Goal: Task Accomplishment & Management: Use online tool/utility

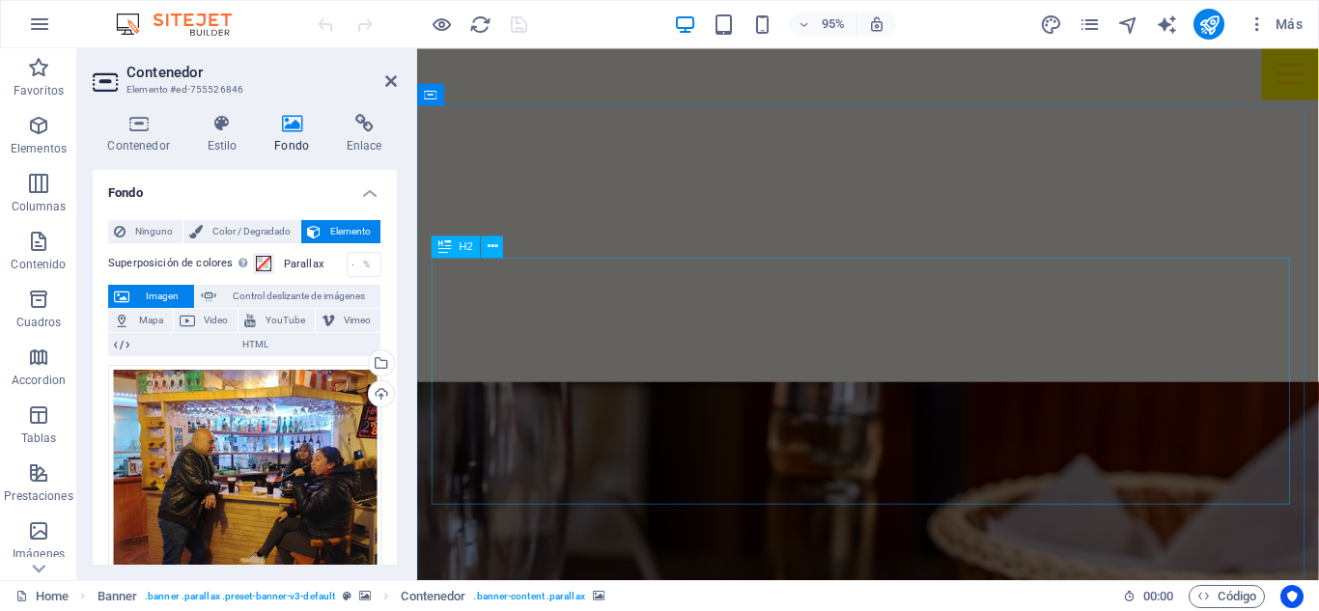
scroll to position [3090, 0]
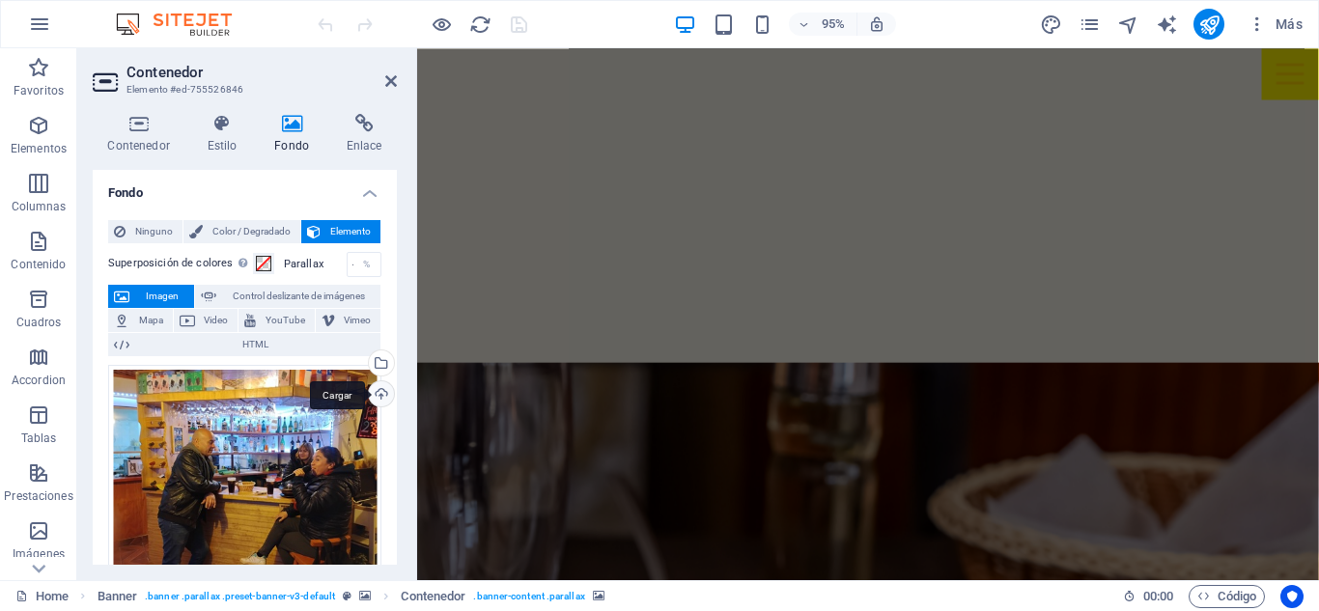
click at [377, 396] on div "Cargar" at bounding box center [379, 395] width 29 height 29
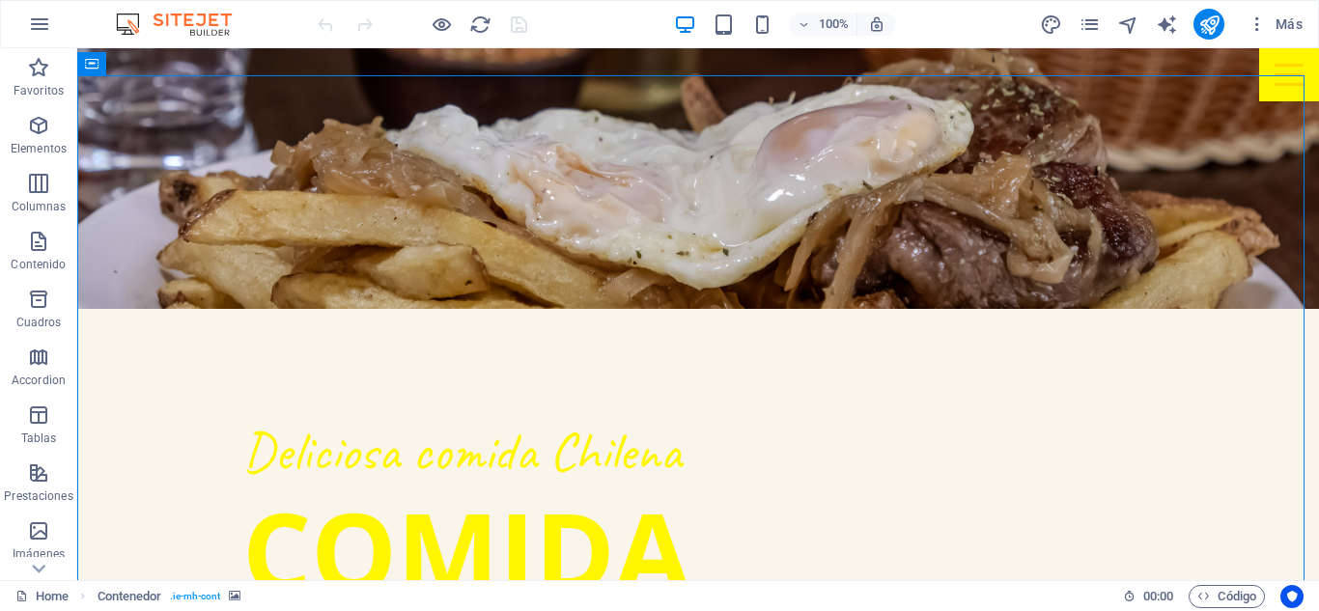
select select "vh"
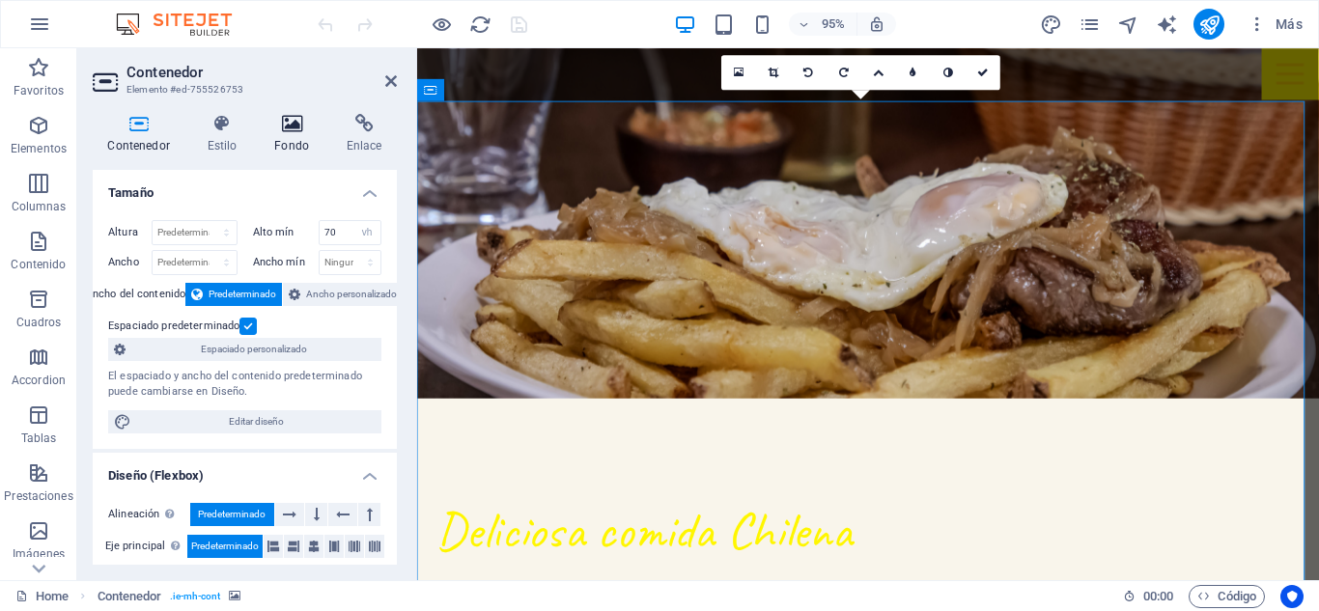
click at [294, 136] on h4 "Fondo" at bounding box center [296, 134] width 72 height 41
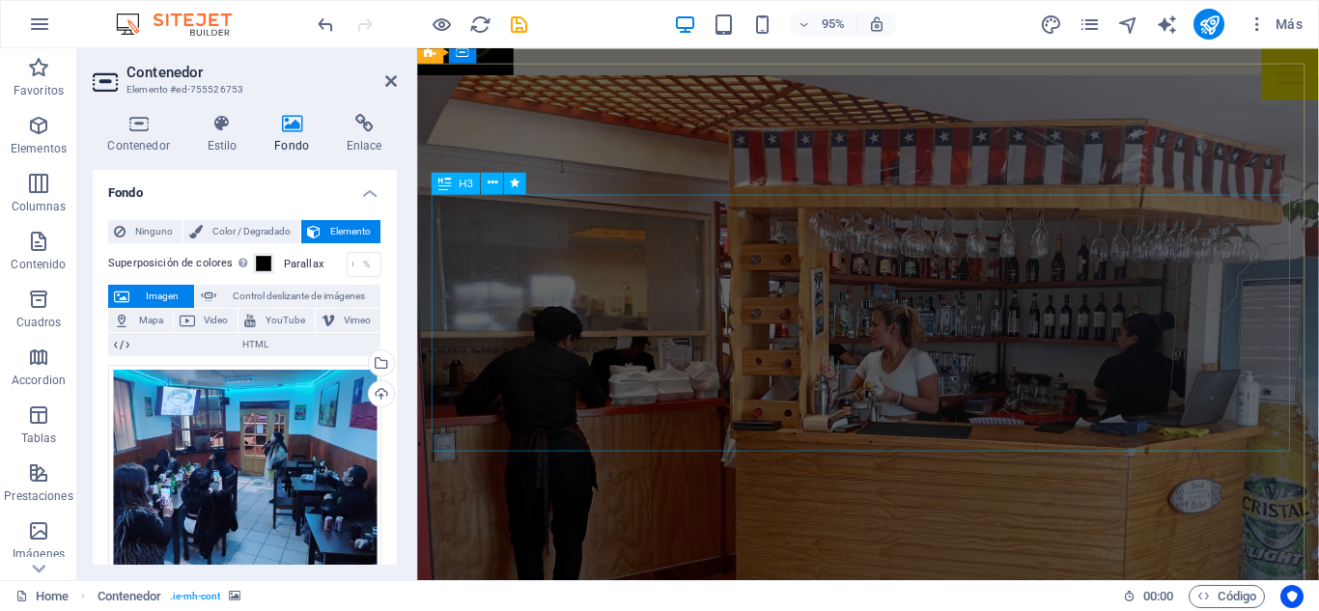
scroll to position [97, 0]
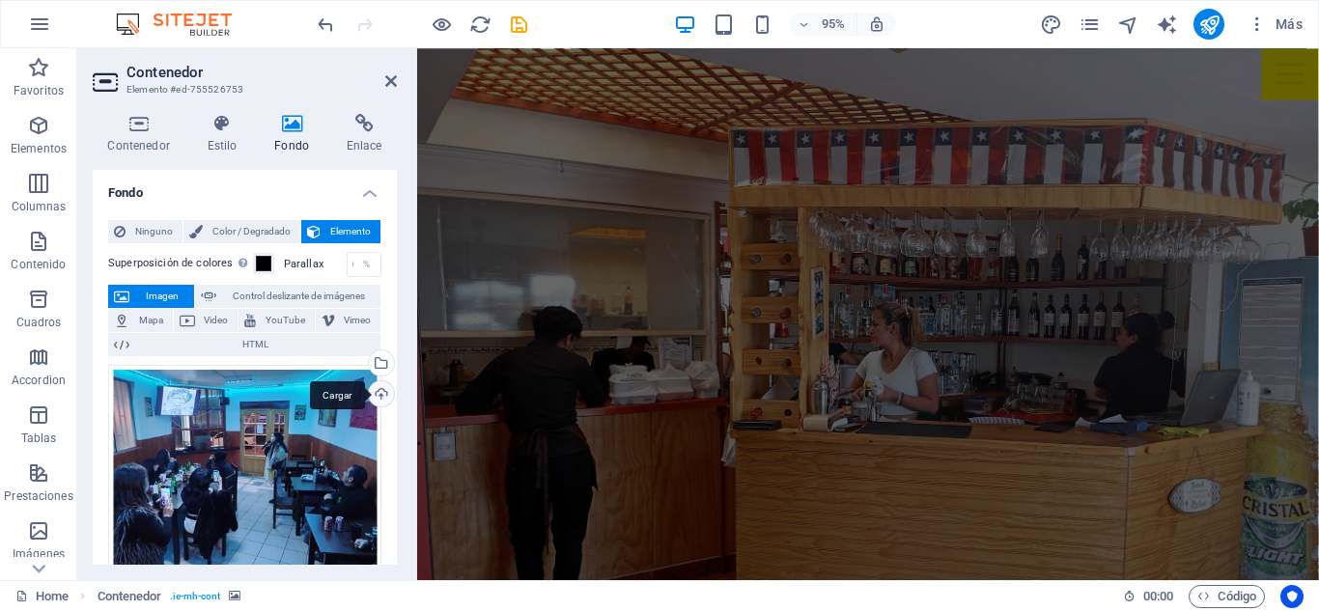
click at [379, 398] on div "Cargar" at bounding box center [379, 395] width 29 height 29
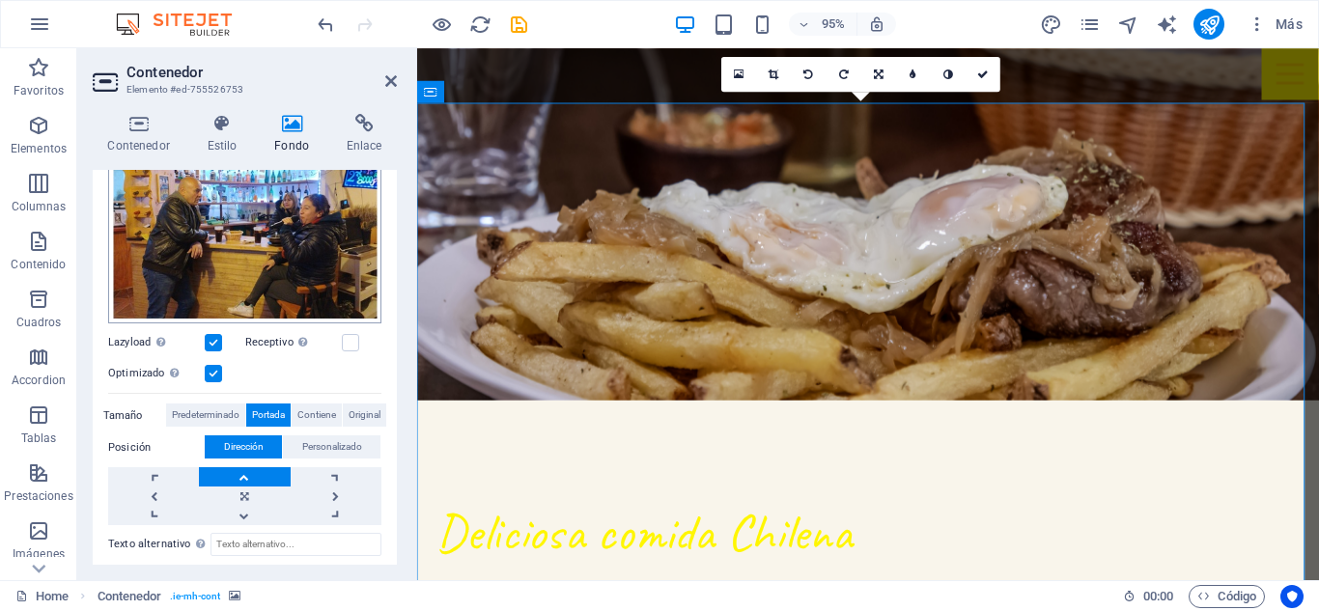
scroll to position [290, 0]
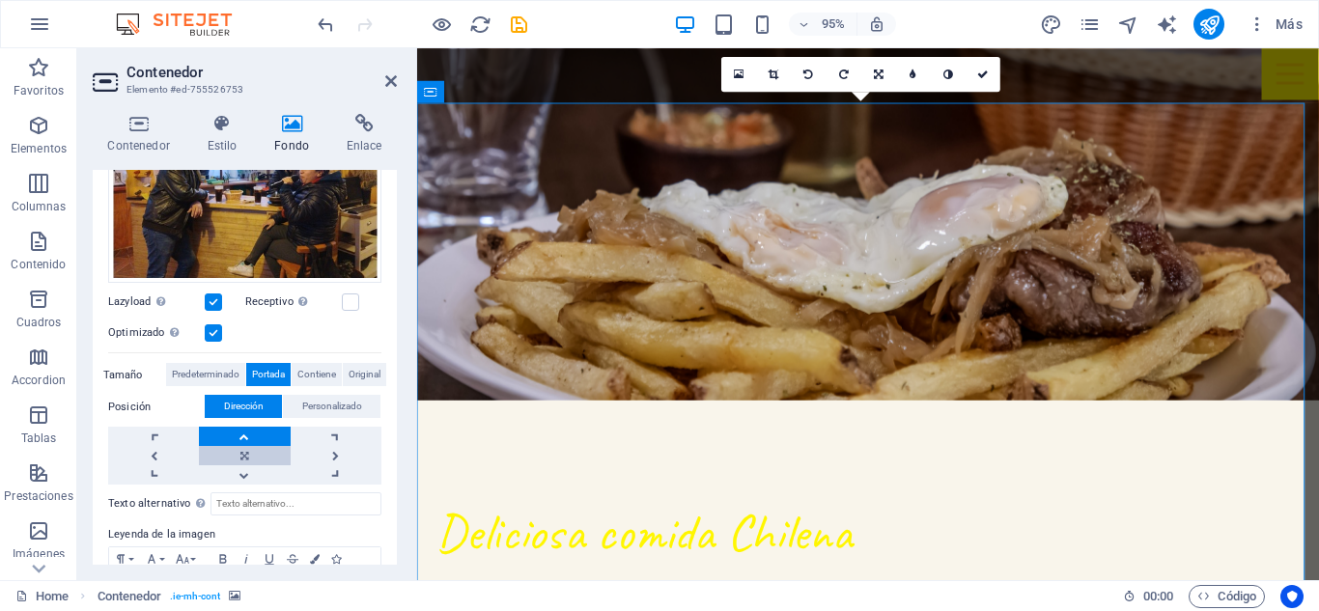
click at [265, 450] on link at bounding box center [244, 455] width 91 height 19
click at [270, 475] on link at bounding box center [244, 474] width 91 height 19
click at [390, 84] on icon at bounding box center [391, 80] width 12 height 15
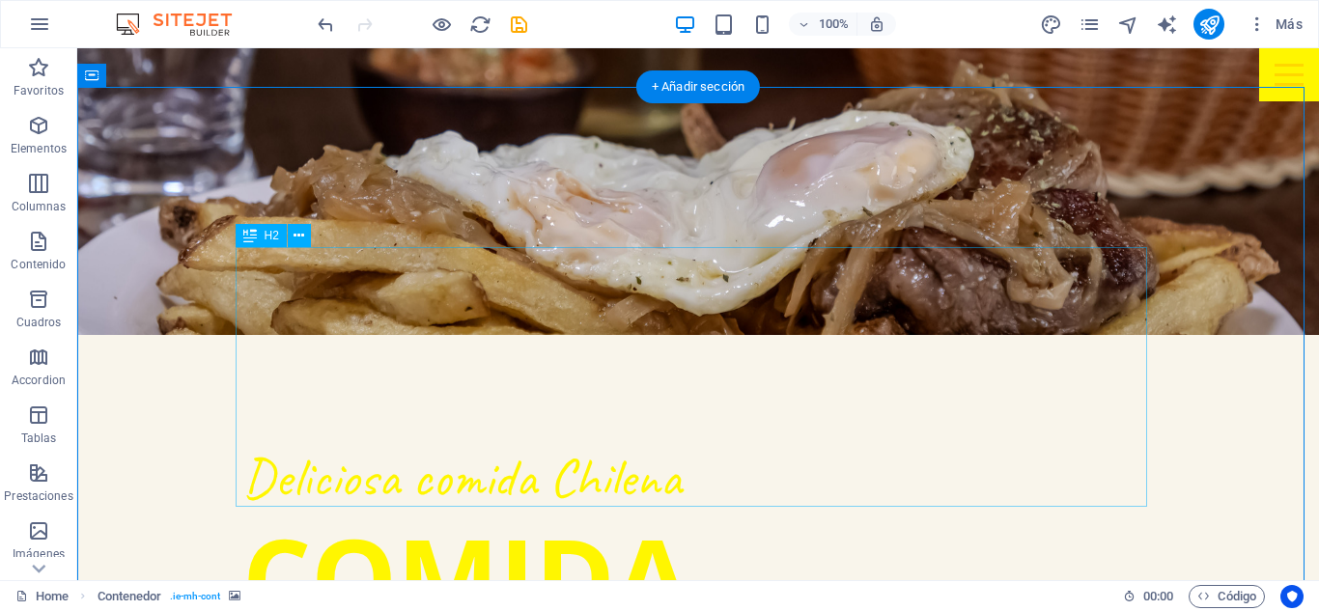
scroll to position [3088, 0]
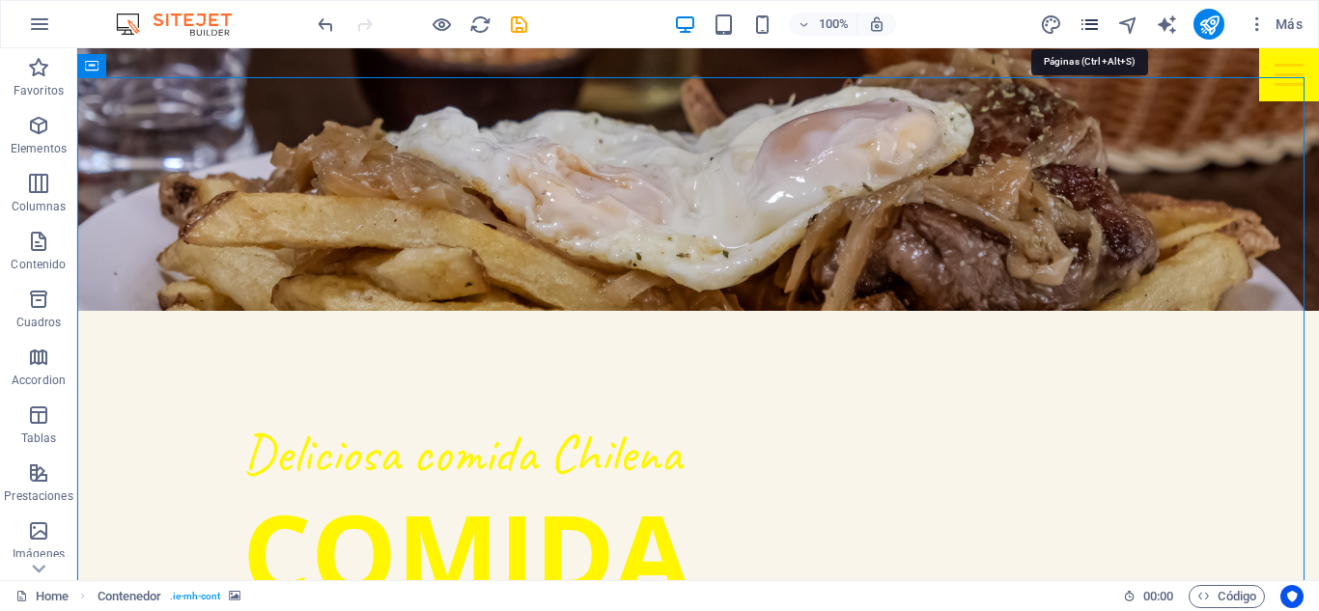
click at [1085, 31] on icon "pages" at bounding box center [1090, 25] width 22 height 22
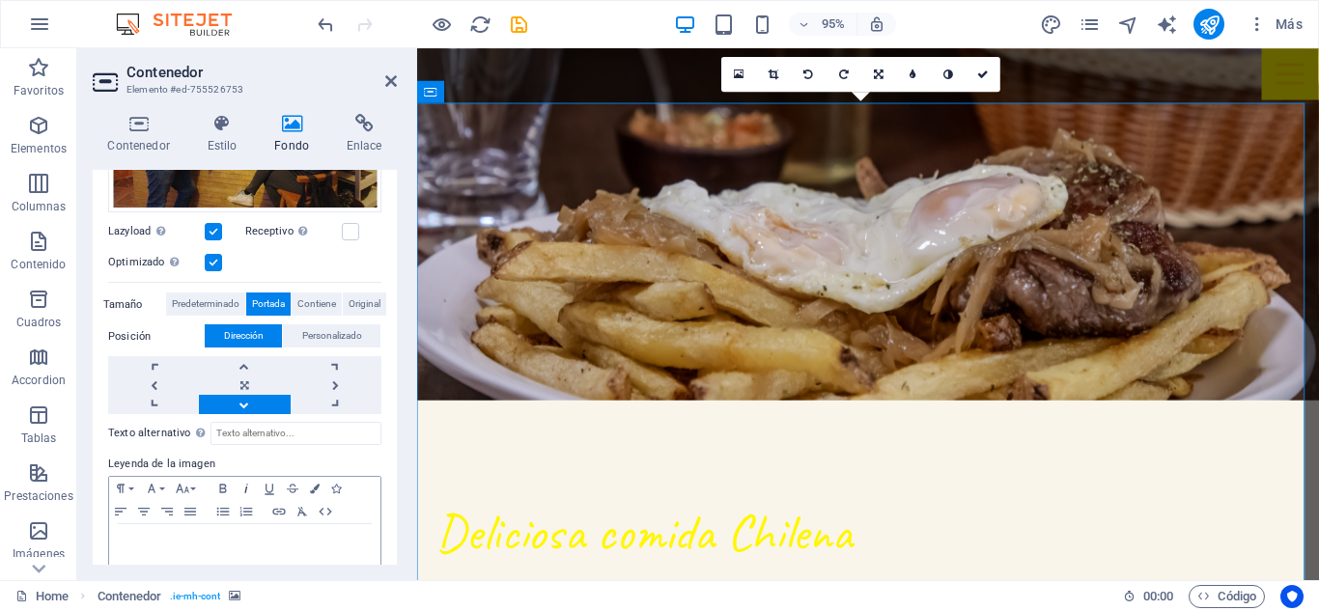
scroll to position [386, 0]
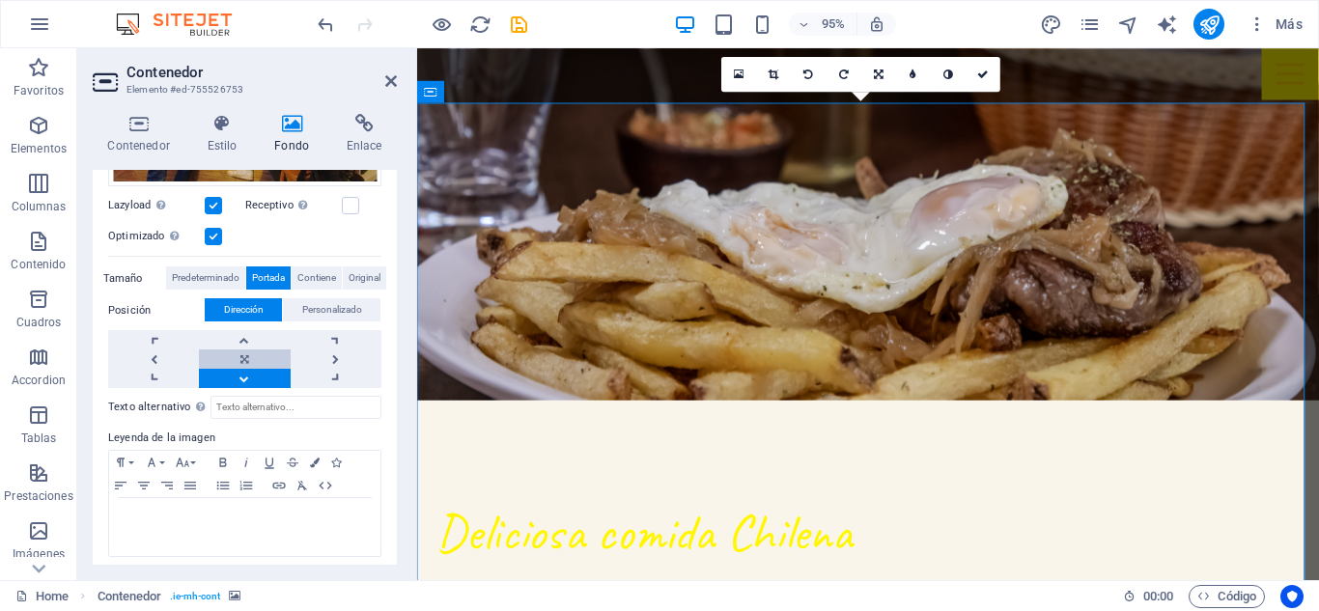
click at [244, 357] on link at bounding box center [244, 359] width 91 height 19
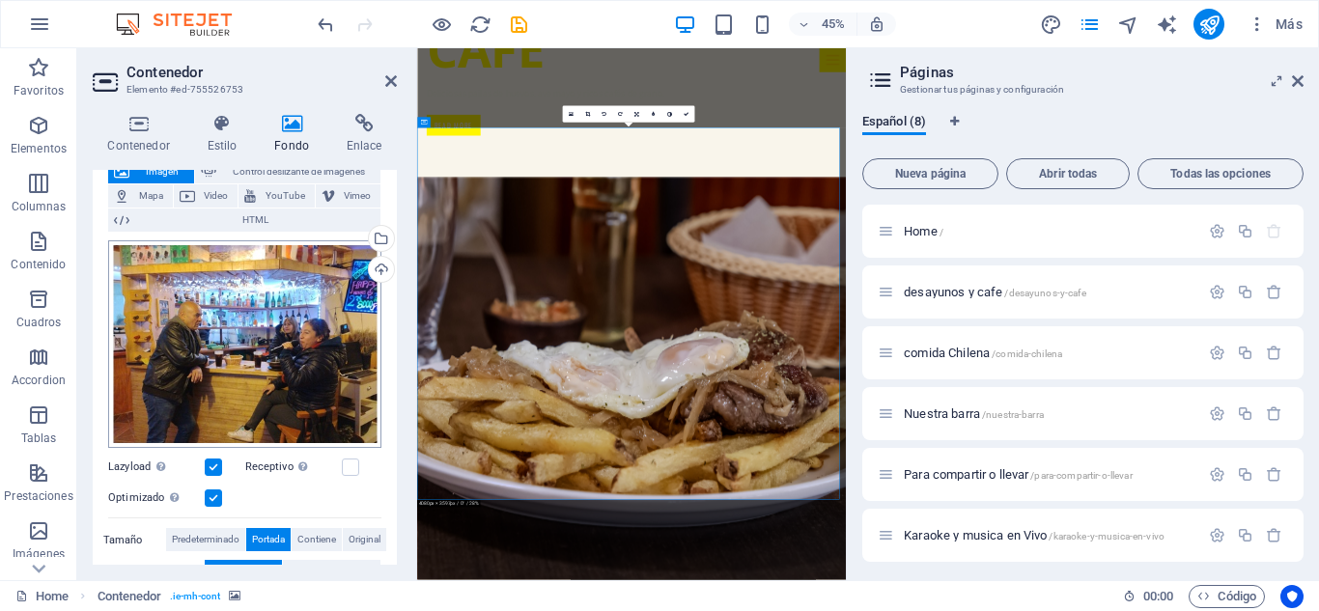
scroll to position [97, 0]
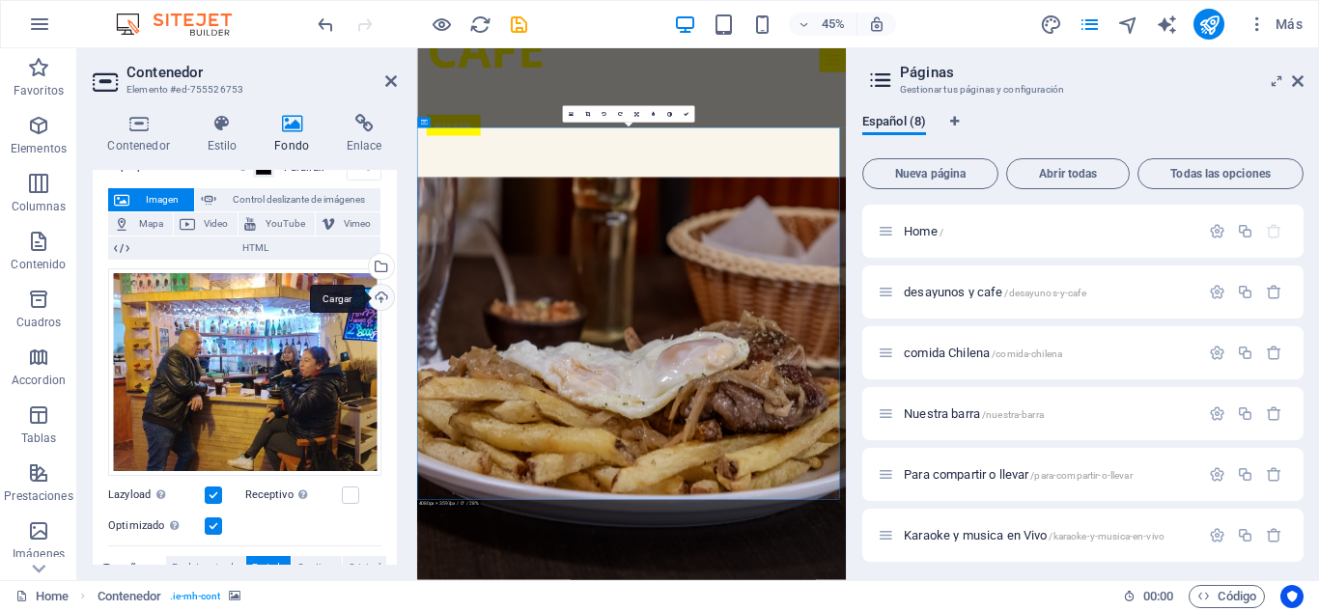
click at [377, 297] on div "Cargar" at bounding box center [379, 299] width 29 height 29
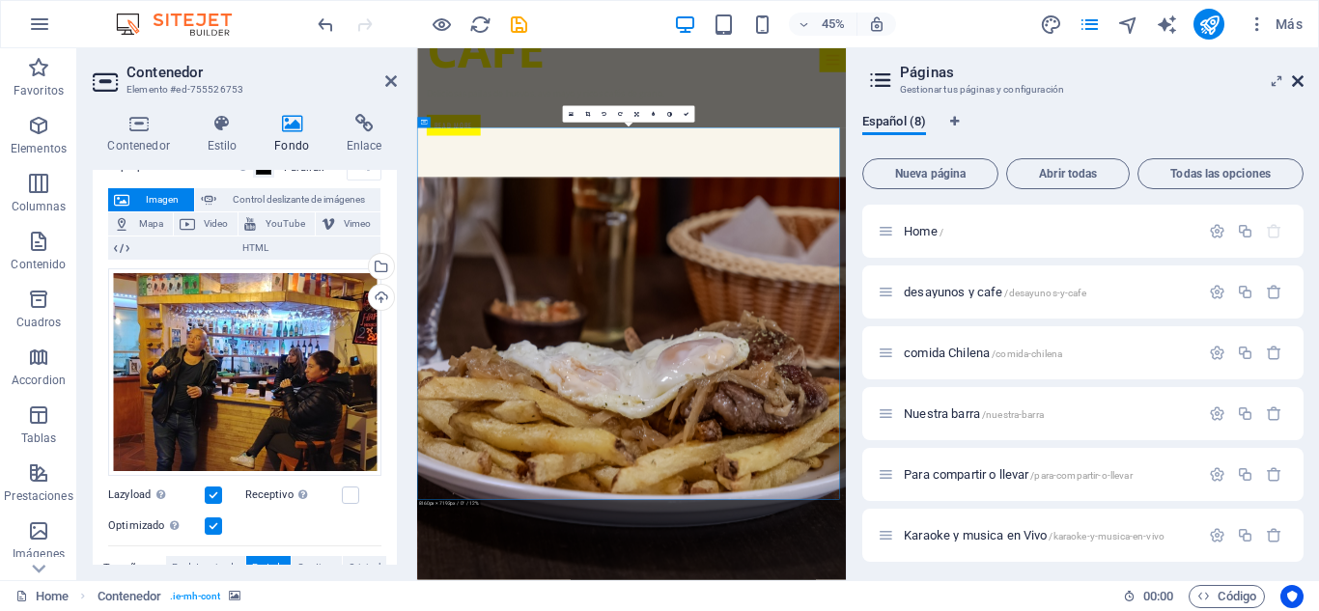
click at [1298, 85] on icon at bounding box center [1298, 80] width 12 height 15
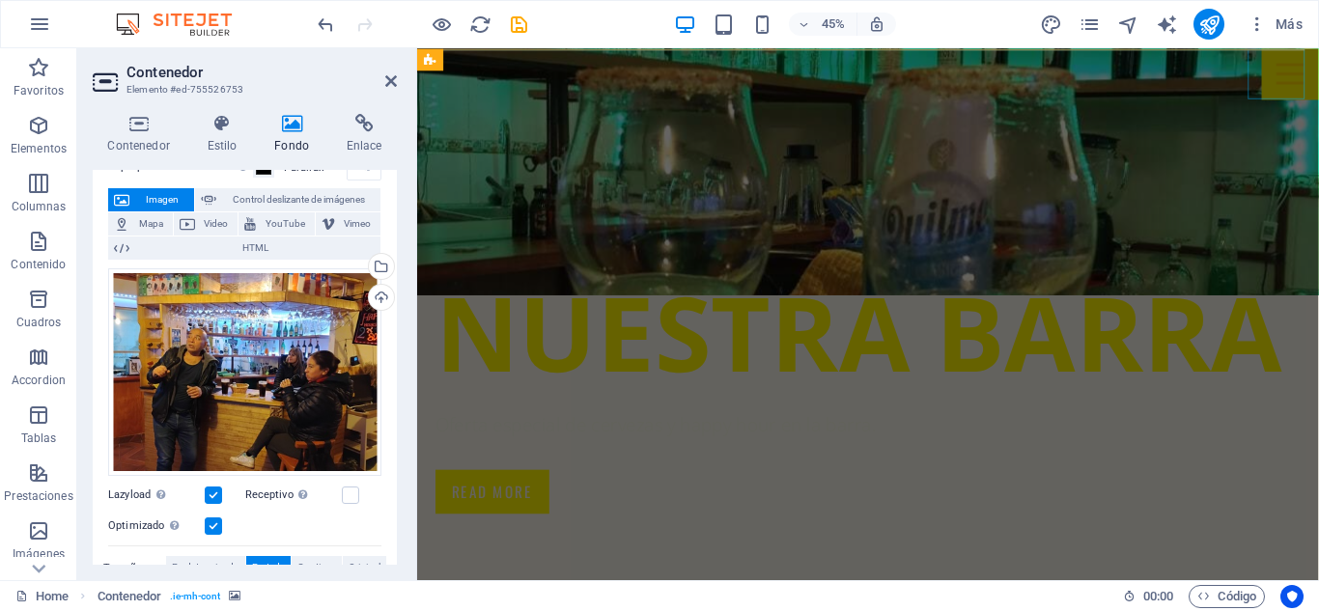
scroll to position [3184, 0]
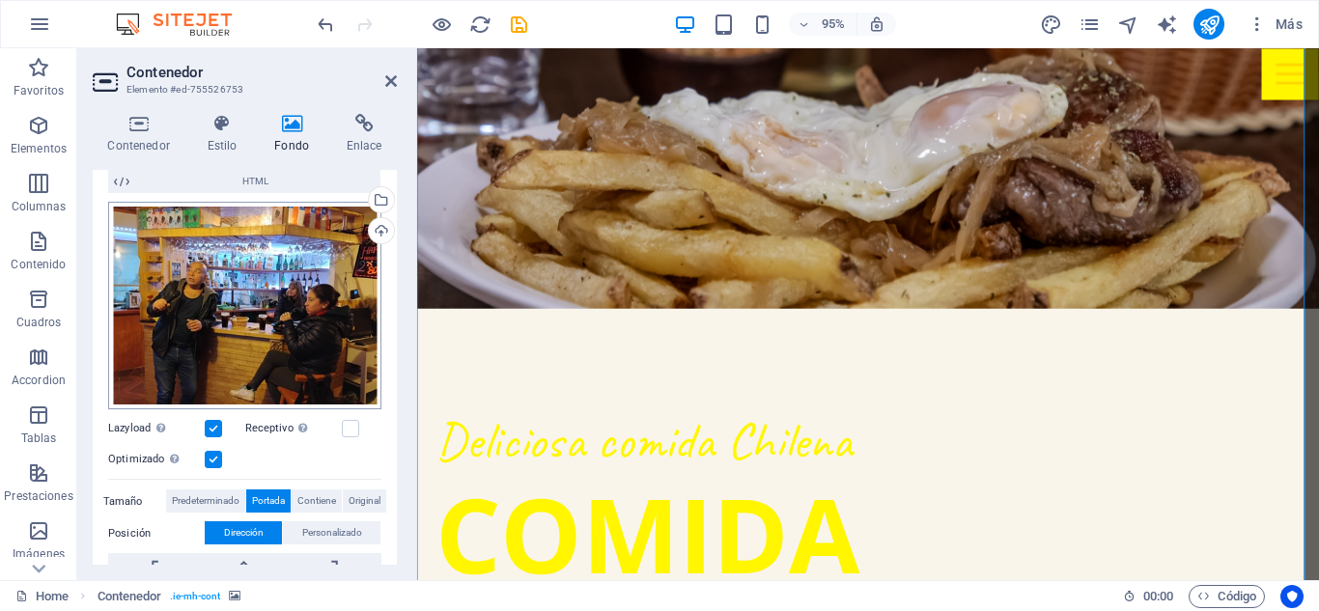
scroll to position [193, 0]
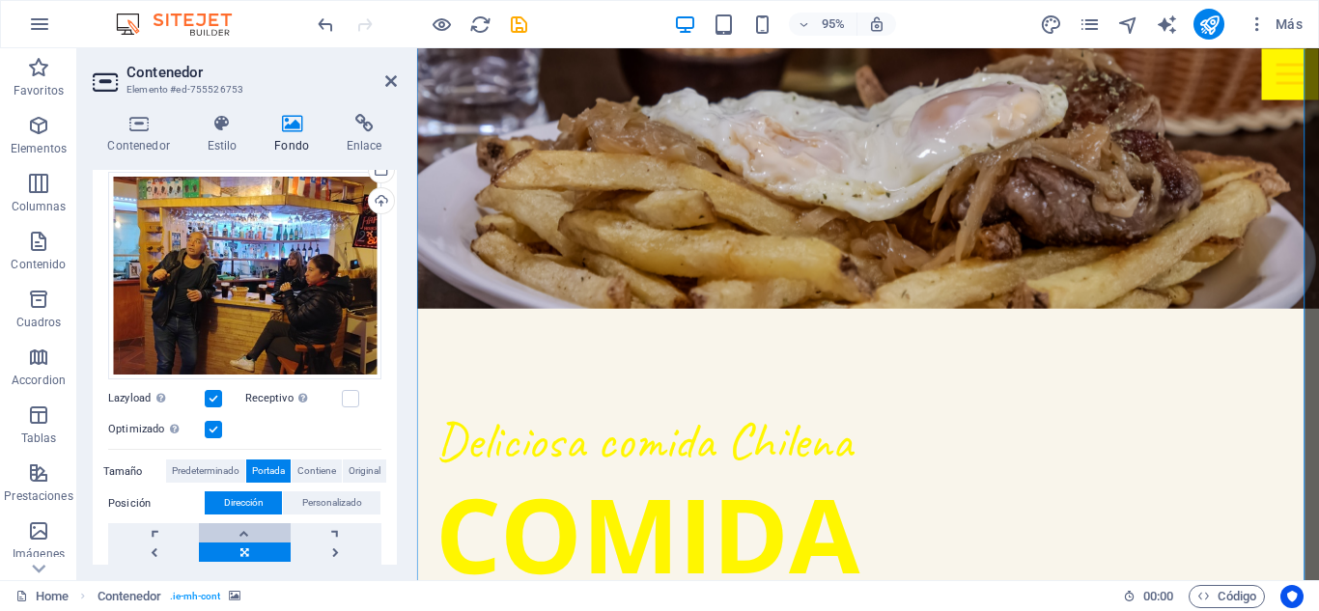
click at [251, 532] on link at bounding box center [244, 532] width 91 height 19
click at [383, 92] on header "Contenedor Elemento #ed-755526753" at bounding box center [245, 73] width 304 height 50
click at [390, 77] on icon at bounding box center [391, 80] width 12 height 15
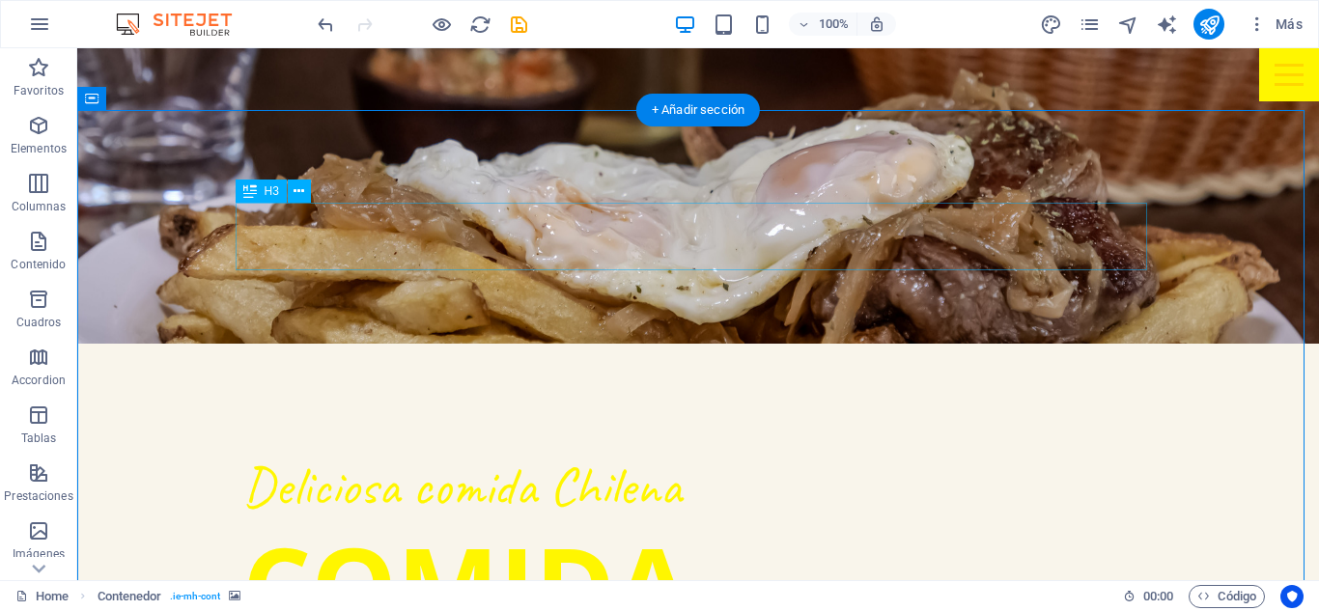
scroll to position [3088, 0]
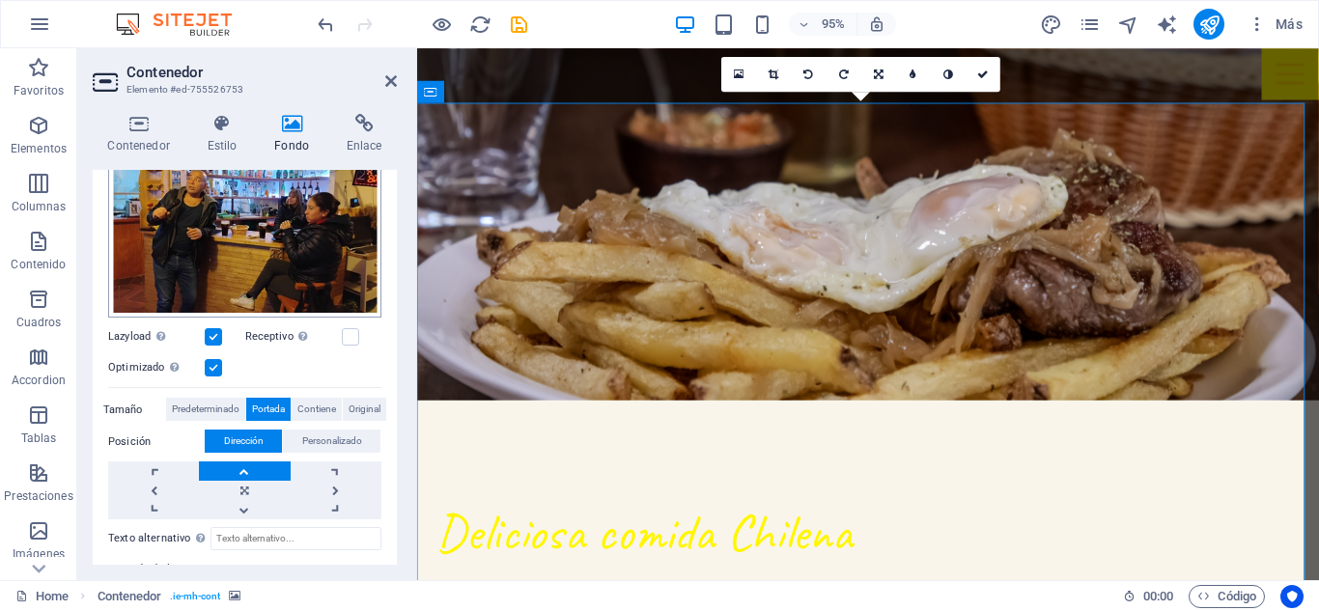
scroll to position [290, 0]
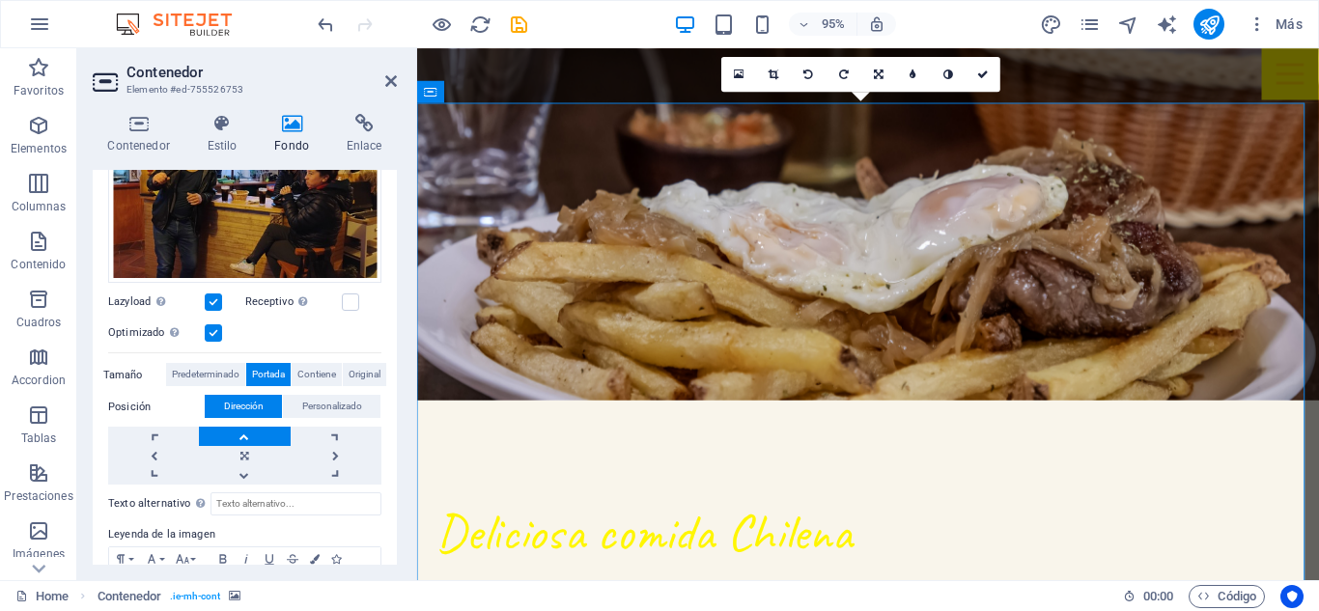
click at [252, 427] on link at bounding box center [244, 436] width 91 height 19
click at [253, 450] on link at bounding box center [244, 455] width 91 height 19
click at [246, 479] on link at bounding box center [244, 474] width 91 height 19
click at [246, 480] on link at bounding box center [244, 474] width 91 height 19
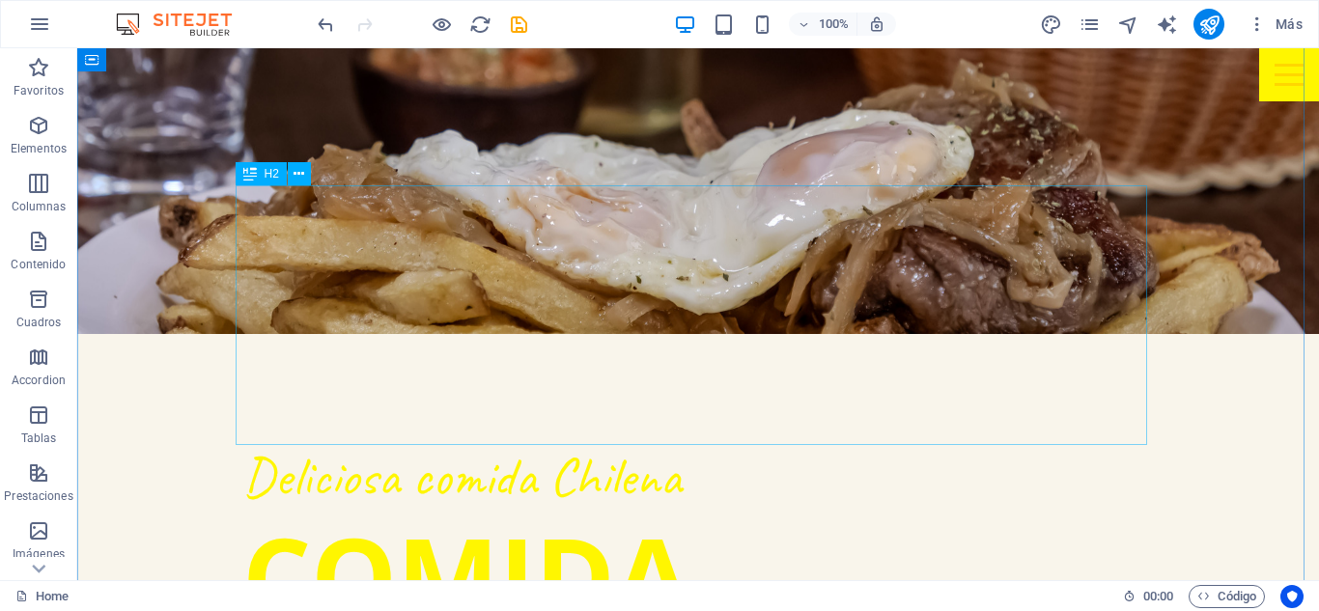
scroll to position [2949, 0]
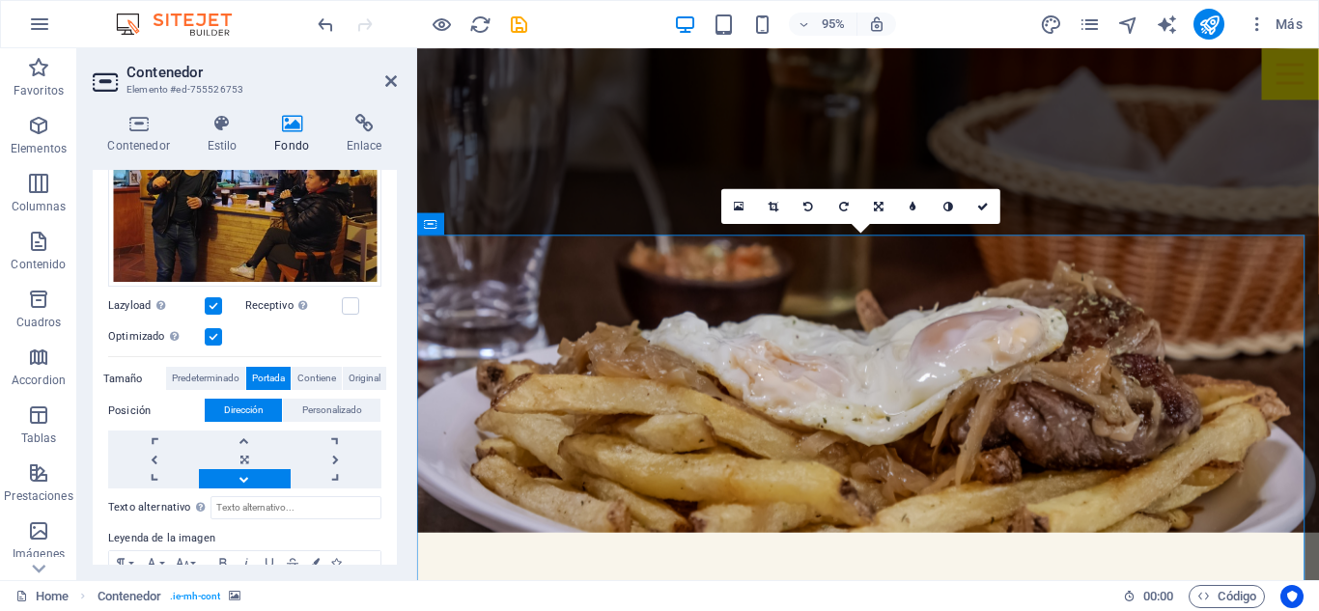
scroll to position [290, 0]
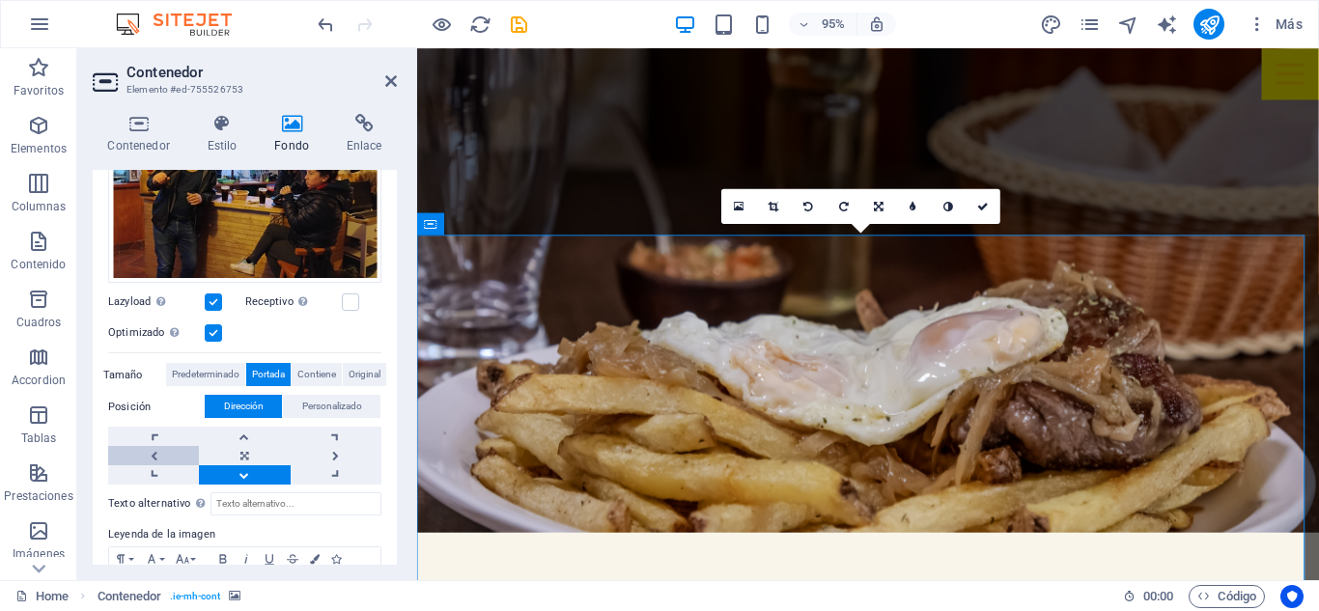
click at [183, 458] on link at bounding box center [153, 455] width 91 height 19
click at [220, 454] on link at bounding box center [244, 455] width 91 height 19
click at [174, 449] on link at bounding box center [153, 455] width 91 height 19
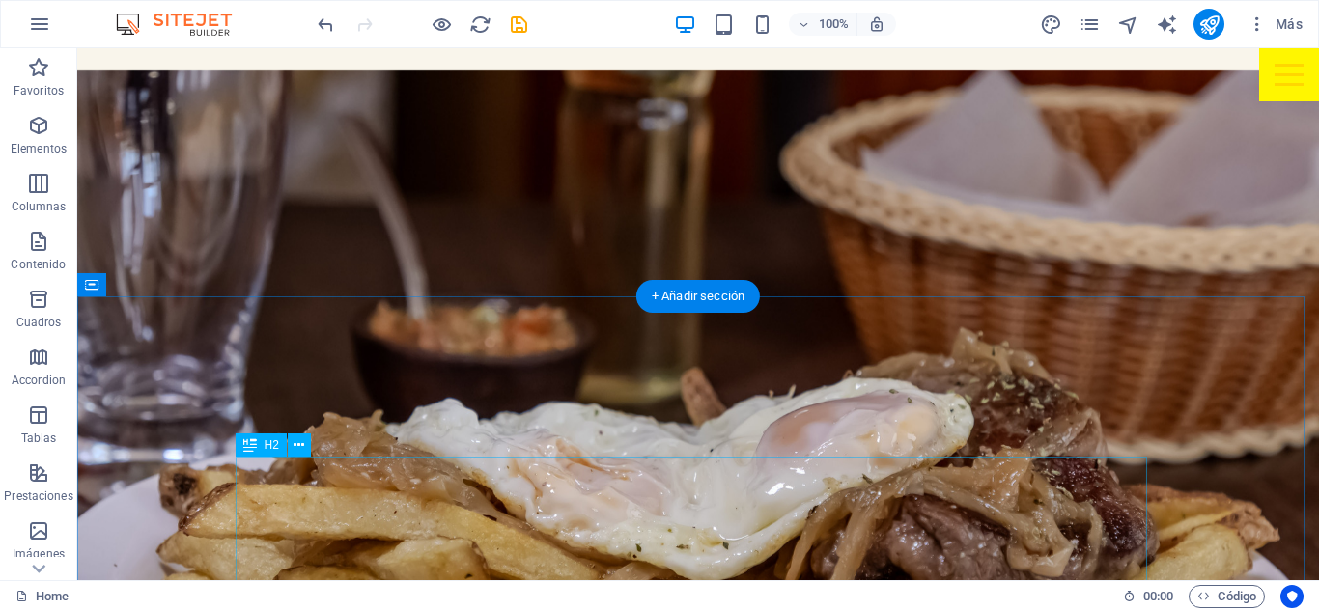
scroll to position [2949, 0]
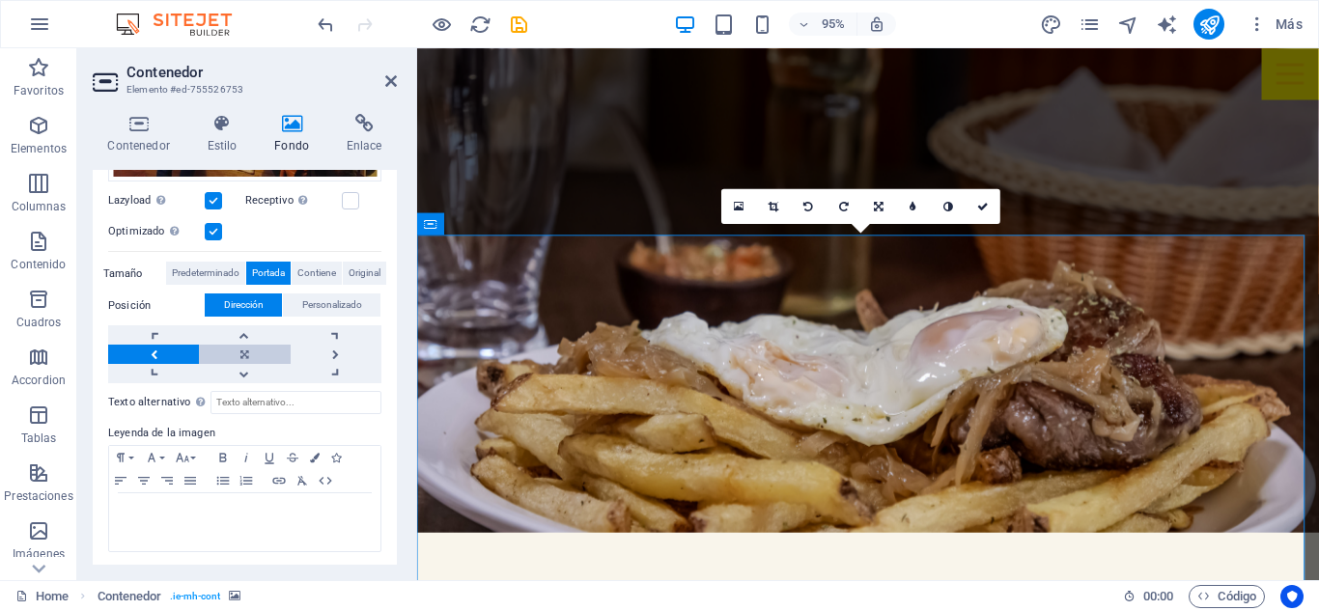
scroll to position [392, 0]
click at [247, 364] on link at bounding box center [244, 372] width 91 height 19
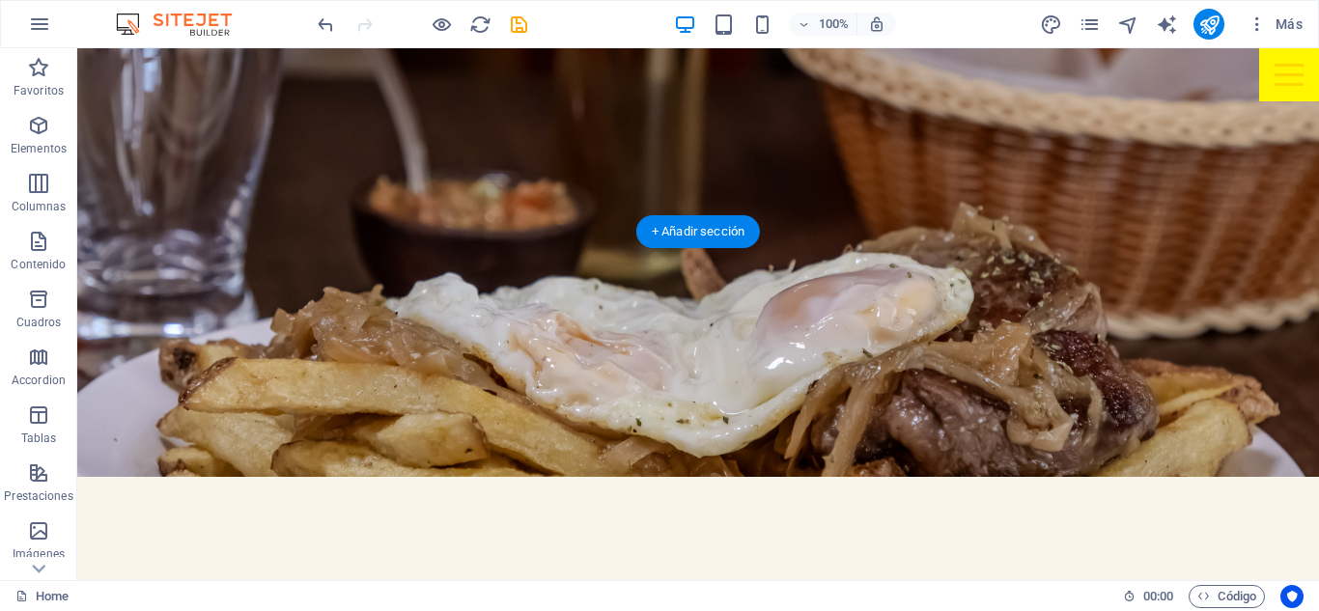
scroll to position [2949, 0]
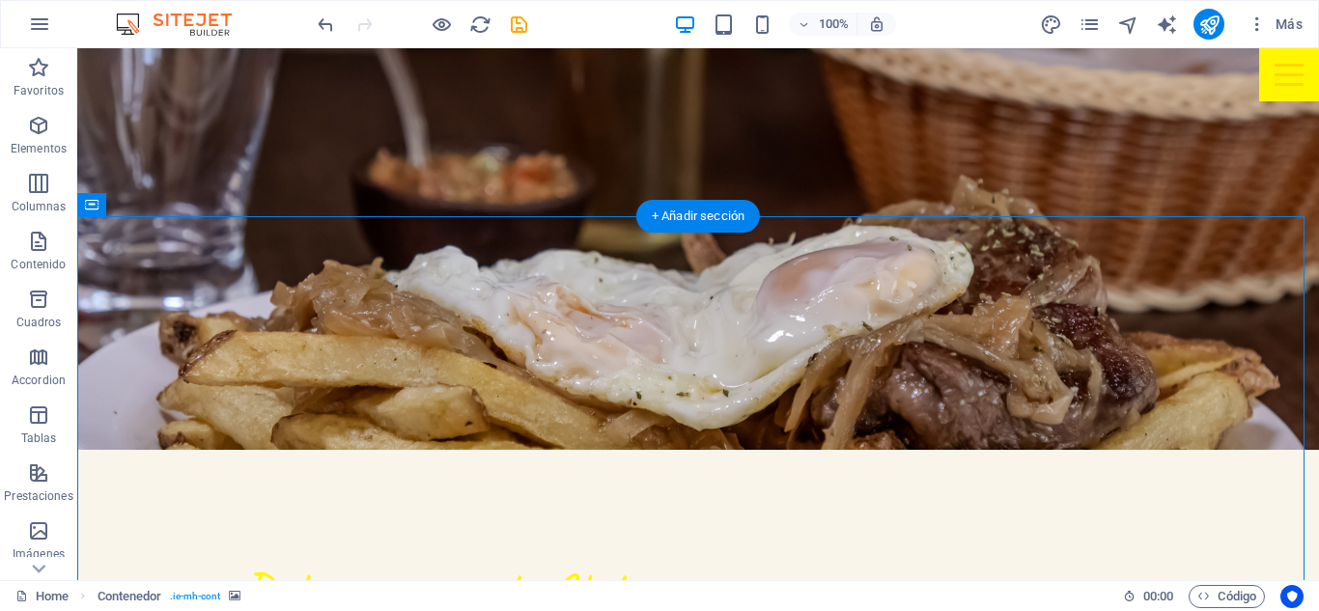
drag, startPoint x: 500, startPoint y: 344, endPoint x: 520, endPoint y: 341, distance: 20.5
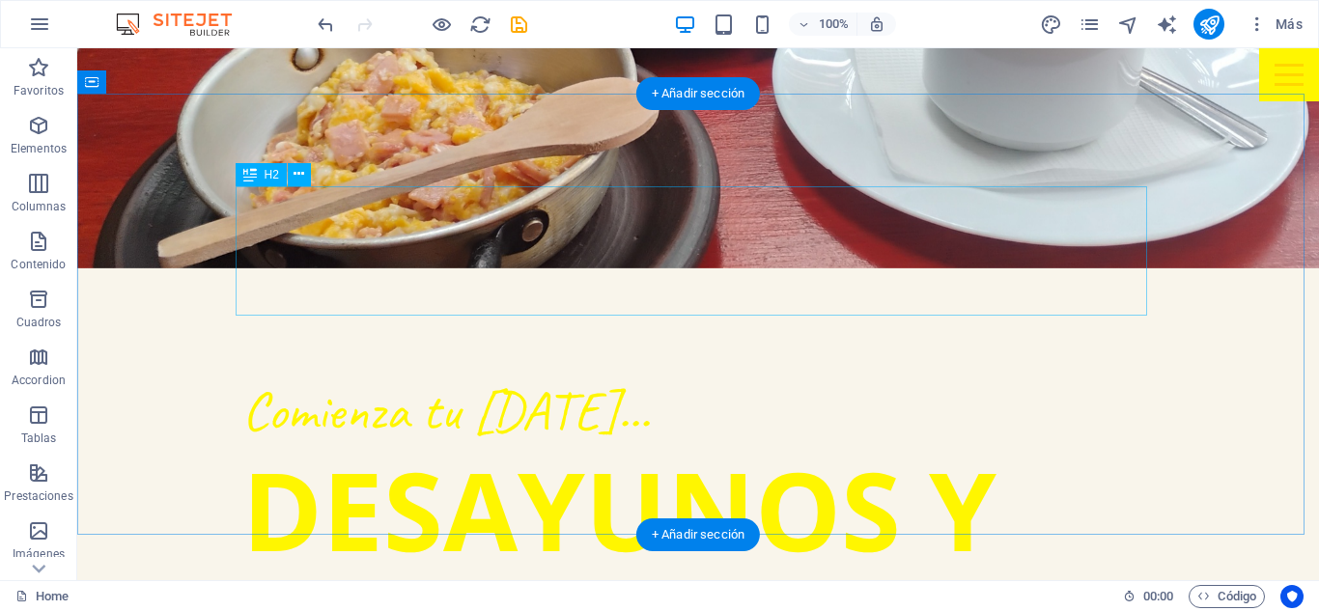
scroll to position [1790, 0]
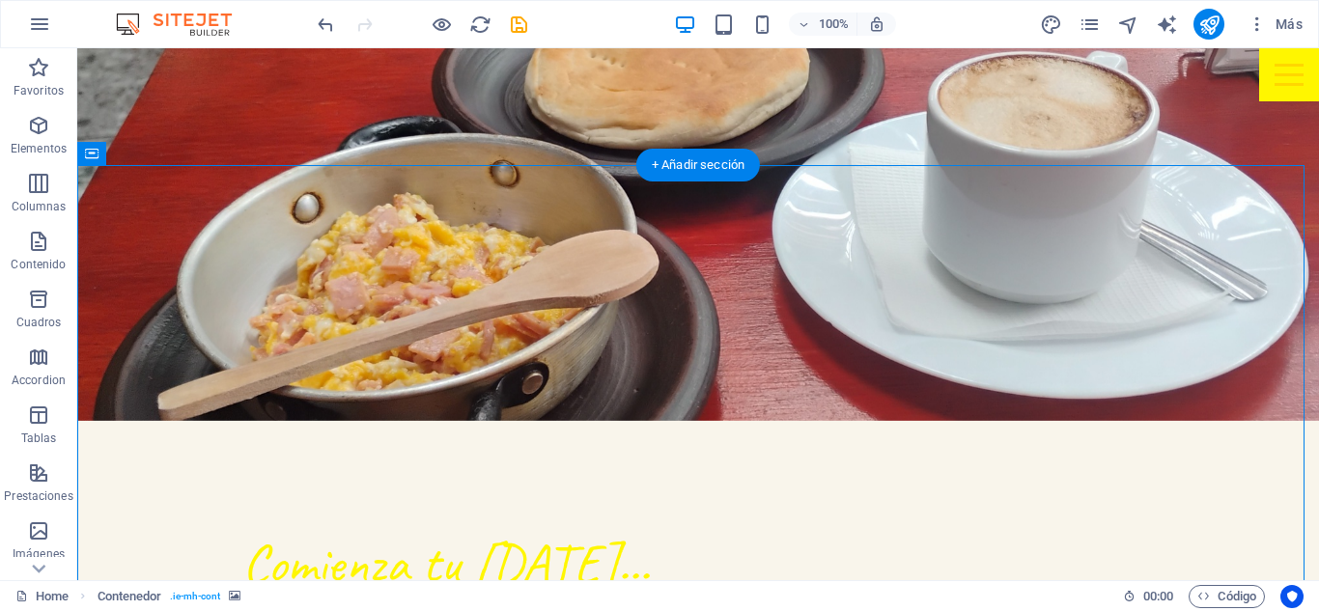
select select "vh"
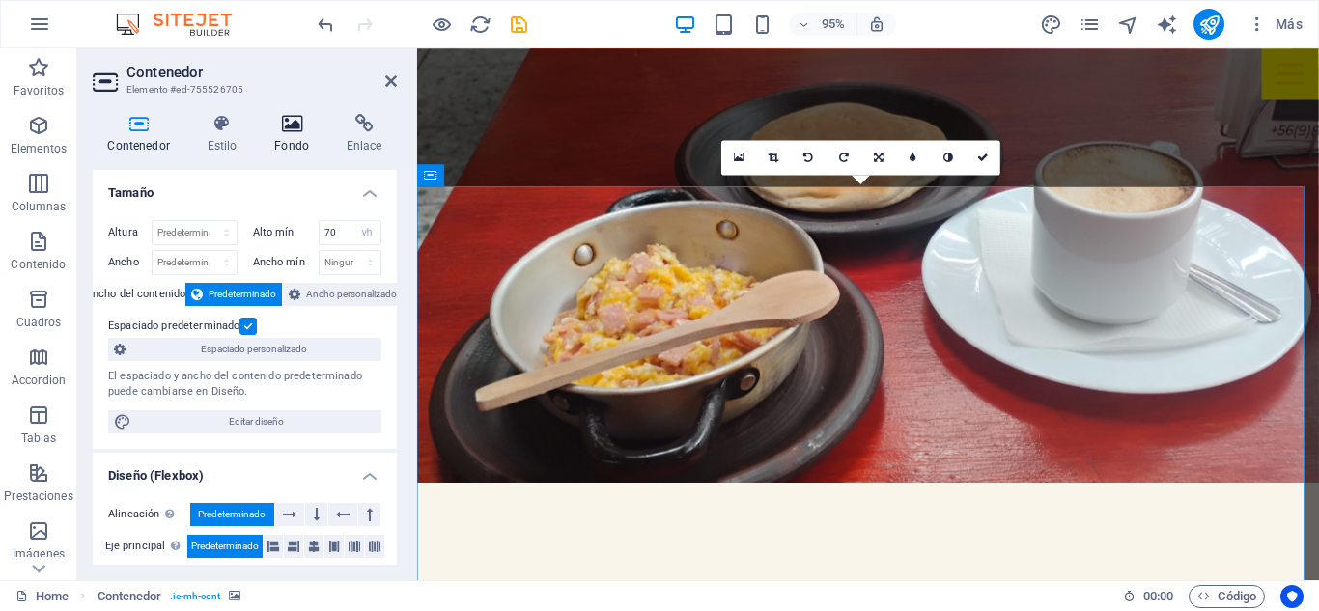
click at [288, 134] on h4 "Fondo" at bounding box center [296, 134] width 72 height 41
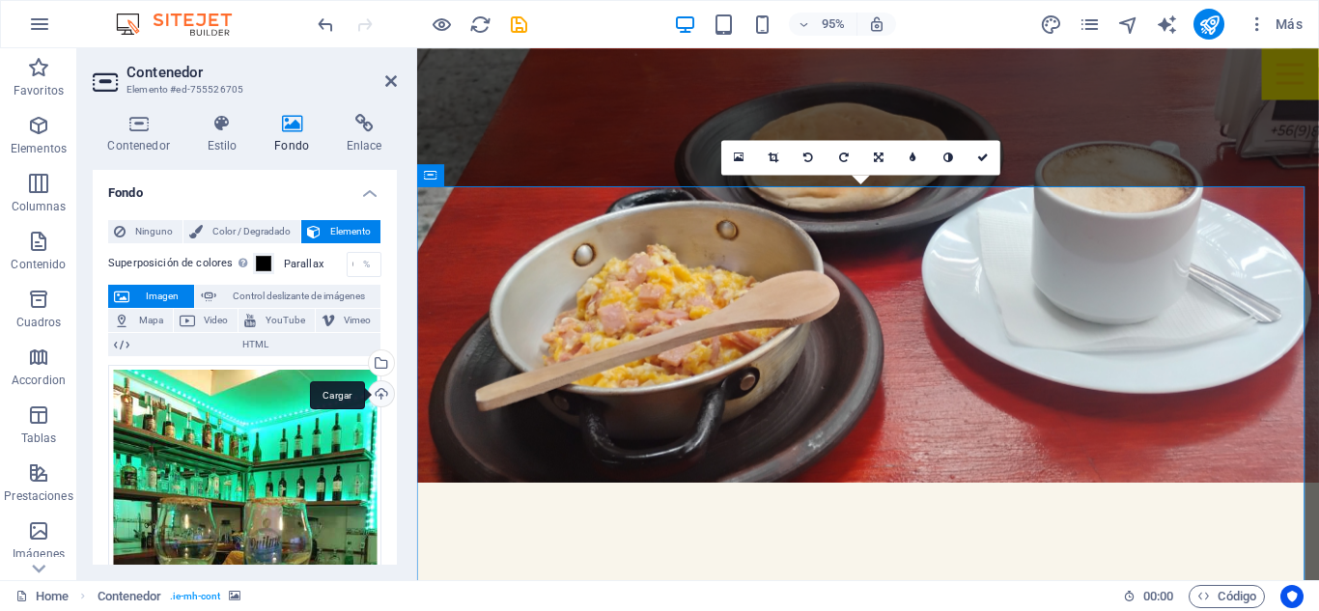
click at [374, 384] on div "Cargar" at bounding box center [379, 395] width 29 height 29
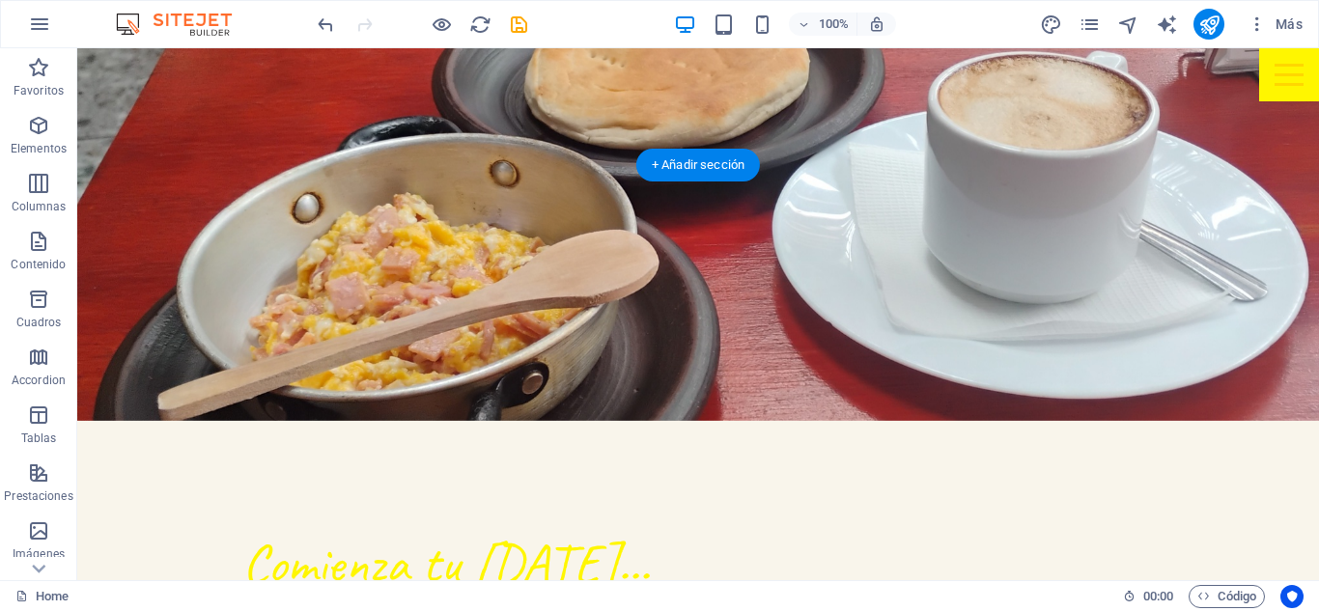
scroll to position [1887, 0]
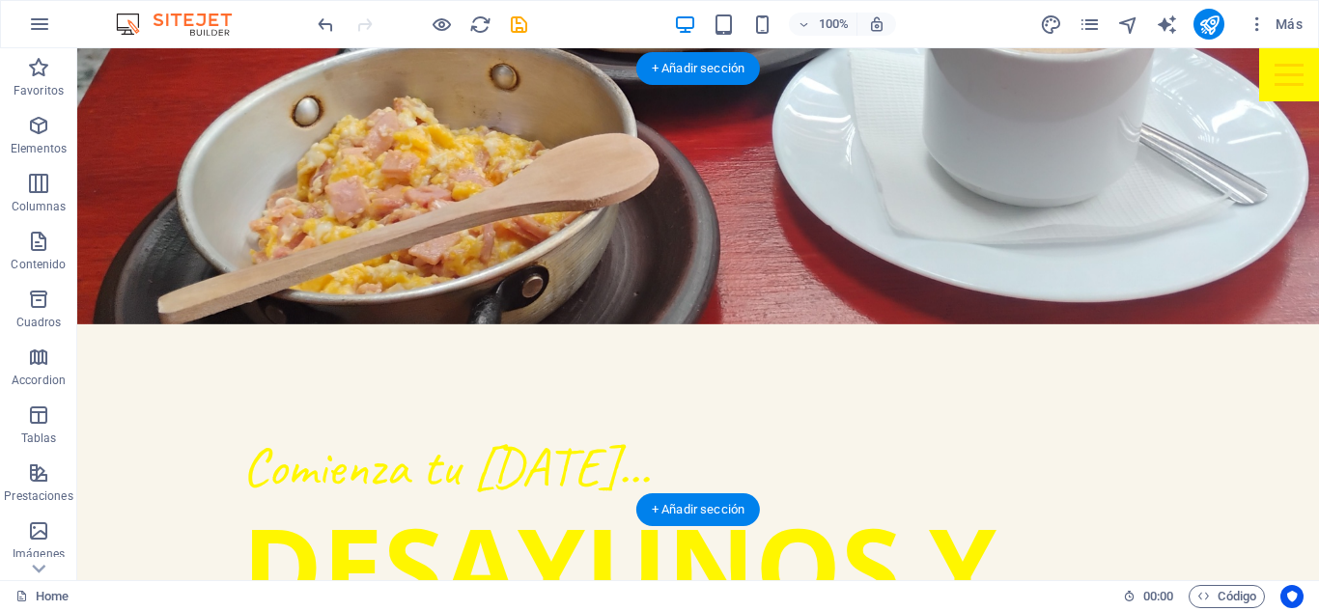
select select "%"
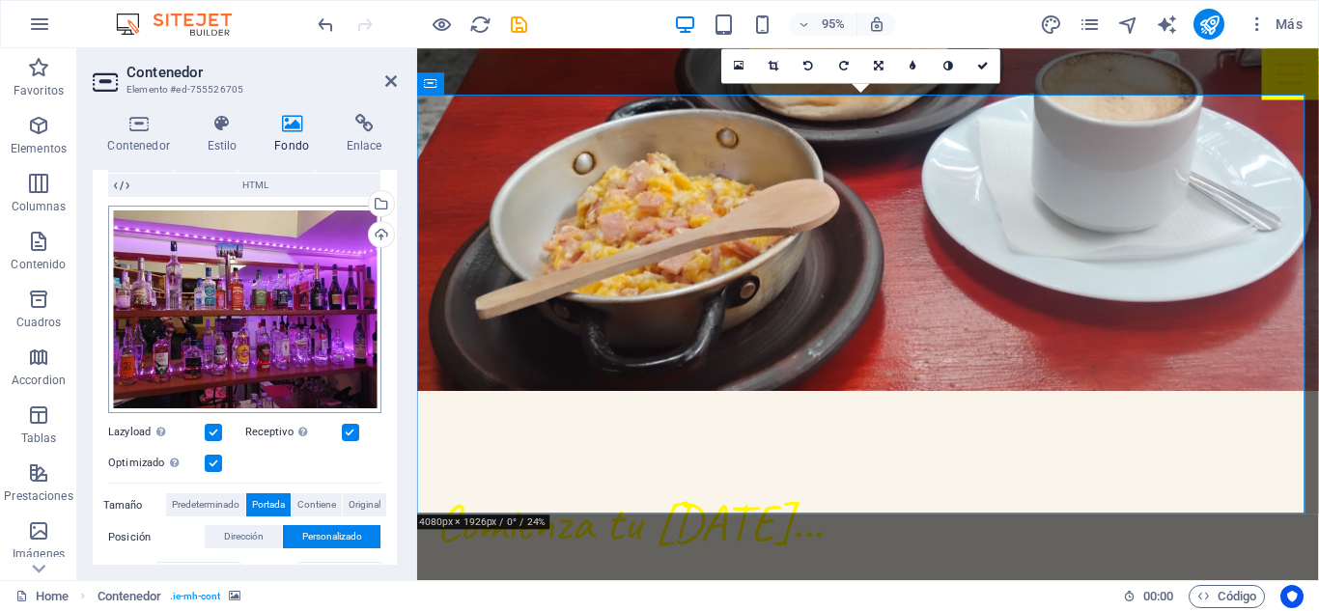
scroll to position [290, 0]
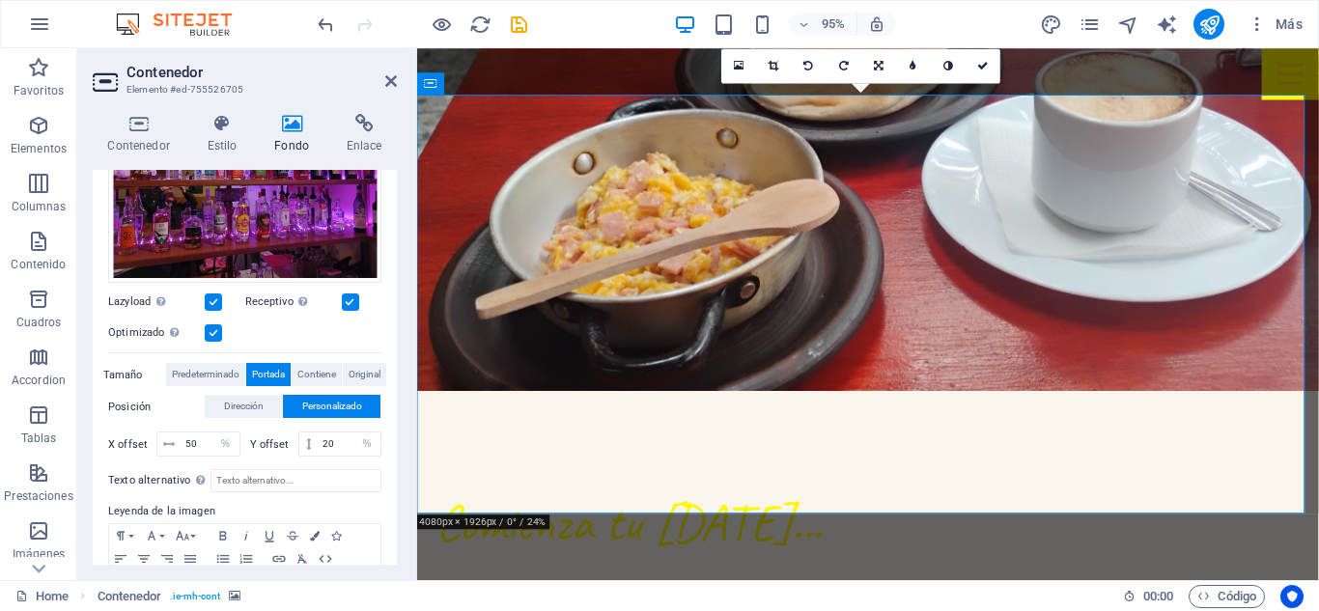
click at [140, 402] on label "Posición" at bounding box center [156, 407] width 97 height 23
click at [247, 400] on span "Dirección" at bounding box center [244, 406] width 40 height 23
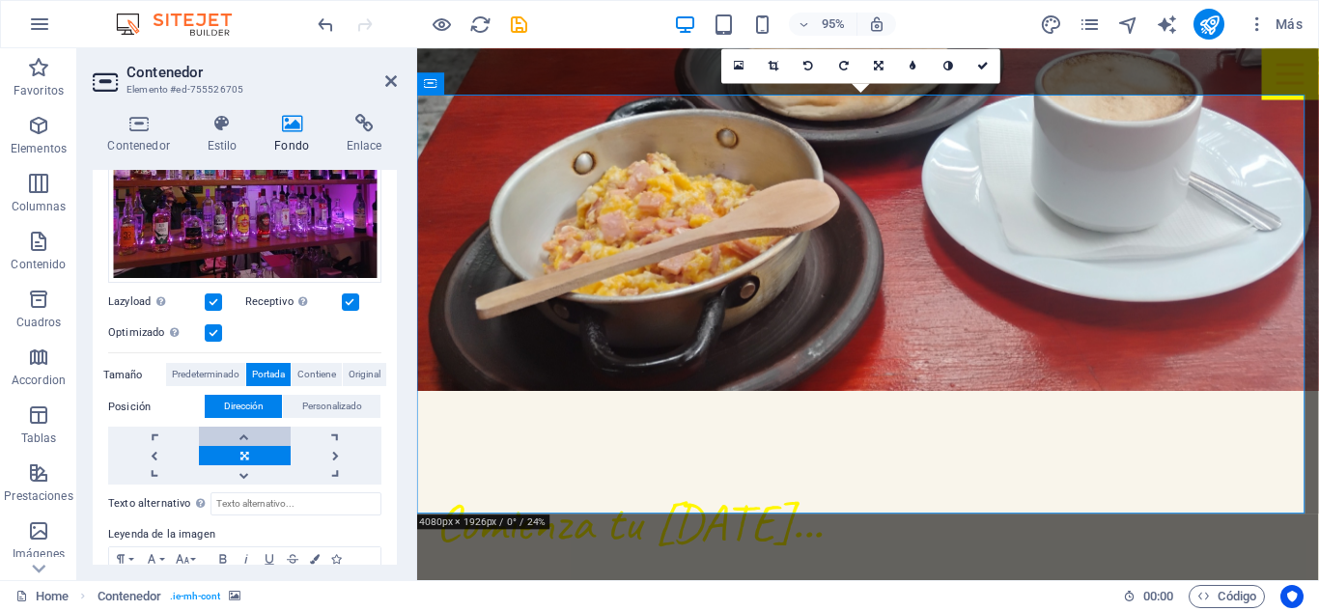
click at [239, 433] on link at bounding box center [244, 436] width 91 height 19
click at [247, 466] on link at bounding box center [244, 474] width 91 height 19
click at [257, 447] on link at bounding box center [244, 455] width 91 height 19
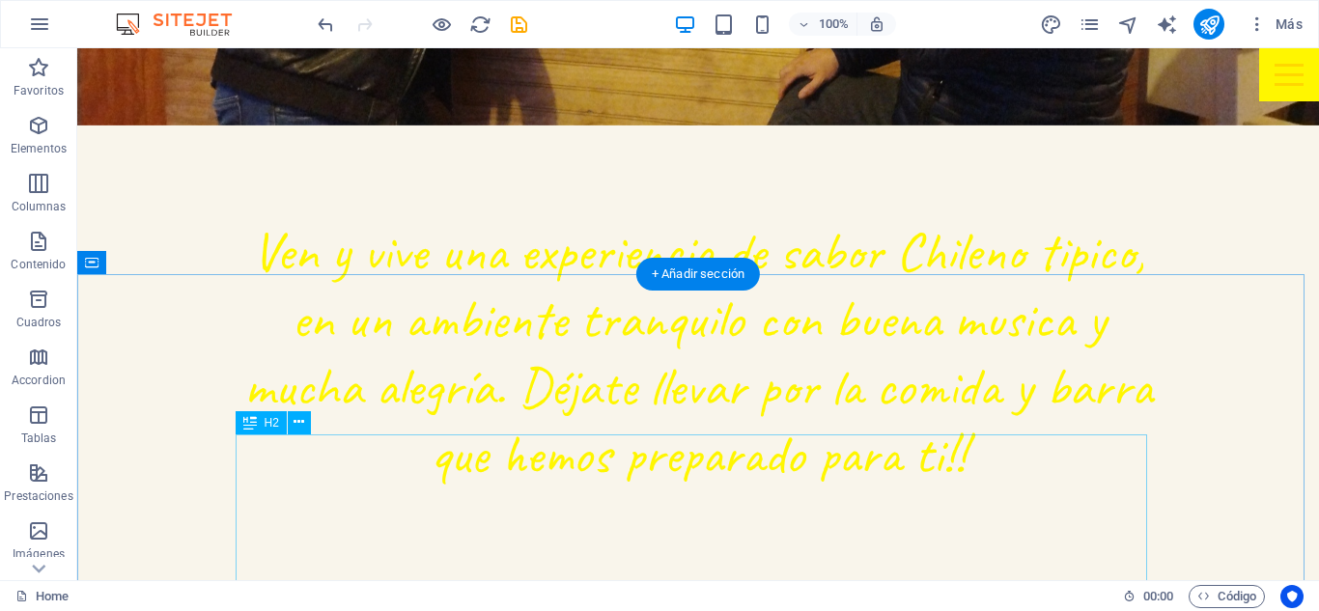
scroll to position [1114, 0]
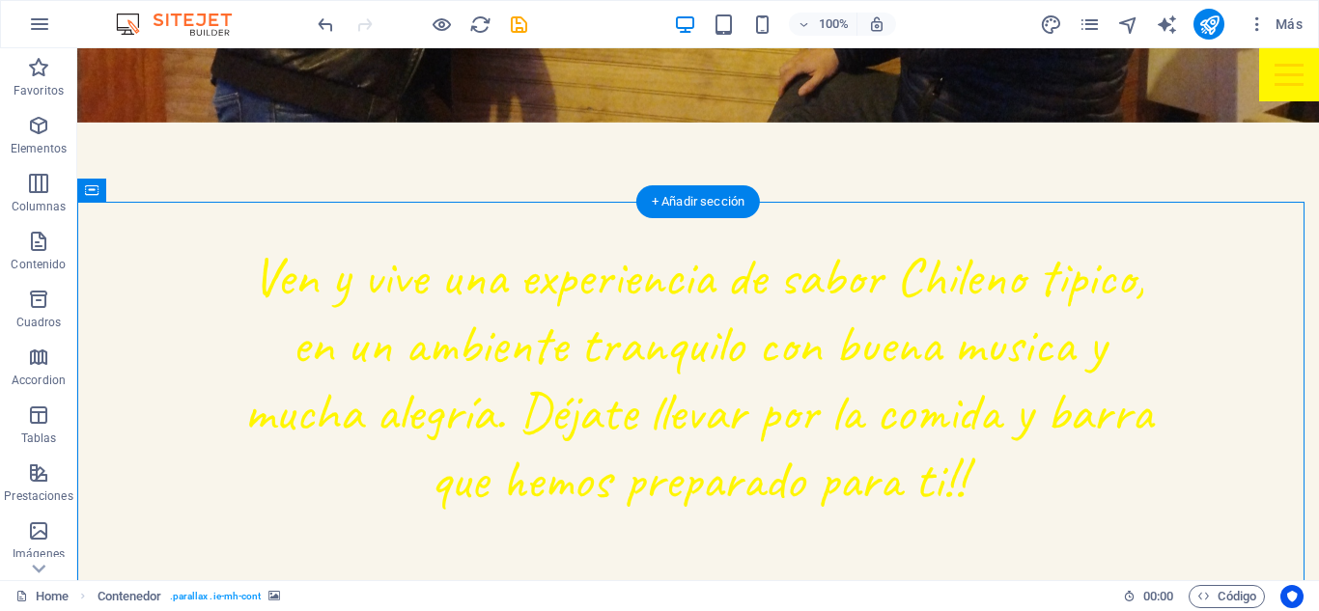
select select "vh"
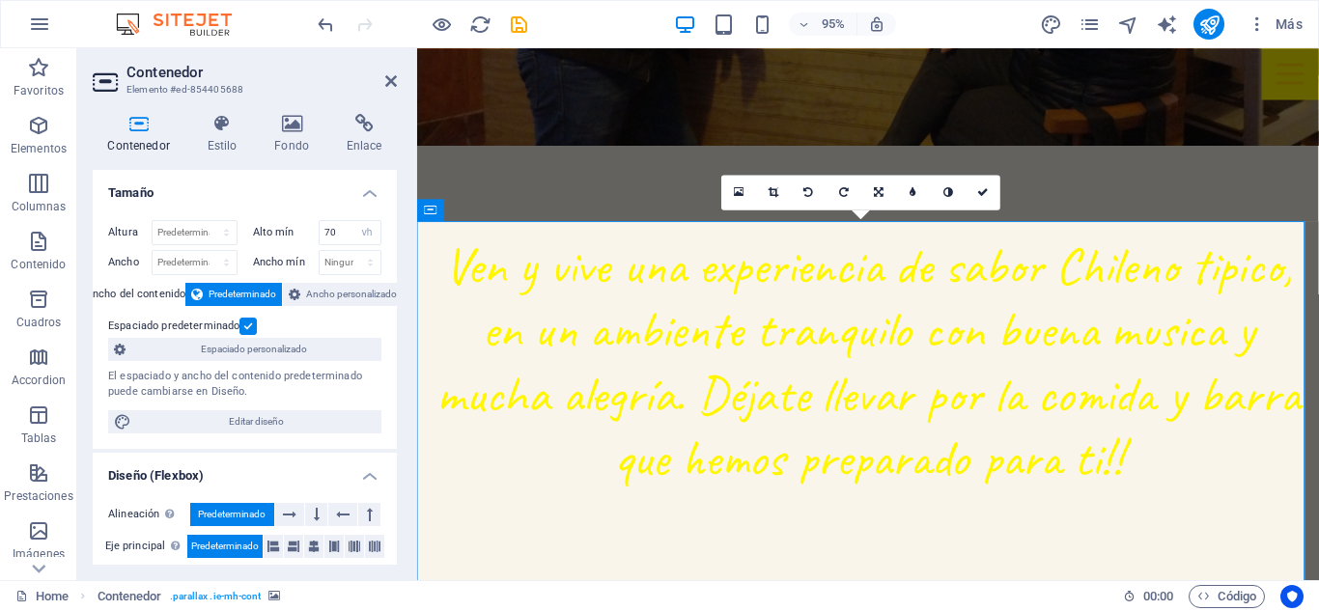
click at [310, 112] on div "Contenedor Estilo Fondo Enlace Tamaño Altura Predeterminado px rem % vh vw Alto…" at bounding box center [244, 339] width 335 height 482
click at [291, 132] on h4 "Fondo" at bounding box center [296, 134] width 72 height 41
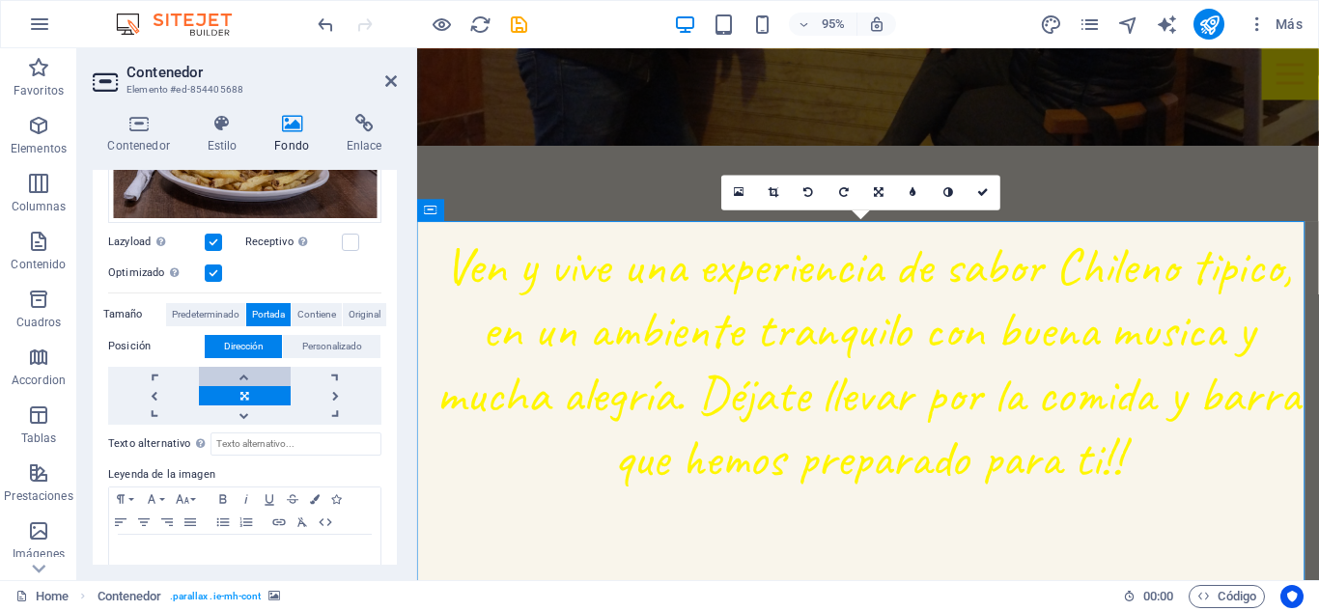
scroll to position [363, 0]
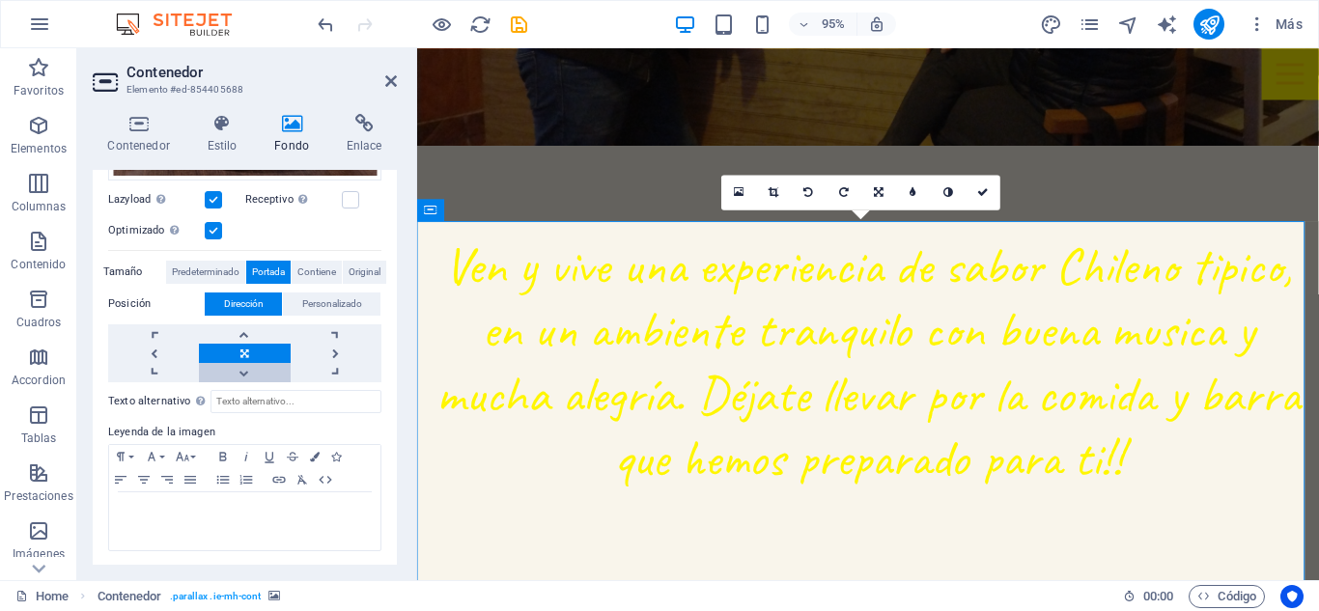
click at [260, 368] on link at bounding box center [244, 372] width 91 height 19
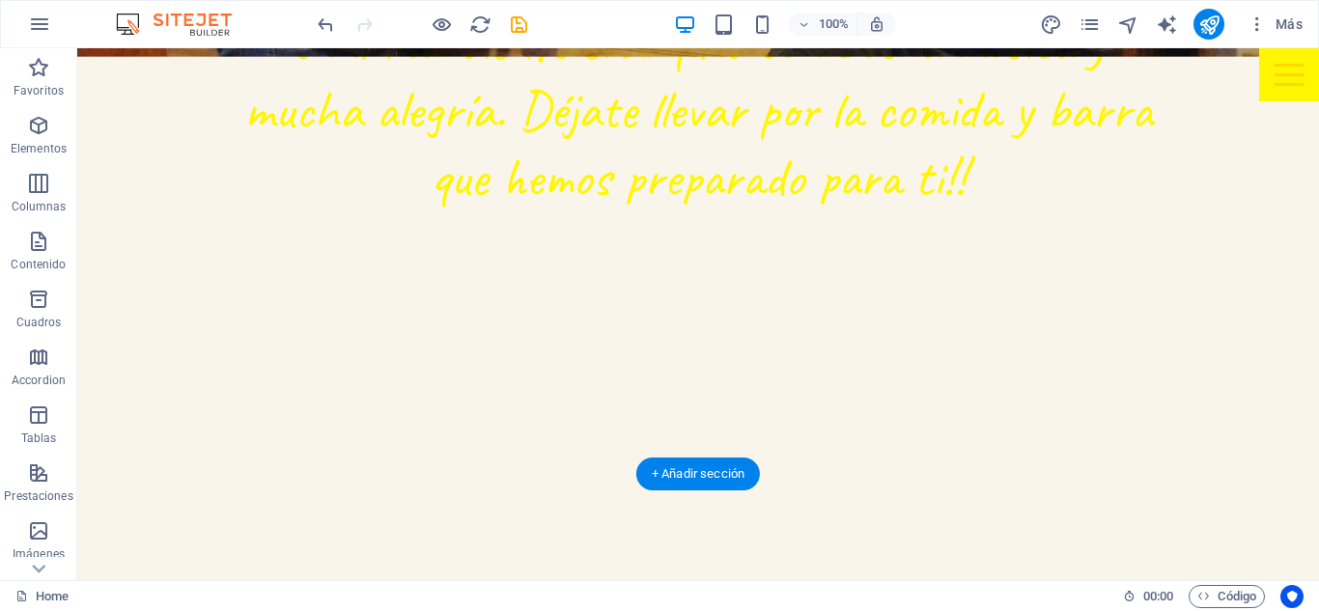
scroll to position [1359, 0]
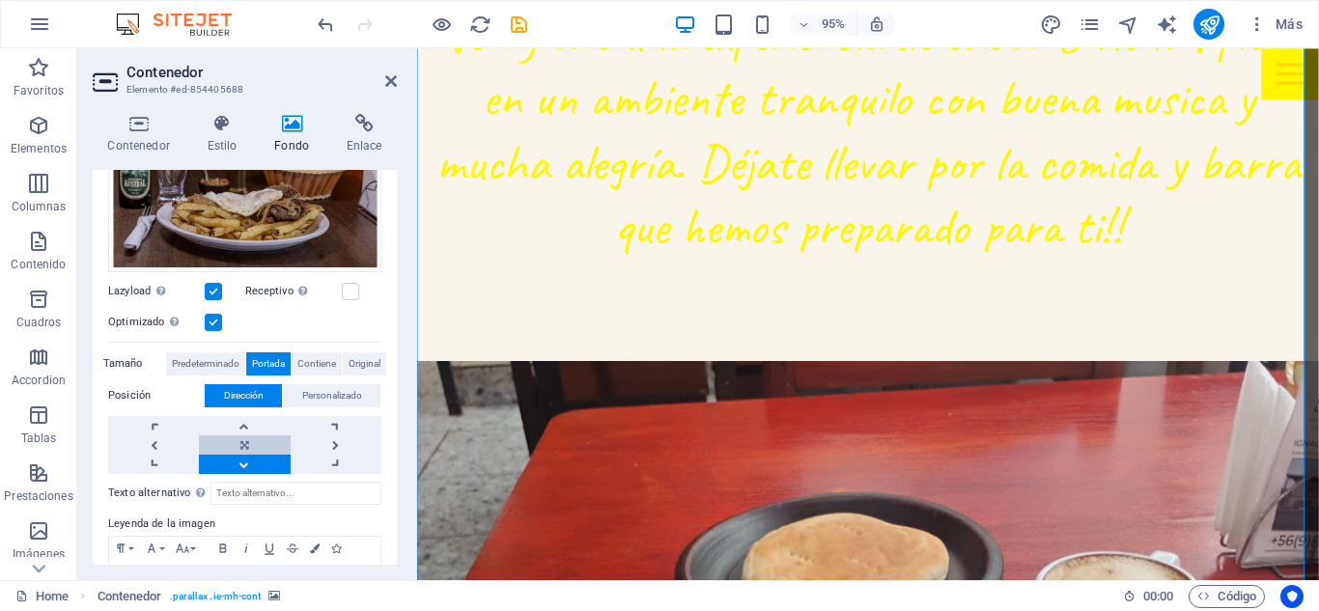
scroll to position [290, 0]
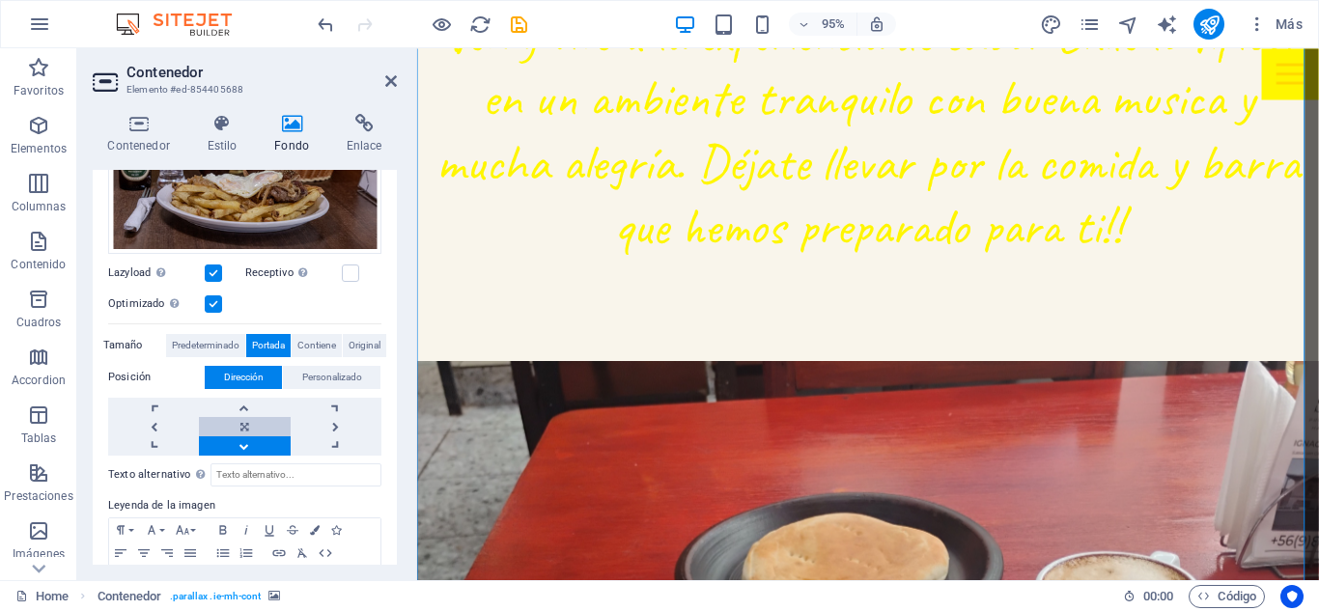
click at [231, 419] on link at bounding box center [244, 426] width 91 height 19
click at [236, 402] on link at bounding box center [244, 407] width 91 height 19
click at [244, 425] on link at bounding box center [244, 426] width 91 height 19
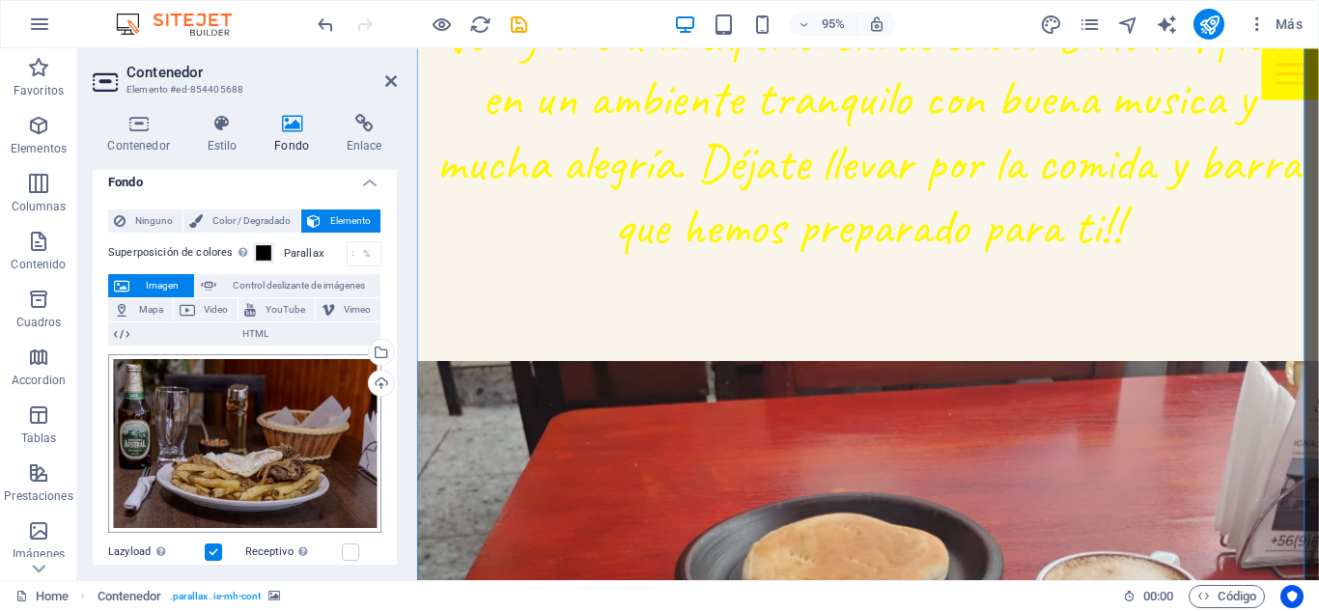
scroll to position [0, 0]
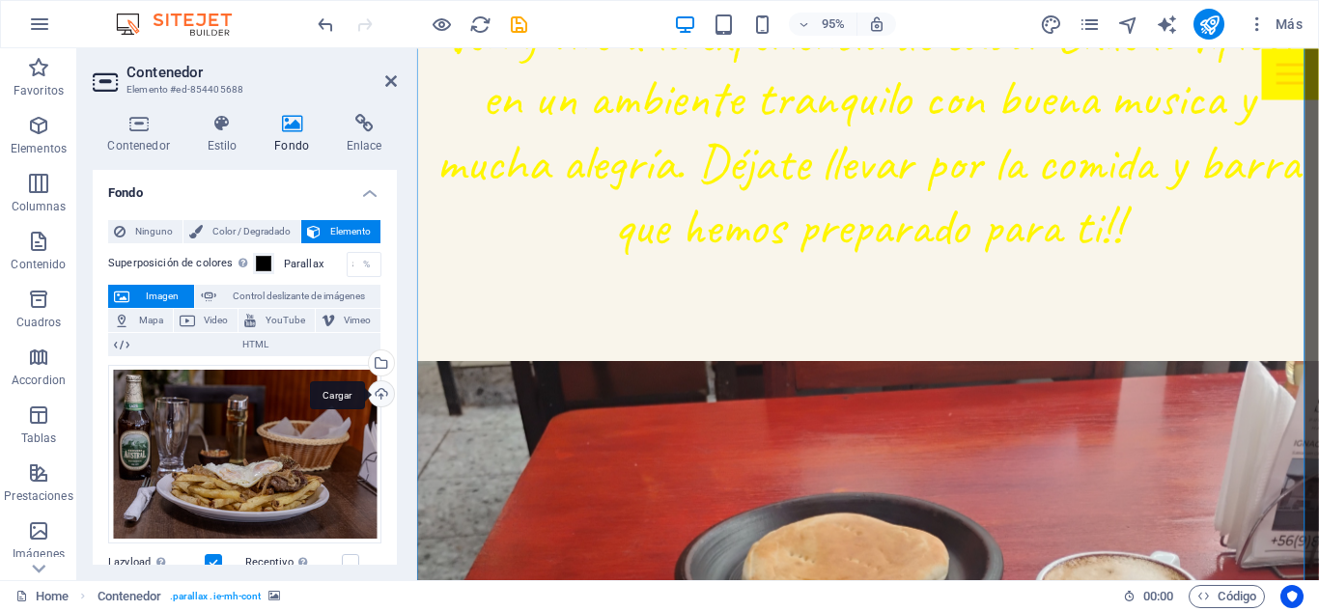
click at [379, 399] on div "Cargar" at bounding box center [379, 395] width 29 height 29
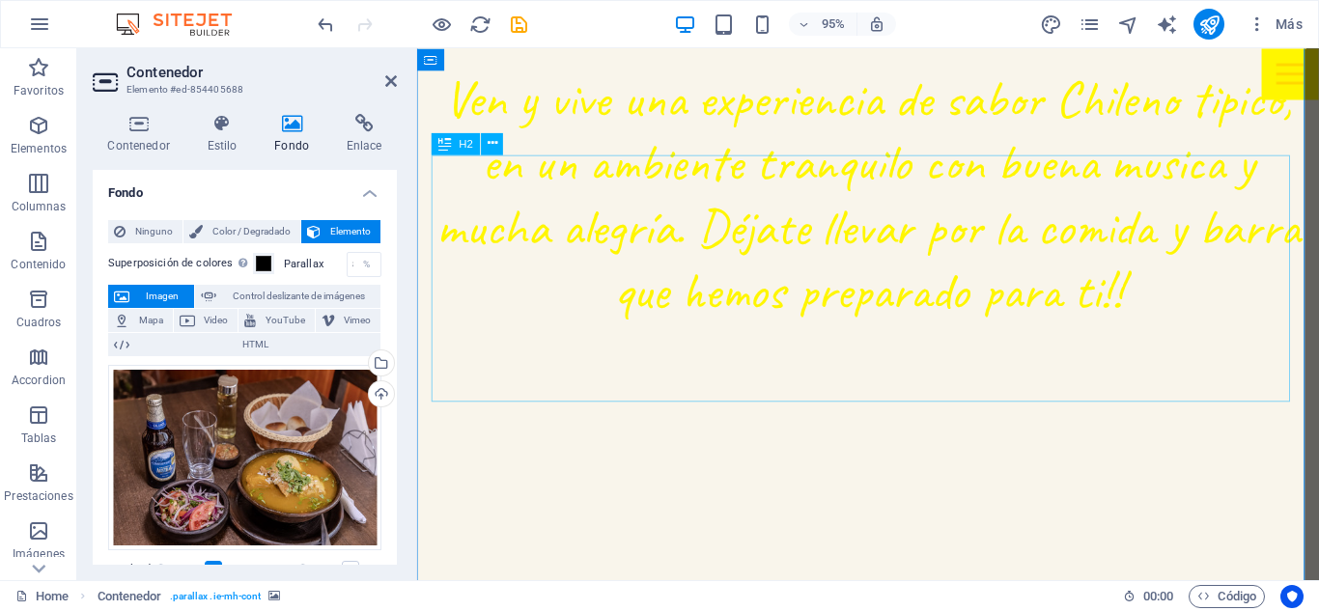
scroll to position [1262, 0]
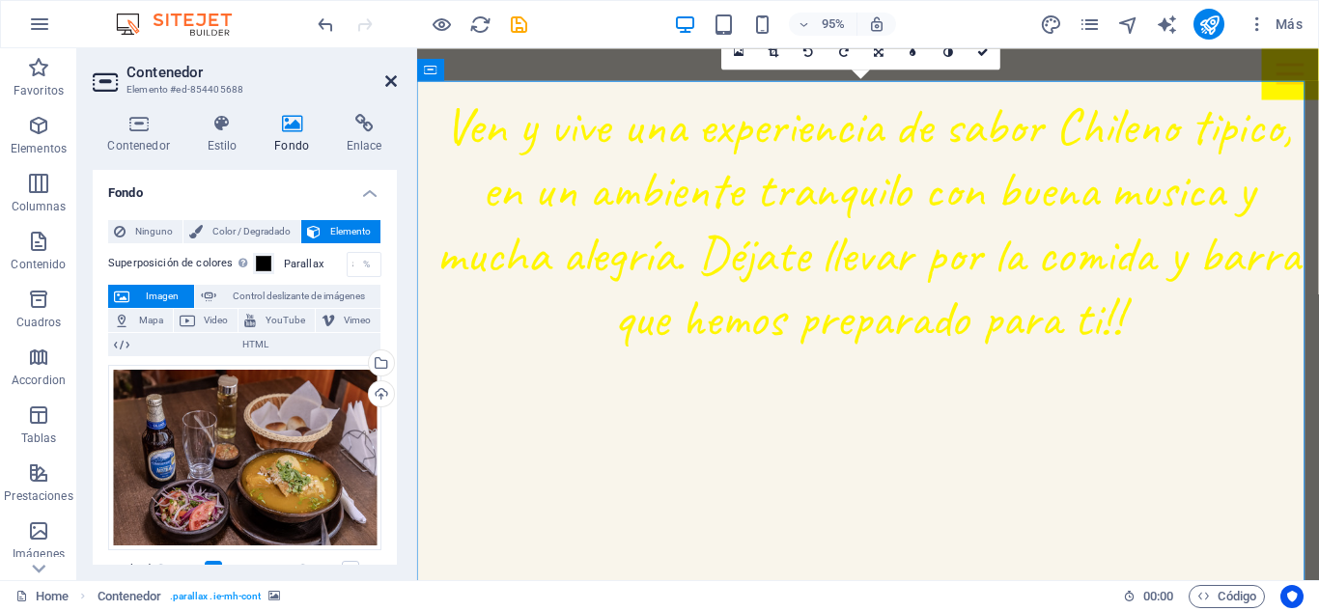
click at [387, 88] on icon at bounding box center [391, 80] width 12 height 15
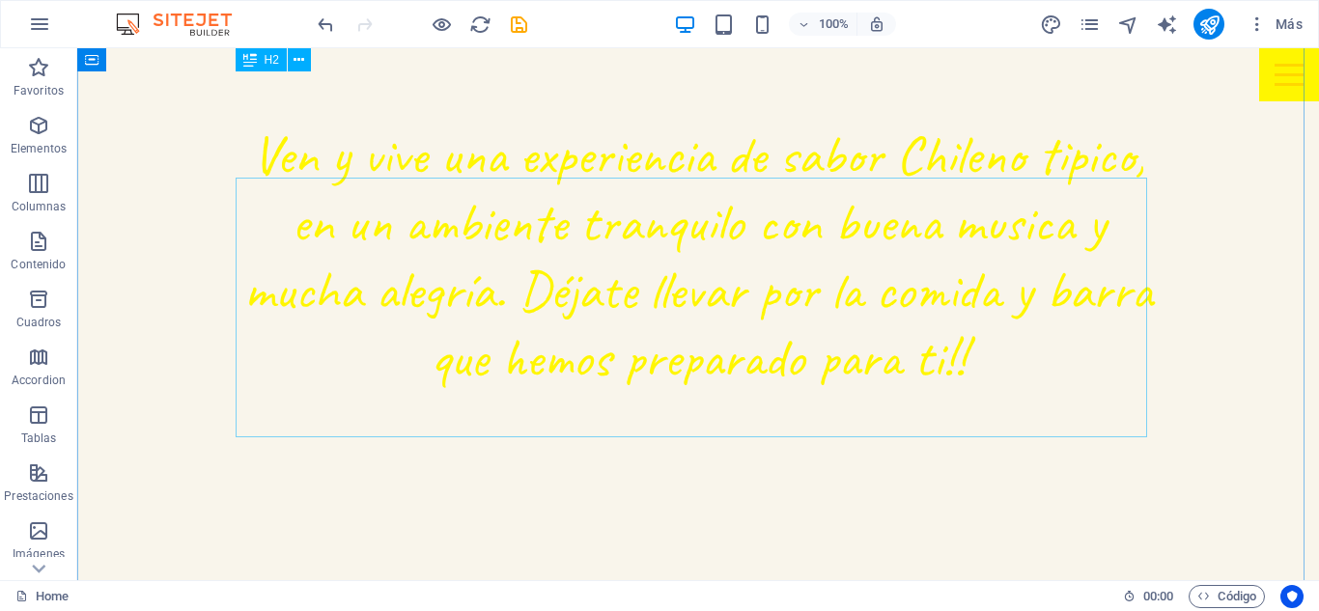
scroll to position [1165, 0]
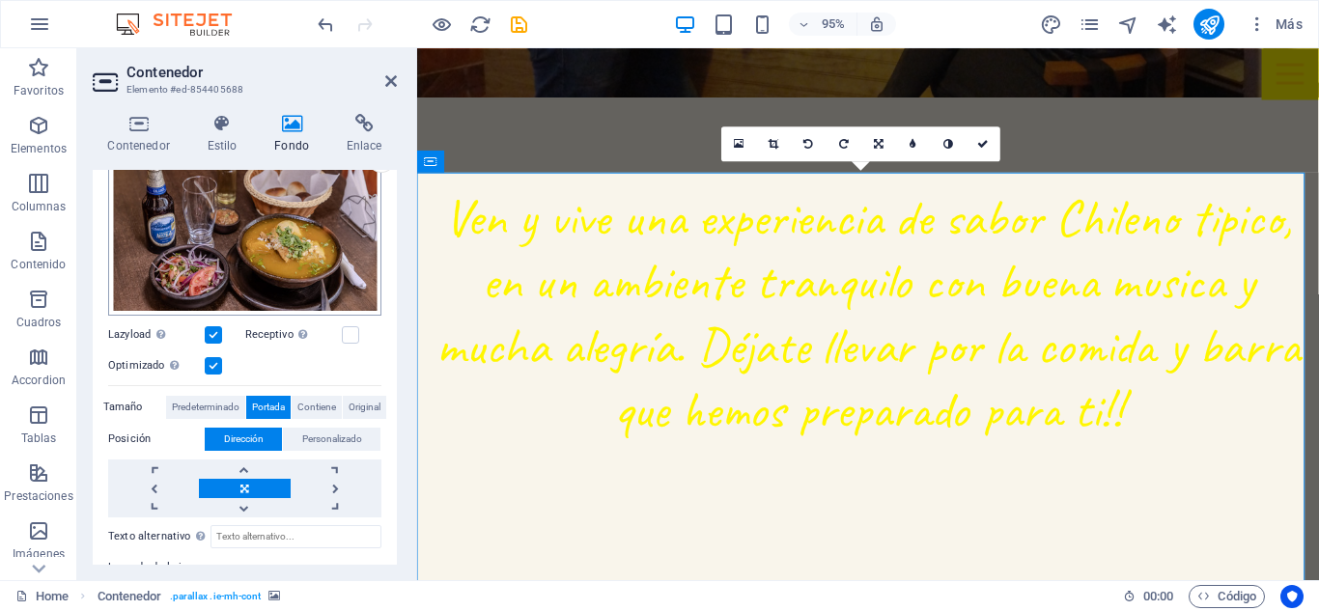
scroll to position [290, 0]
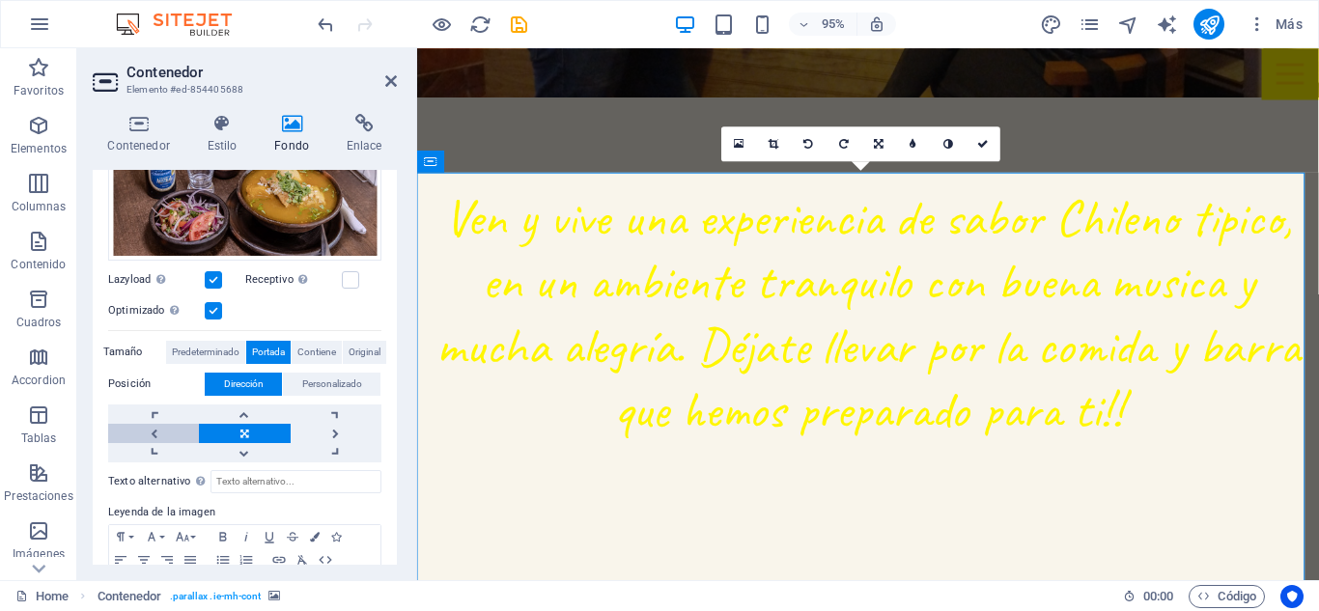
click at [146, 427] on link at bounding box center [153, 433] width 91 height 19
click at [157, 443] on link at bounding box center [153, 452] width 91 height 19
click at [169, 408] on link at bounding box center [153, 414] width 91 height 19
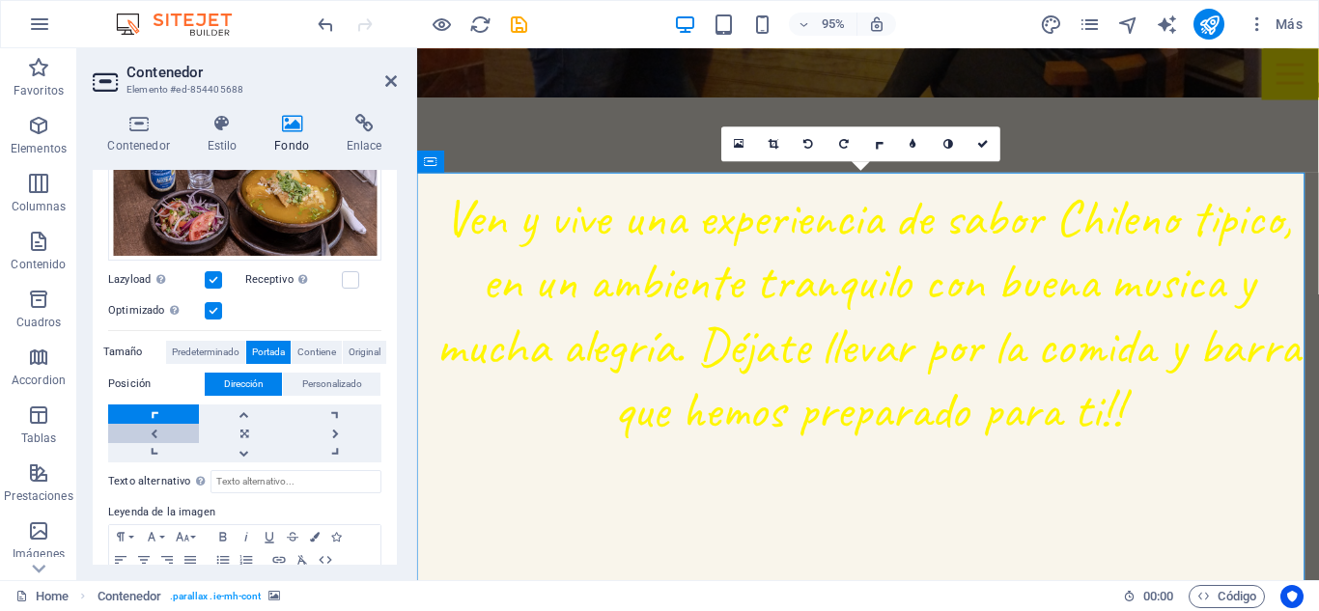
click at [164, 435] on link at bounding box center [153, 433] width 91 height 19
click at [250, 425] on link at bounding box center [244, 433] width 91 height 19
click at [335, 433] on link at bounding box center [336, 433] width 91 height 19
click at [158, 433] on link at bounding box center [153, 433] width 91 height 19
click at [391, 86] on icon at bounding box center [391, 80] width 12 height 15
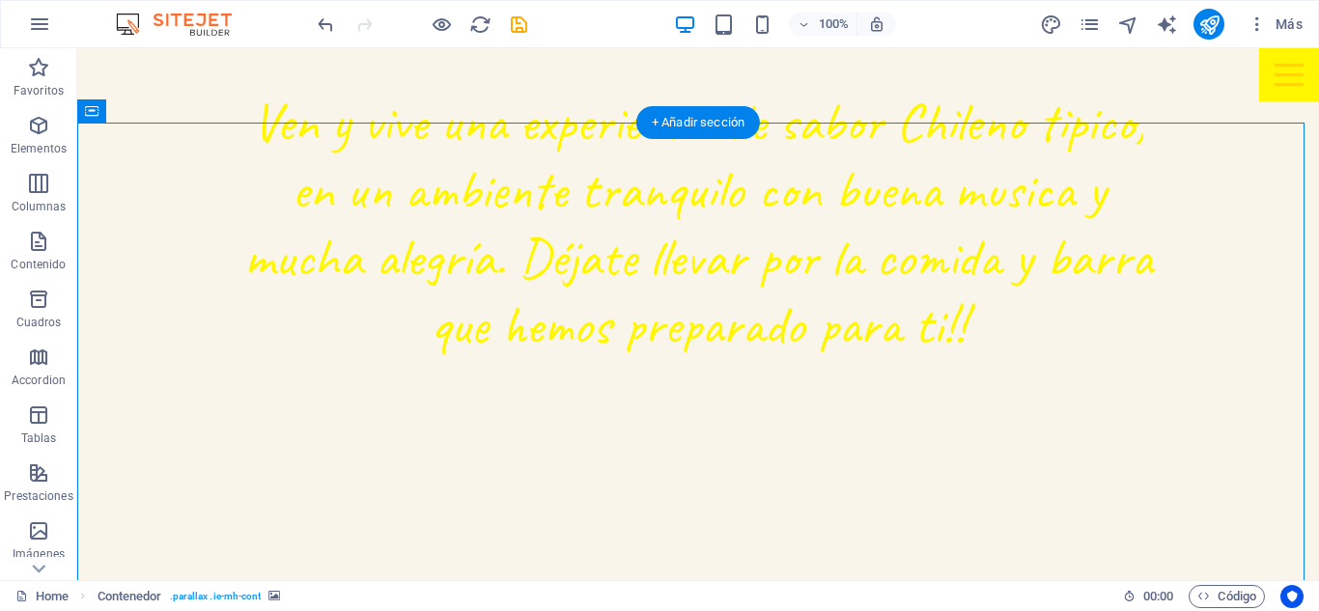
scroll to position [1165, 0]
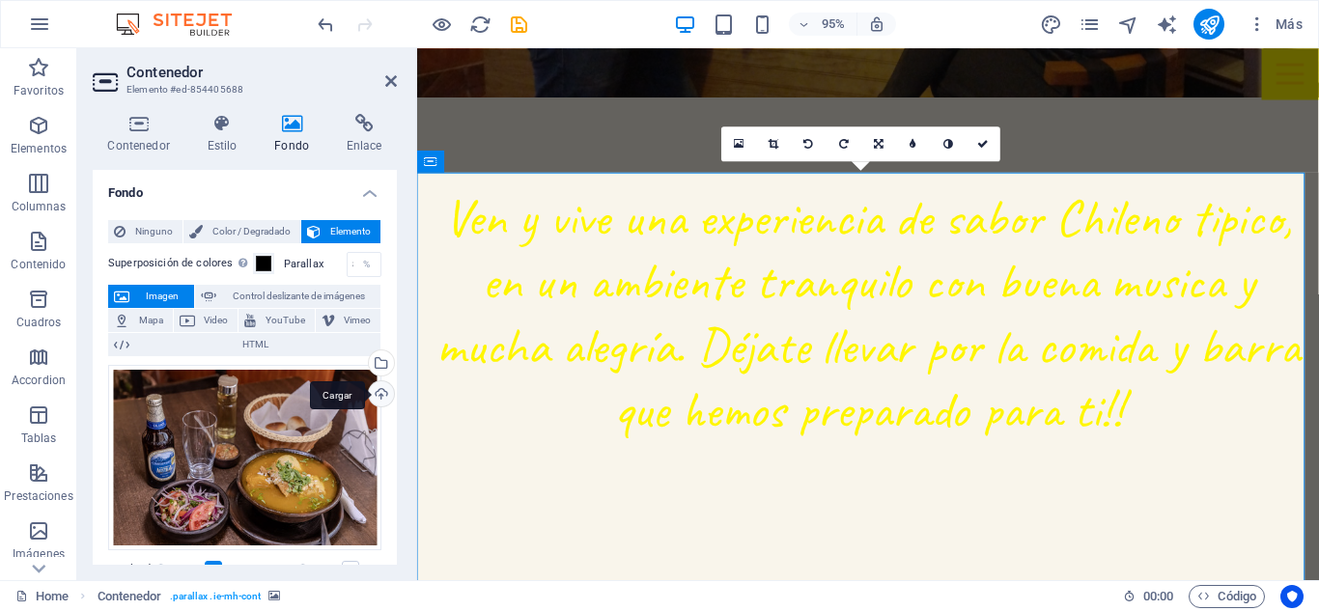
click at [378, 388] on div "Cargar" at bounding box center [379, 395] width 29 height 29
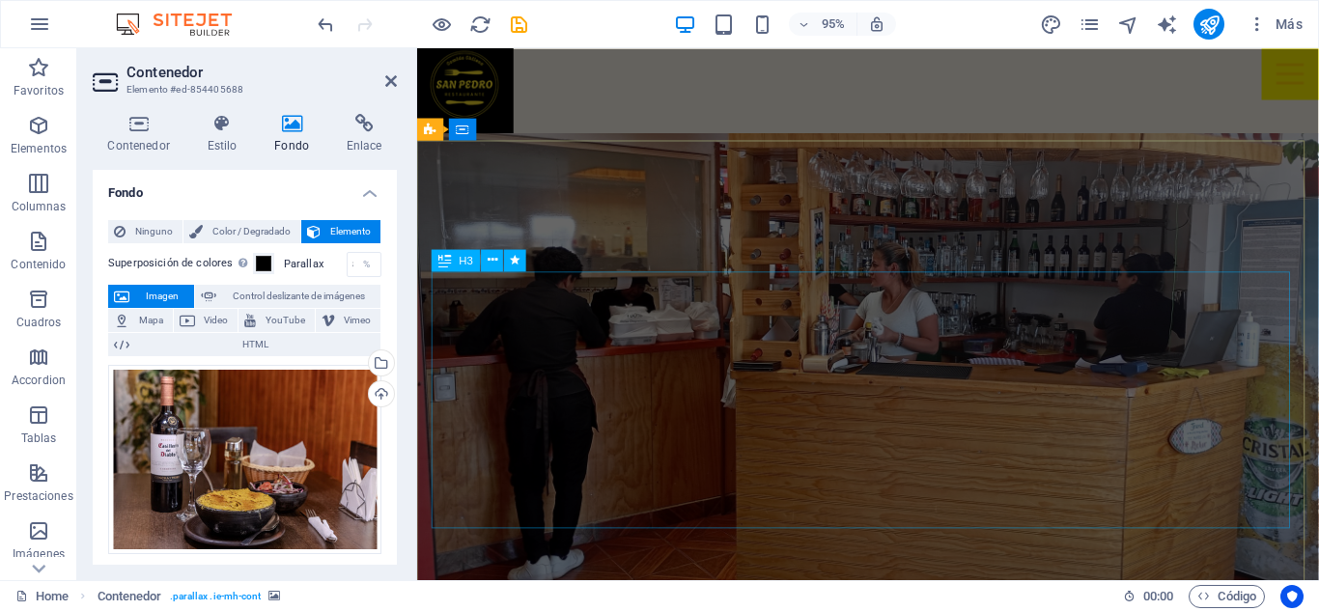
scroll to position [0, 0]
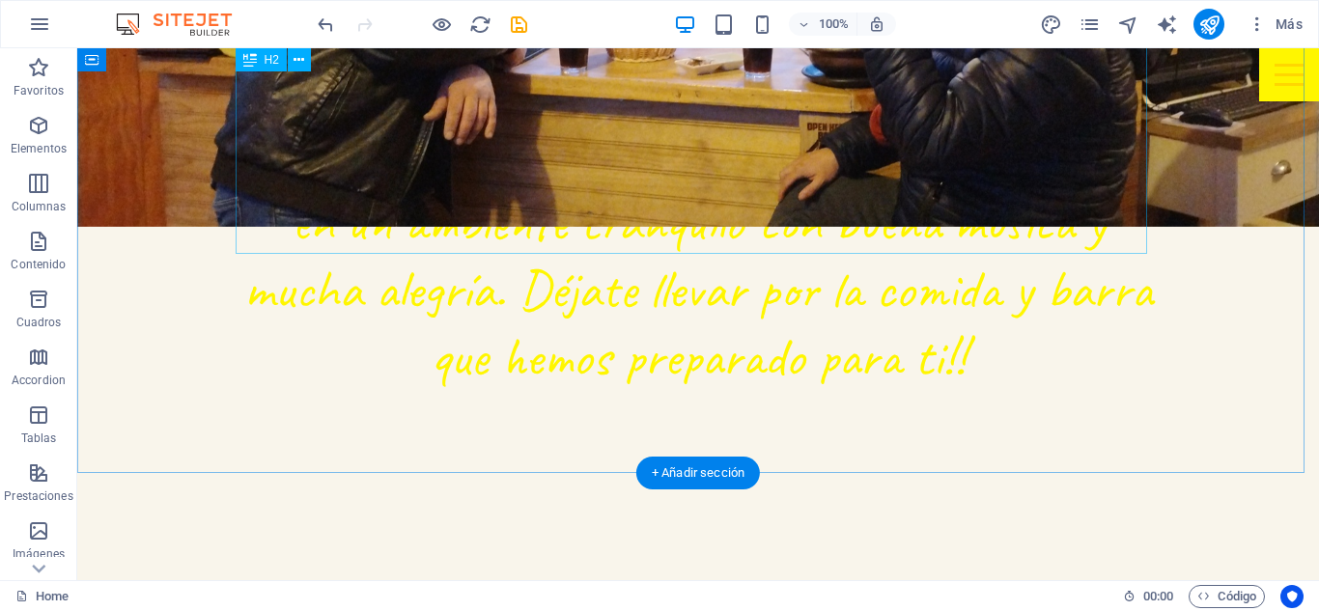
scroll to position [1159, 0]
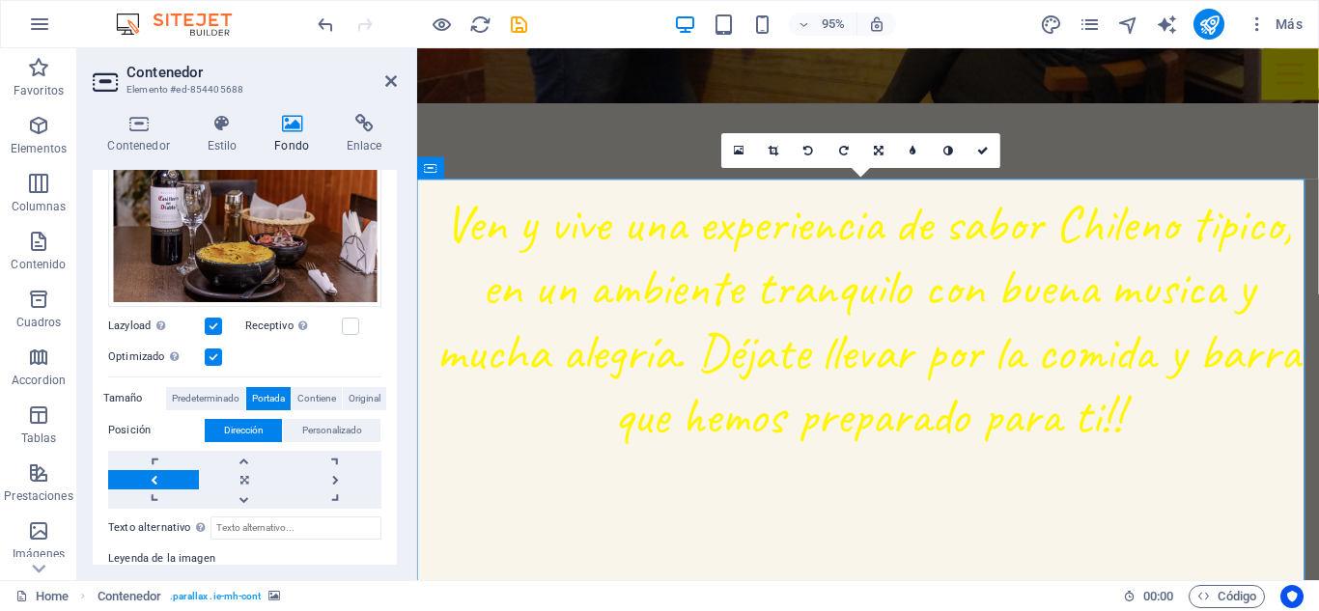
scroll to position [290, 0]
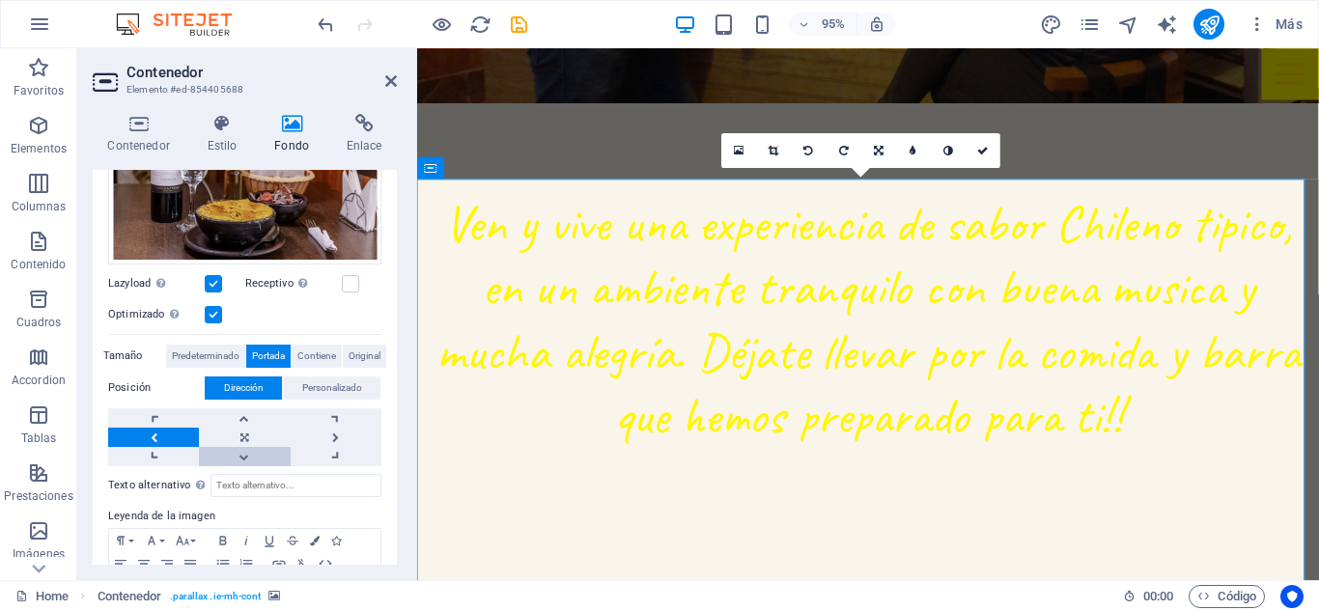
click at [255, 461] on link at bounding box center [244, 456] width 91 height 19
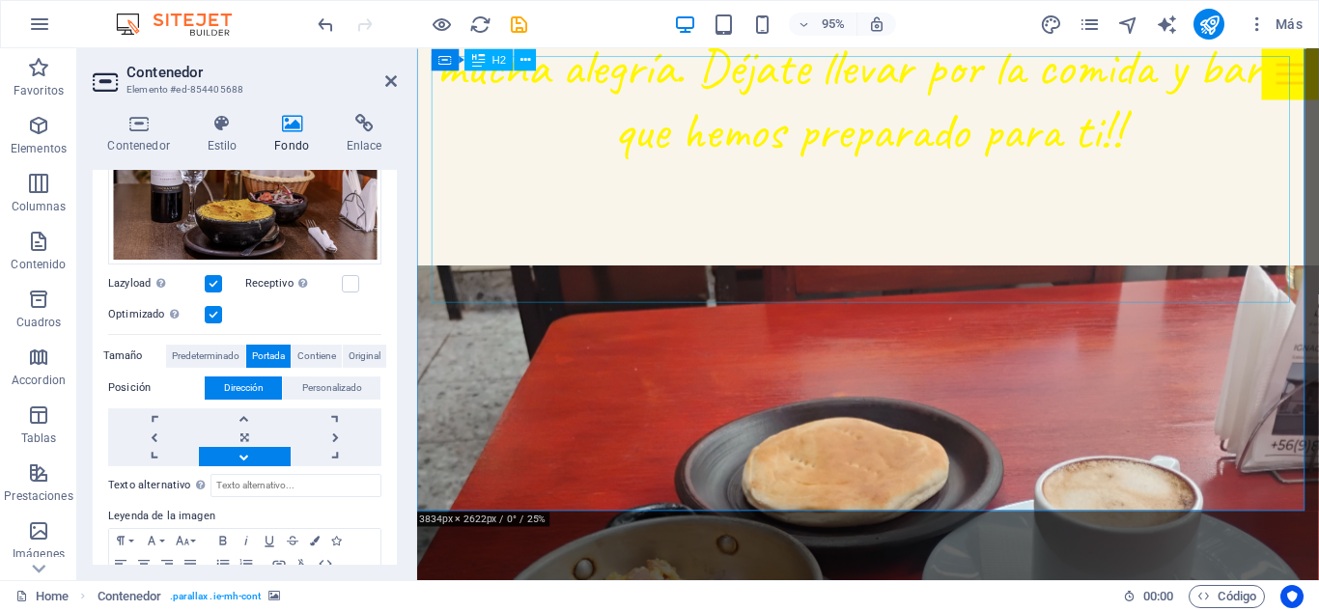
scroll to position [1448, 0]
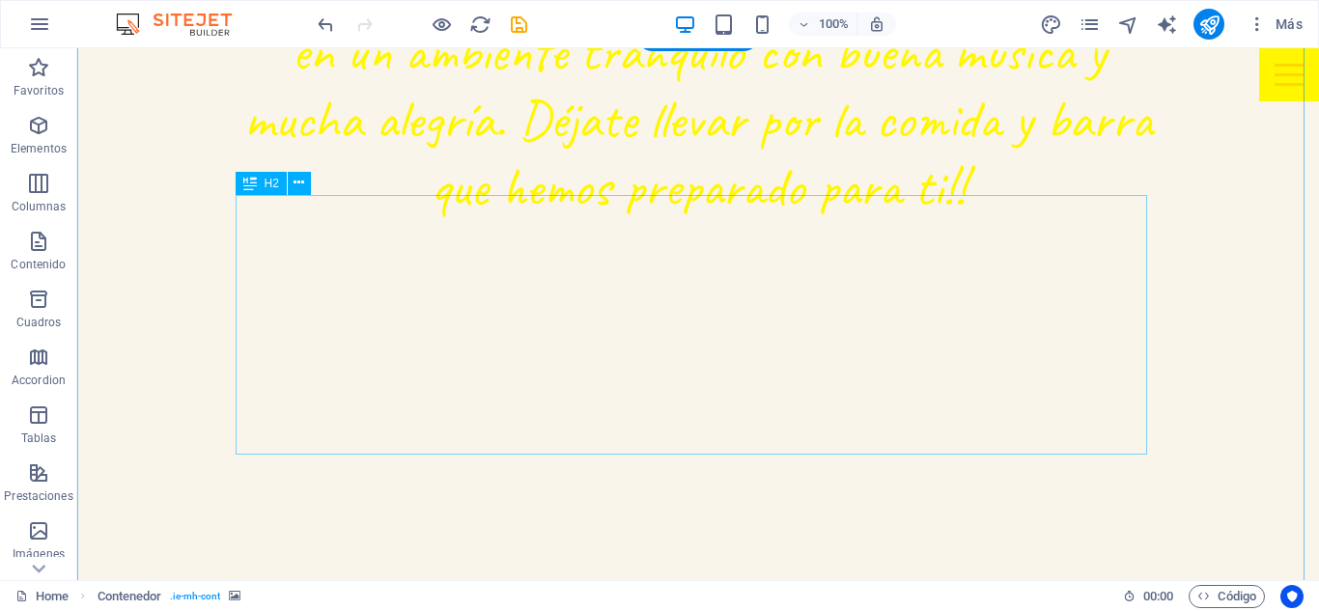
scroll to position [1352, 0]
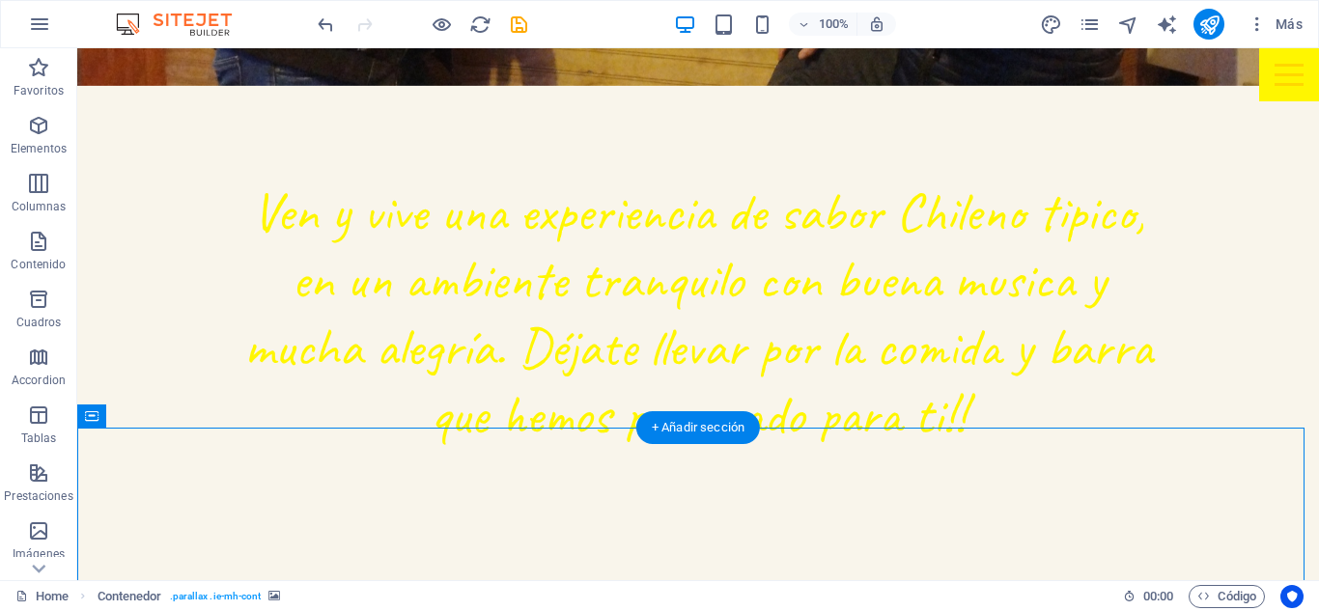
scroll to position [1255, 0]
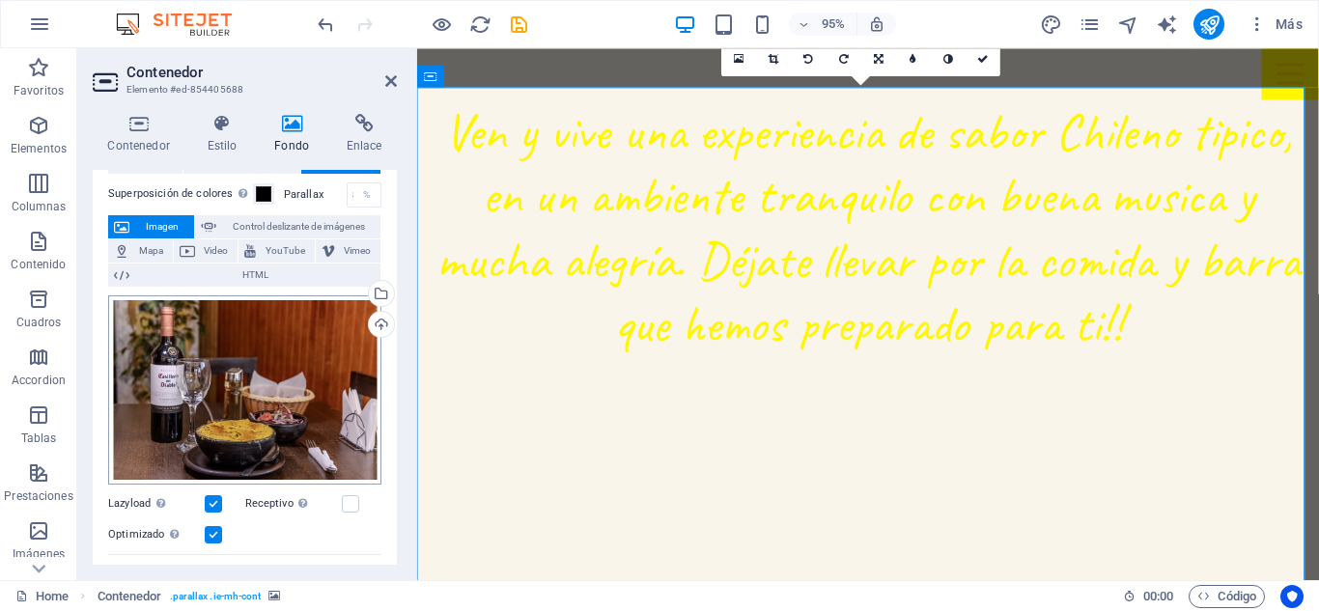
scroll to position [97, 0]
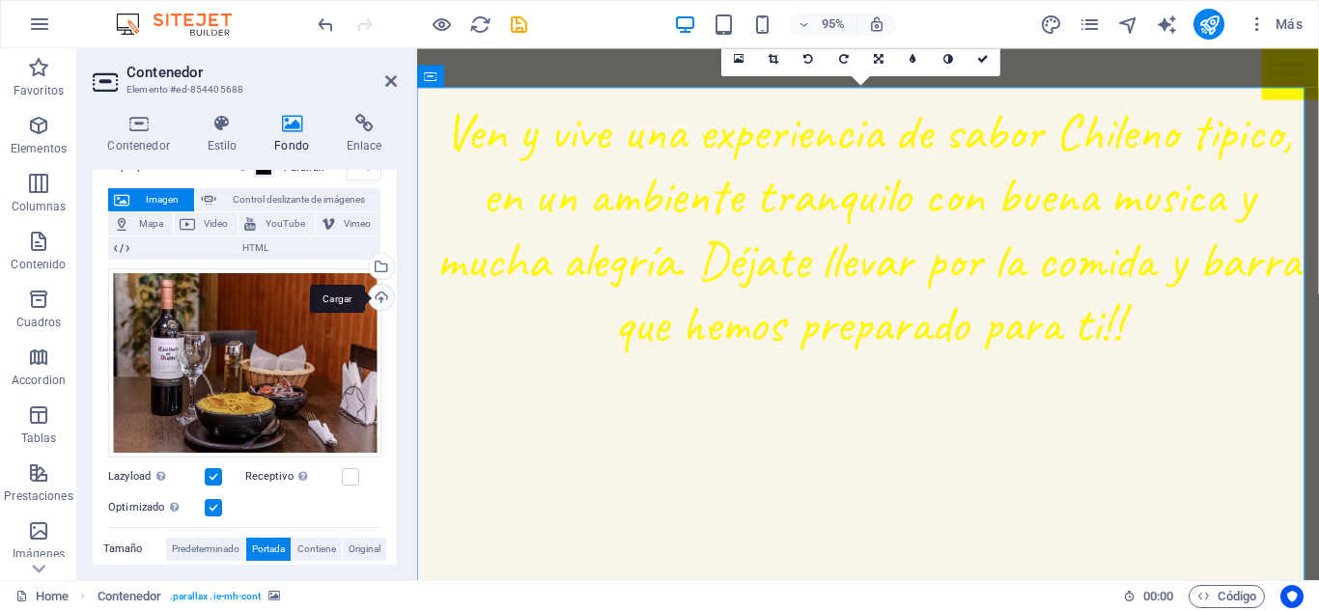
click at [373, 305] on div "Cargar" at bounding box center [379, 299] width 29 height 29
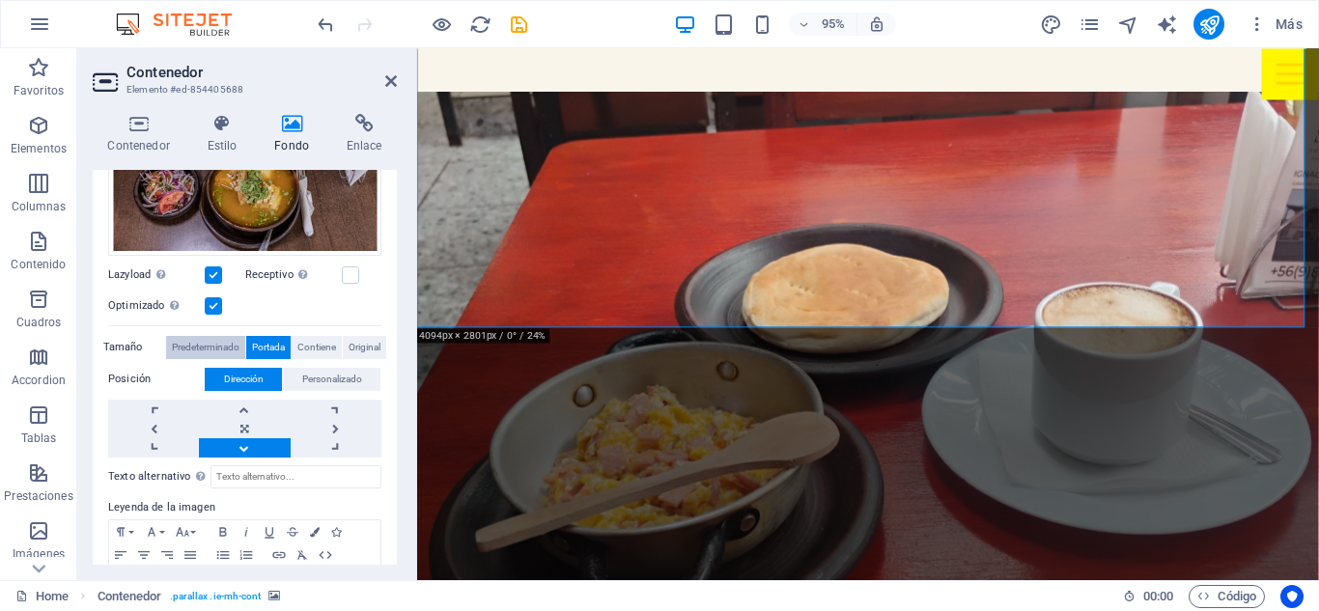
scroll to position [370, 0]
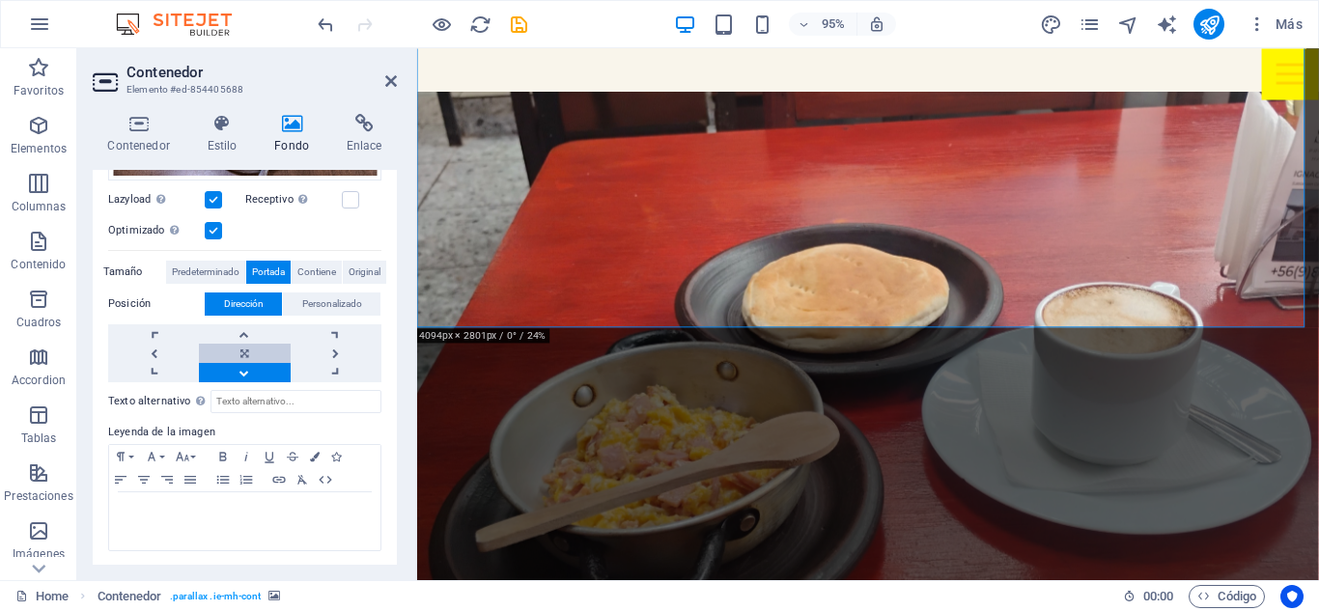
click at [268, 351] on link at bounding box center [244, 353] width 91 height 19
click at [234, 363] on link at bounding box center [244, 372] width 91 height 19
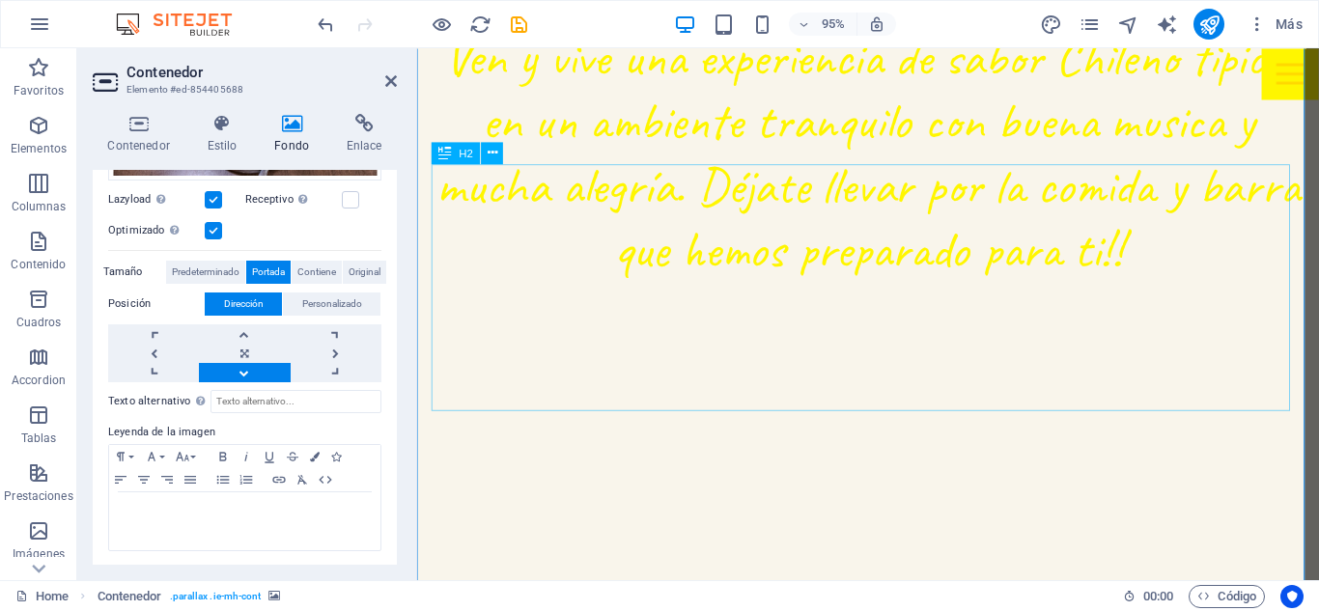
scroll to position [1352, 0]
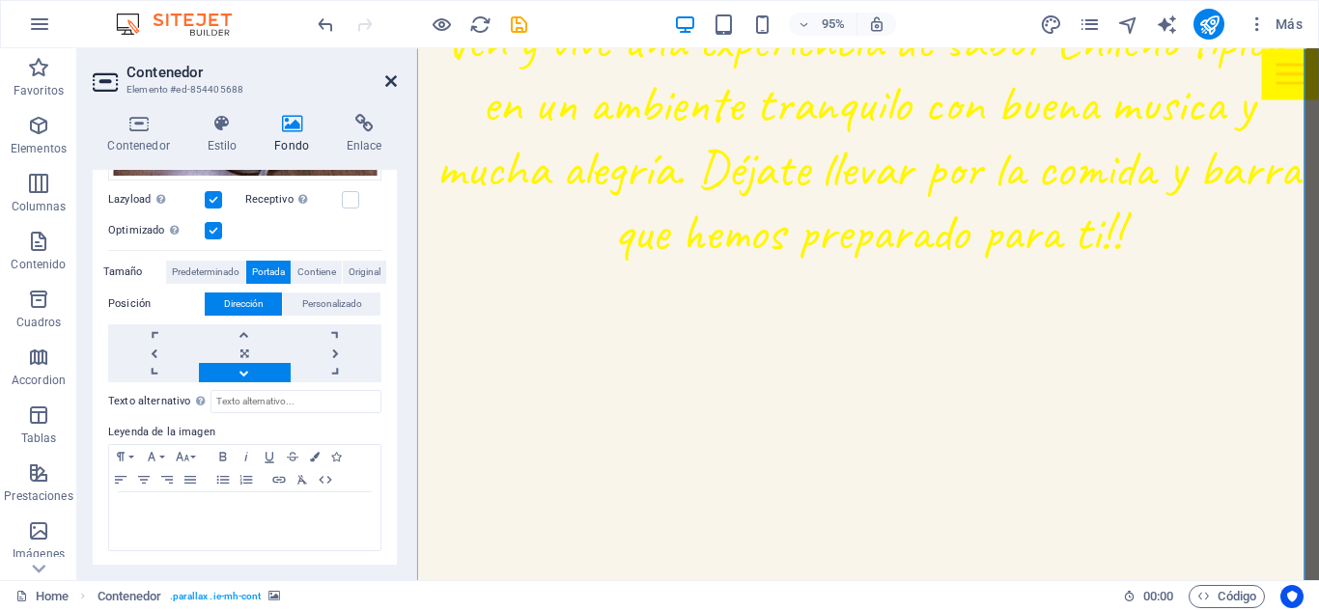
click at [394, 82] on icon at bounding box center [391, 80] width 12 height 15
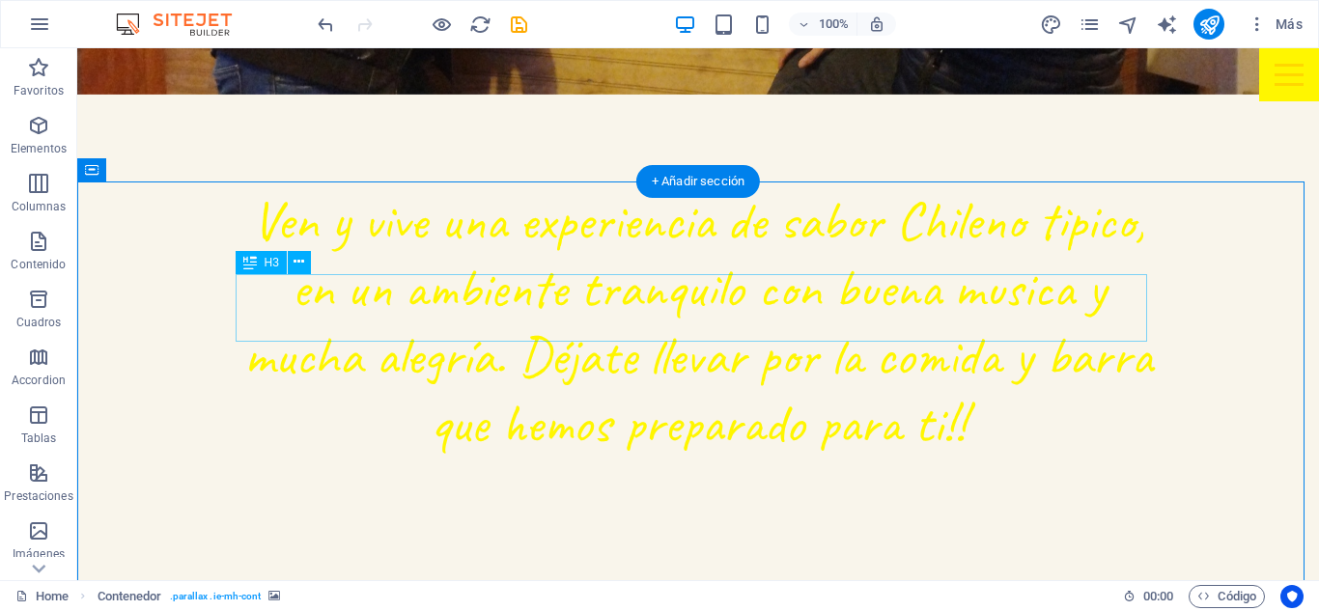
scroll to position [1159, 0]
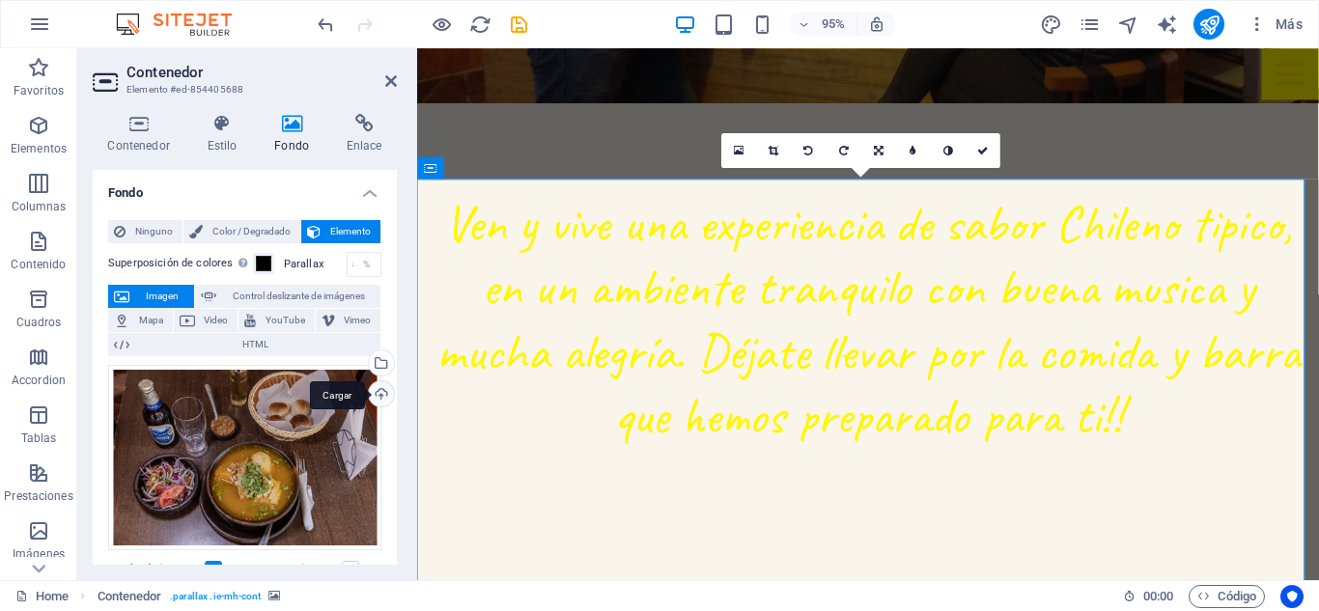
click at [379, 395] on div "Cargar" at bounding box center [379, 395] width 29 height 29
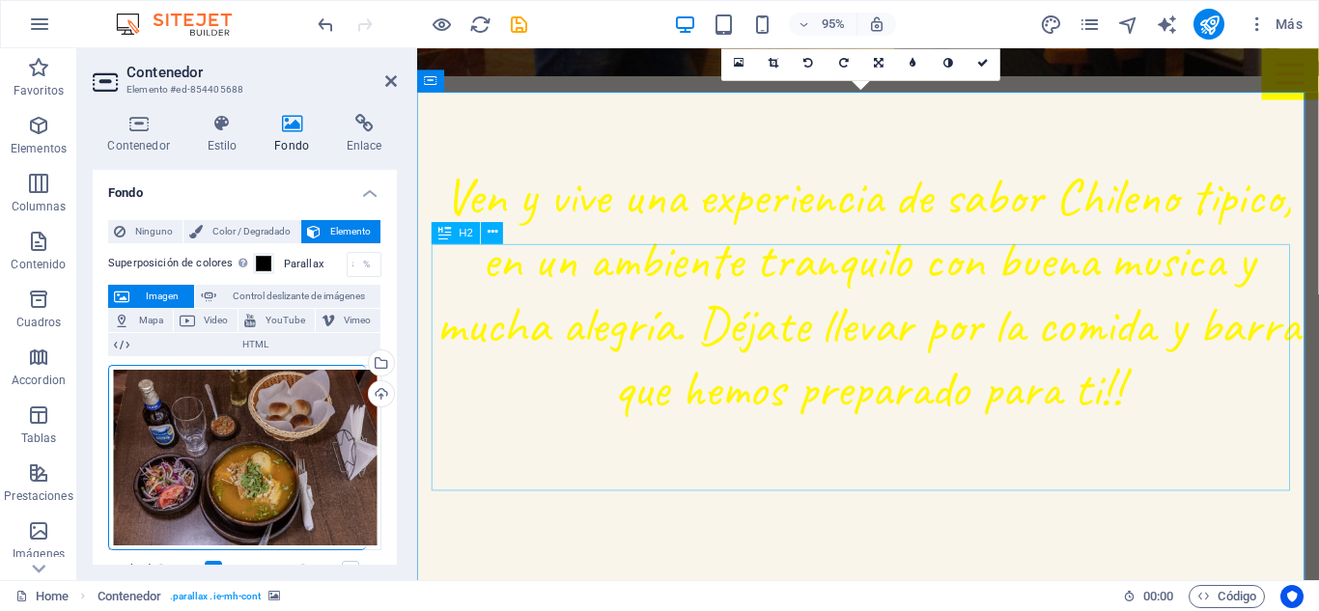
scroll to position [1352, 0]
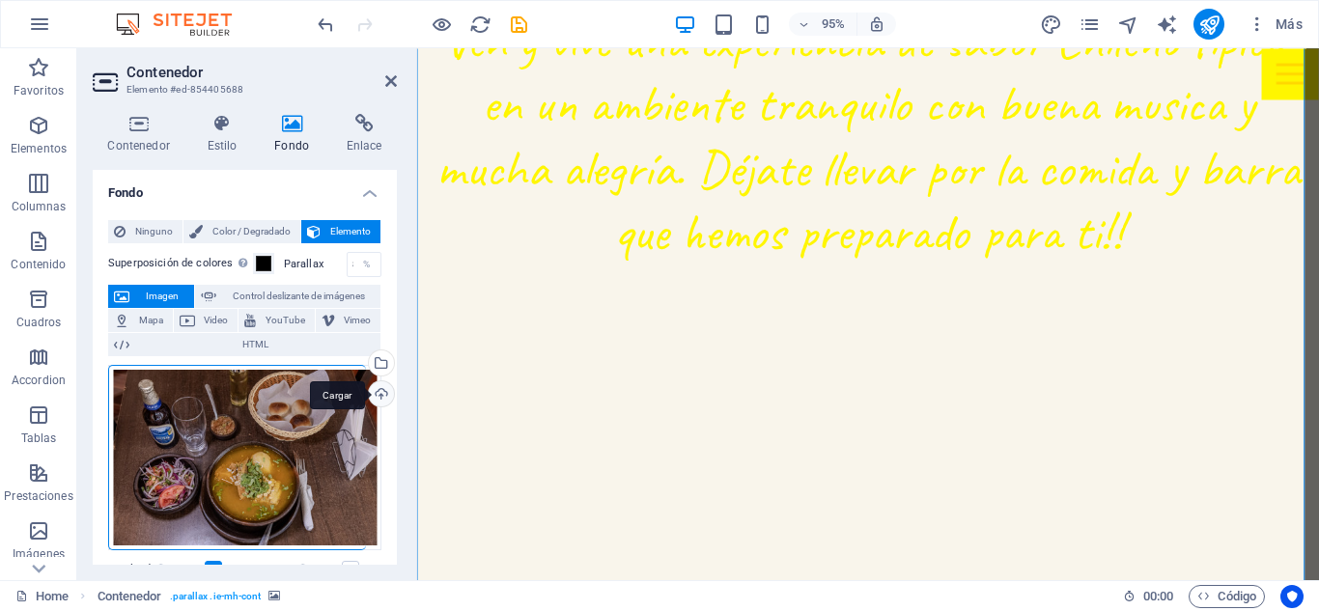
click at [376, 390] on div "Cargar" at bounding box center [379, 395] width 29 height 29
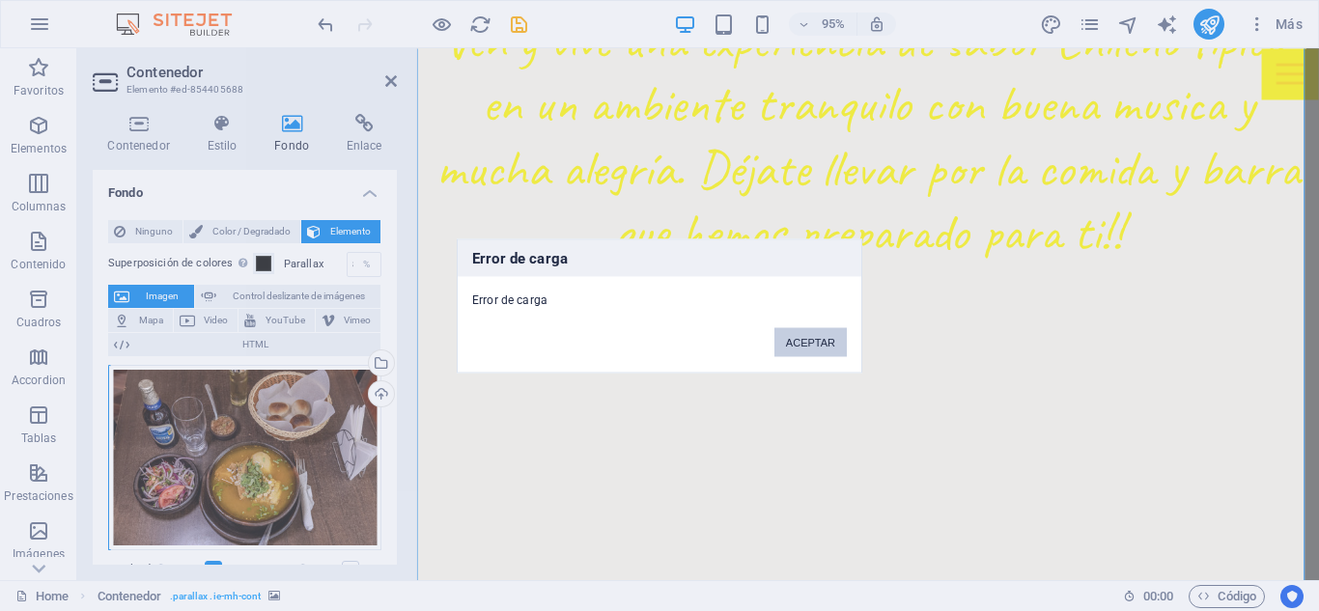
click at [829, 345] on button "ACEPTAR" at bounding box center [810, 341] width 72 height 29
click at [807, 337] on button "ACEPTAR" at bounding box center [810, 341] width 72 height 29
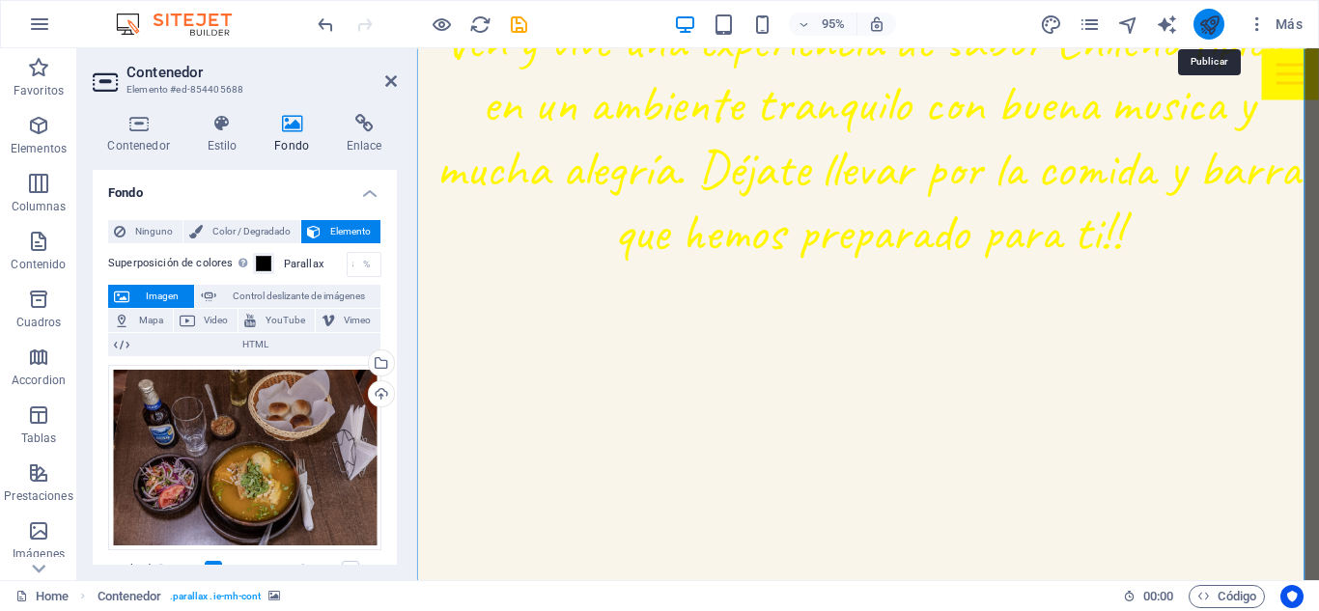
click at [1212, 32] on icon "publish" at bounding box center [1209, 25] width 22 height 22
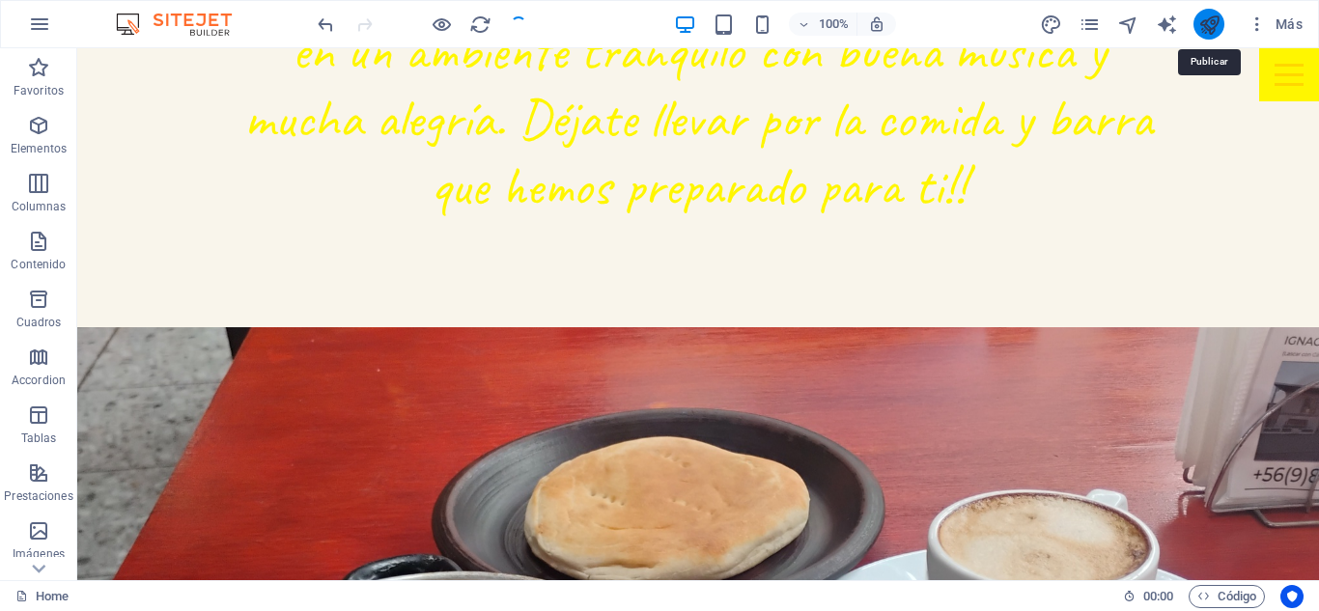
click at [1203, 22] on icon "publish" at bounding box center [1209, 25] width 22 height 22
click at [1207, 14] on icon "publish" at bounding box center [1209, 25] width 22 height 22
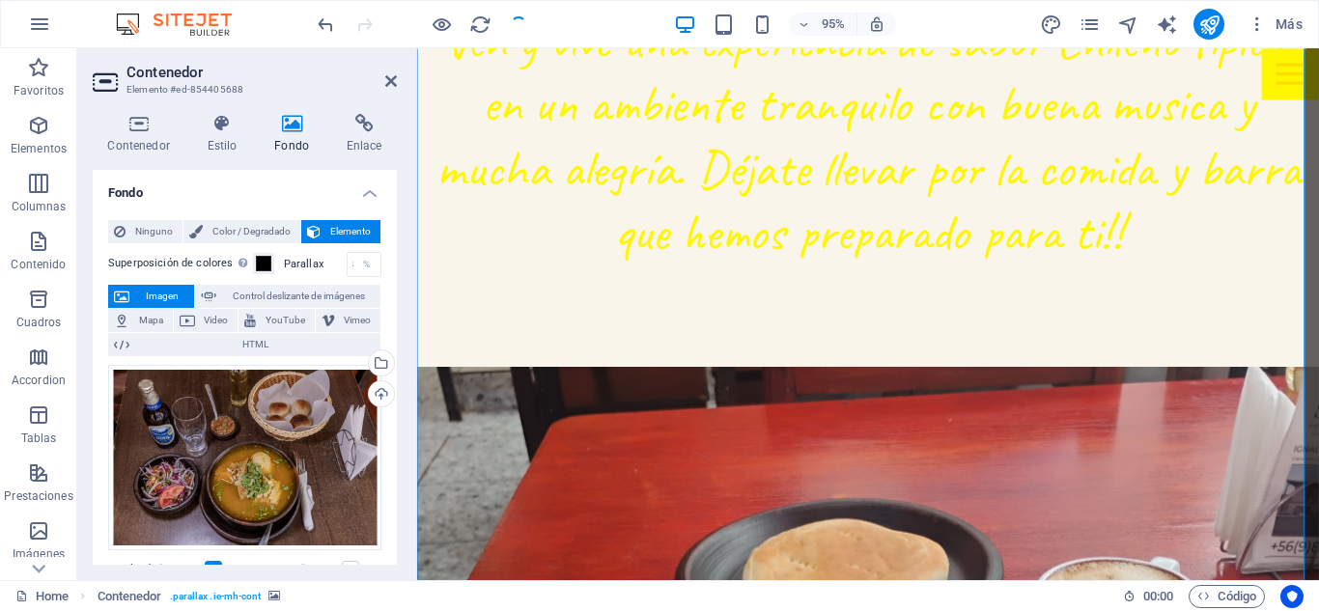
click at [387, 74] on icon at bounding box center [391, 80] width 12 height 15
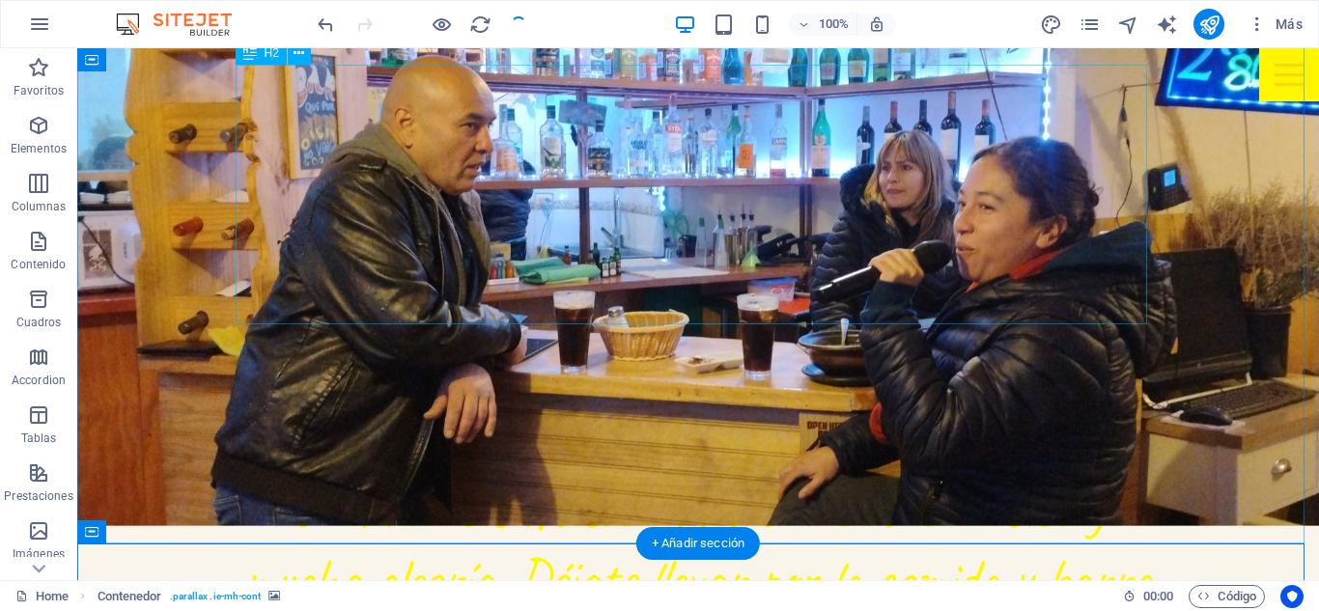
scroll to position [1159, 0]
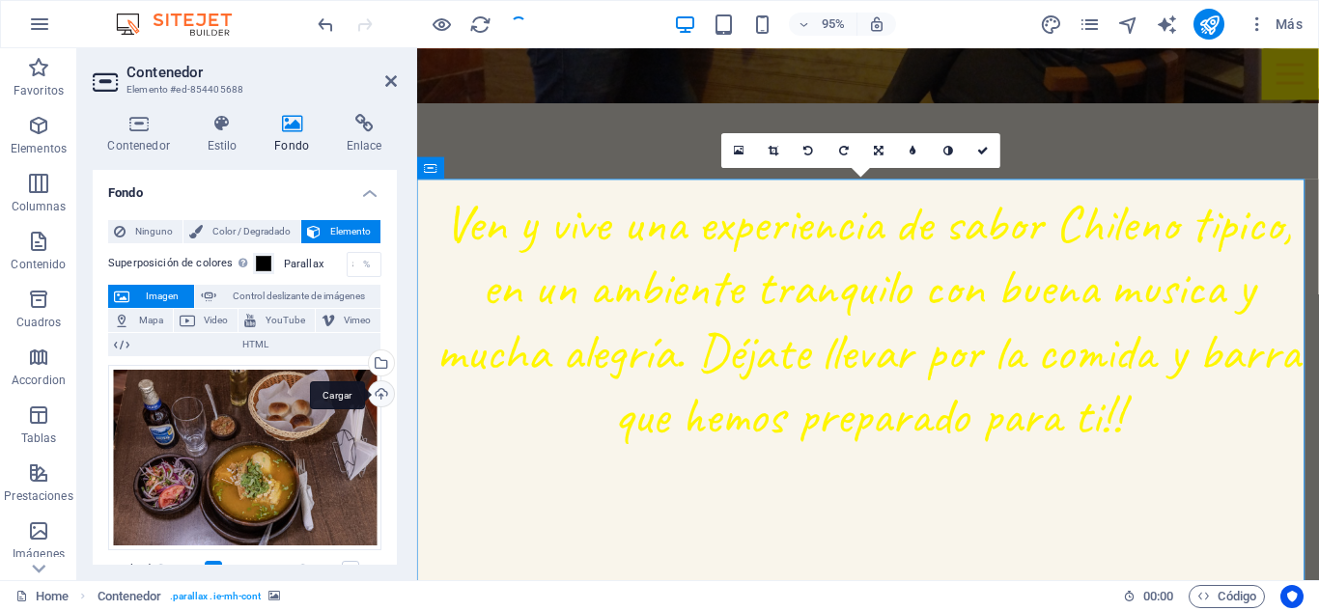
click at [378, 386] on div "Cargar" at bounding box center [379, 395] width 29 height 29
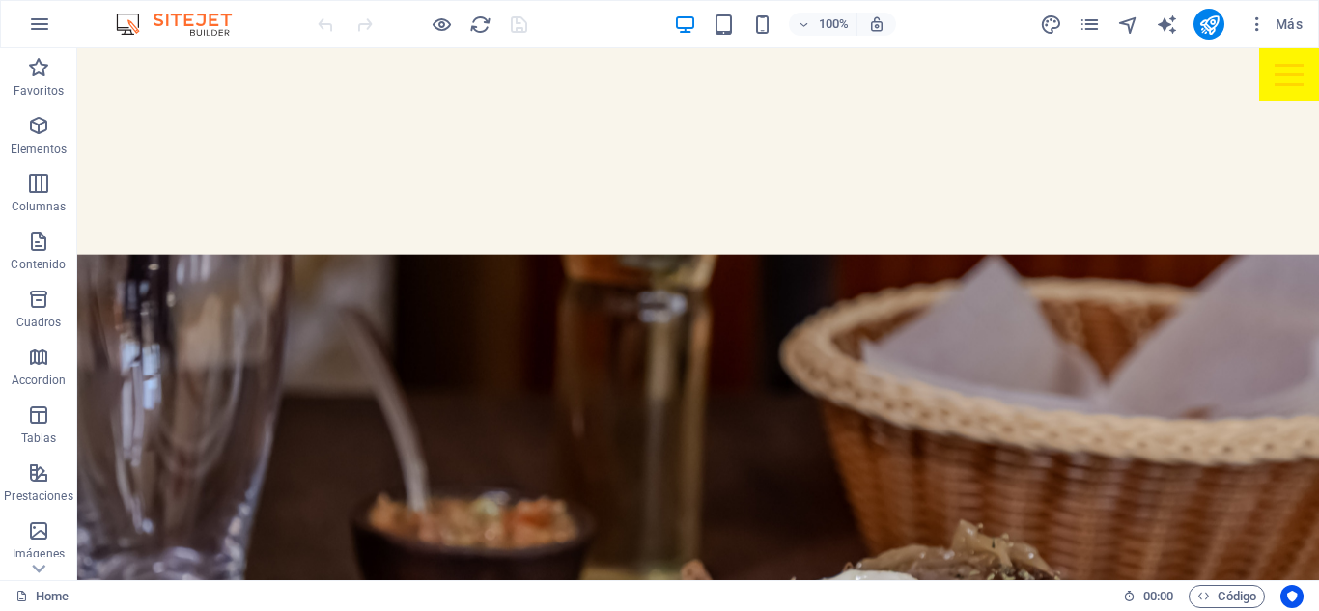
scroll to position [3090, 0]
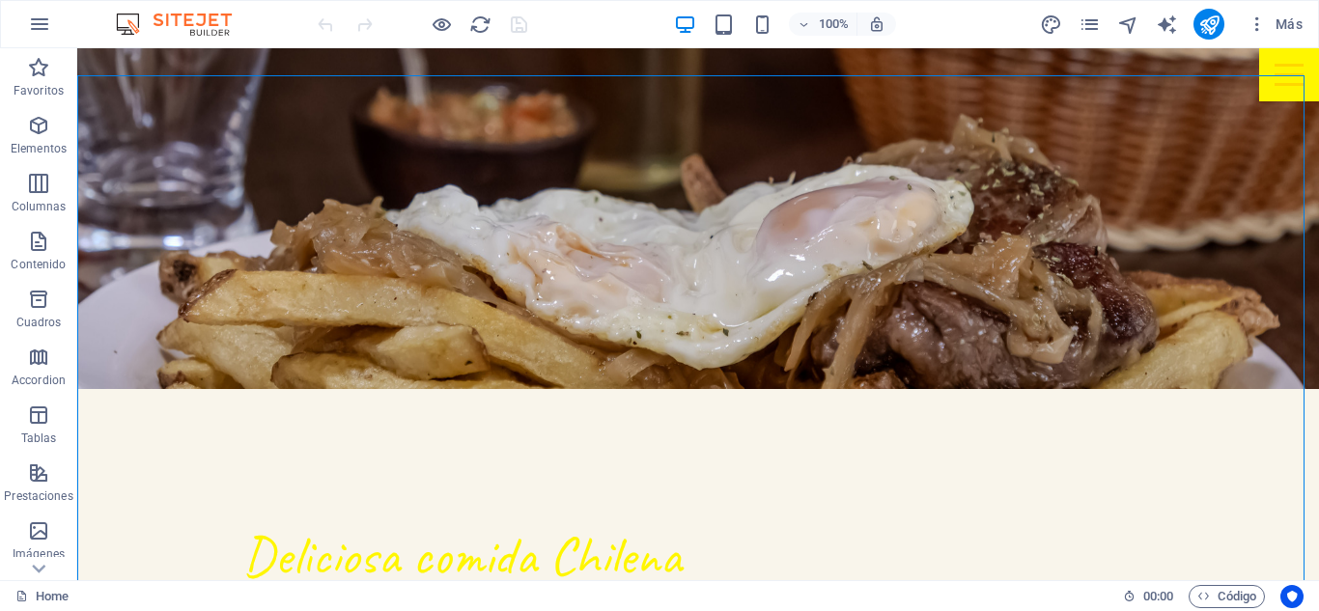
select select "vh"
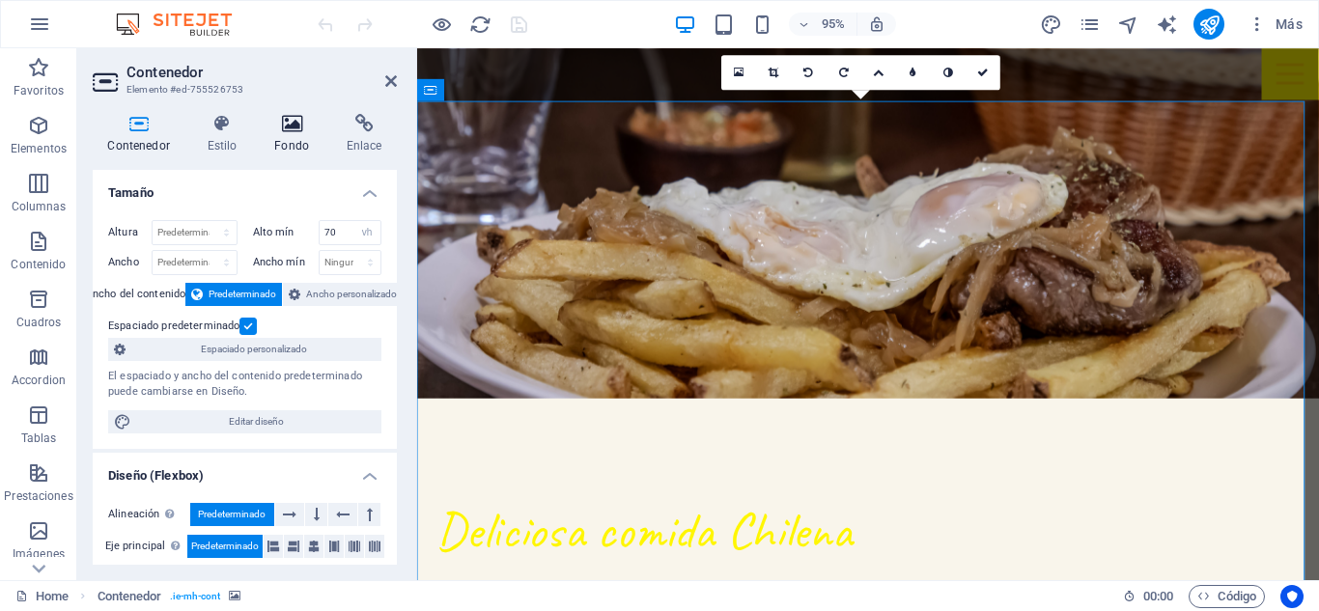
click at [285, 139] on h4 "Fondo" at bounding box center [296, 134] width 72 height 41
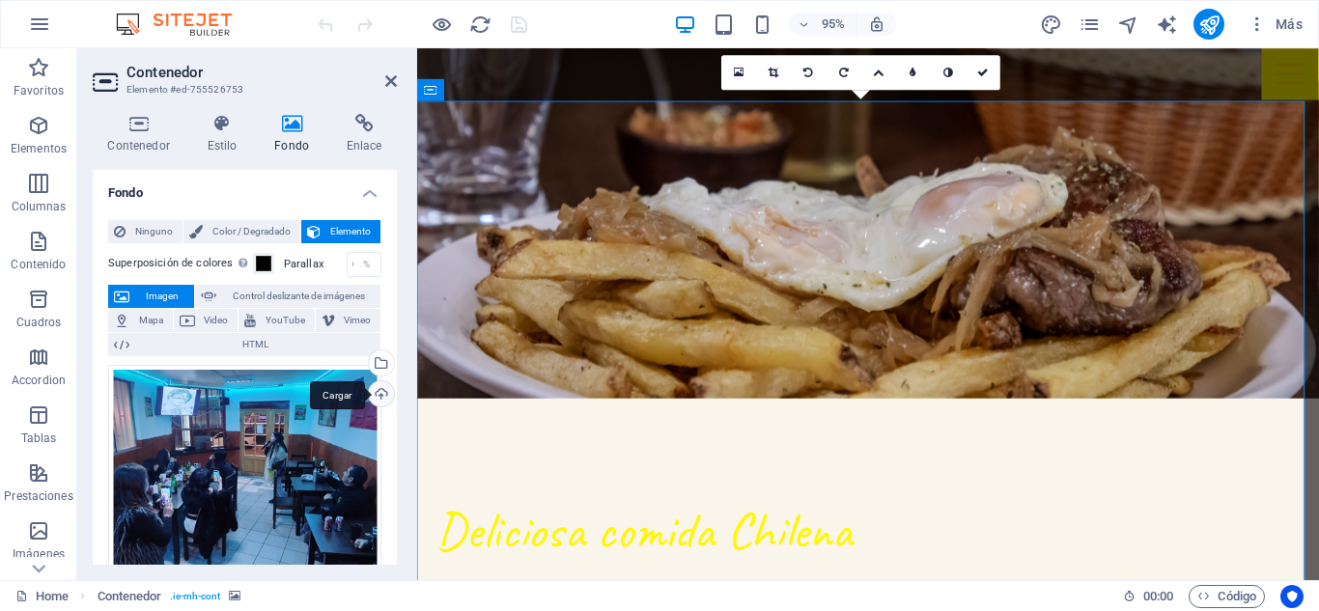
click at [381, 387] on div "Cargar" at bounding box center [379, 395] width 29 height 29
click at [378, 395] on div "Cargar" at bounding box center [379, 395] width 29 height 29
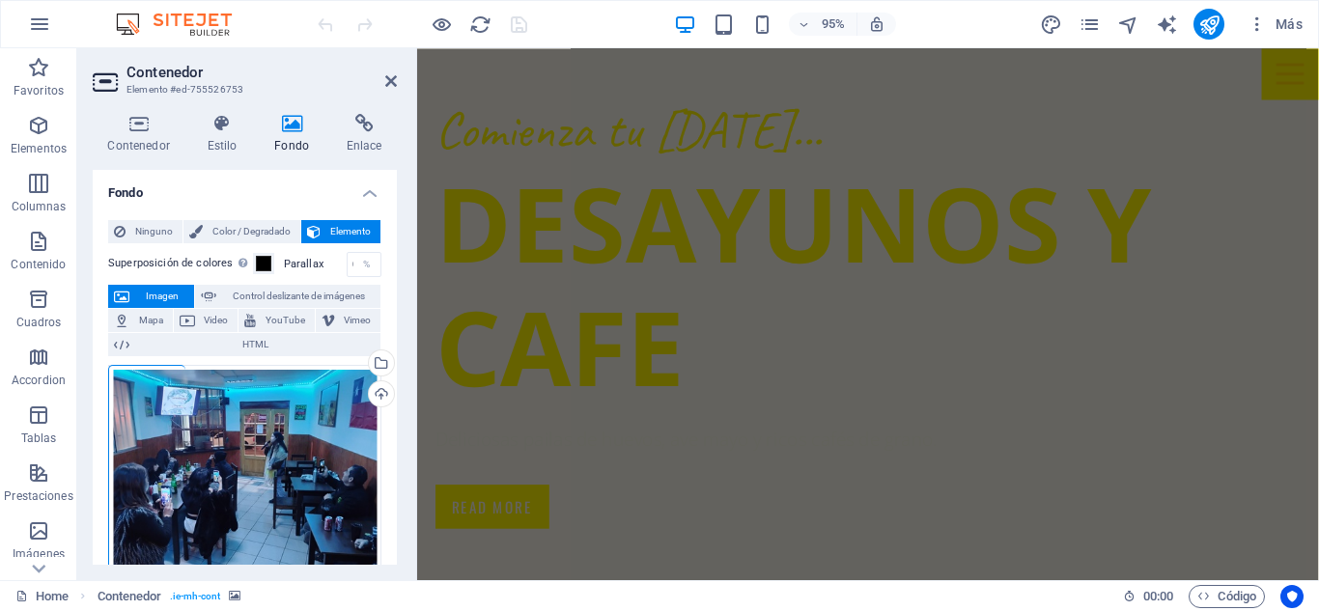
scroll to position [2315, 0]
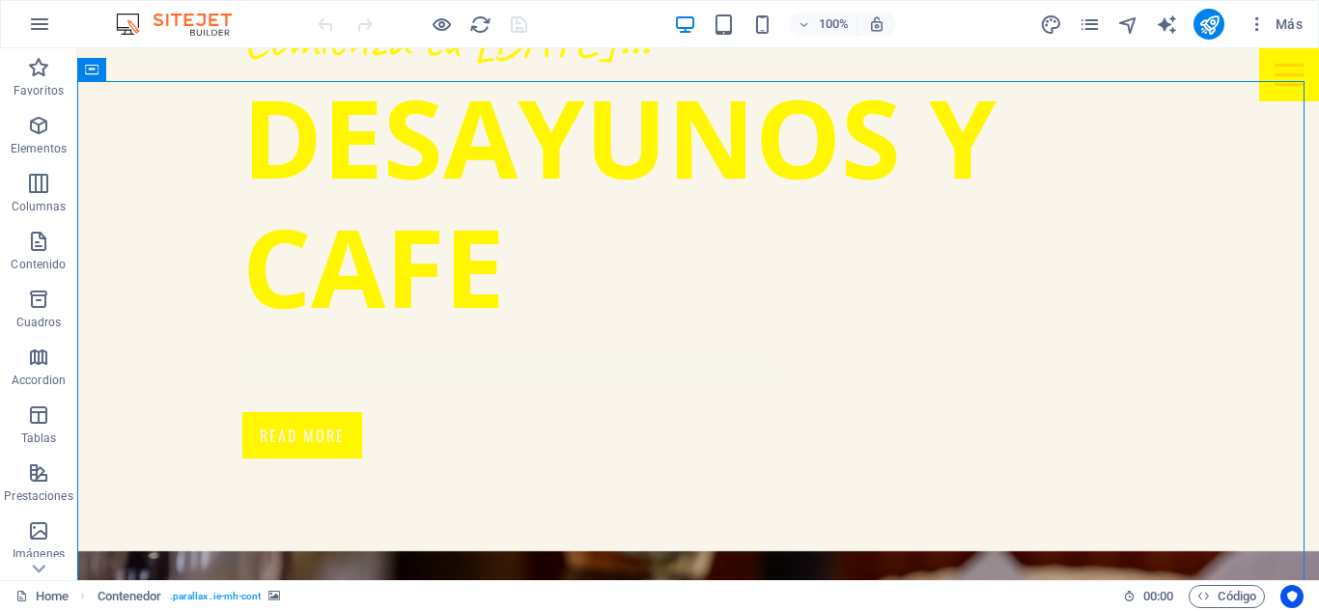
select select "vh"
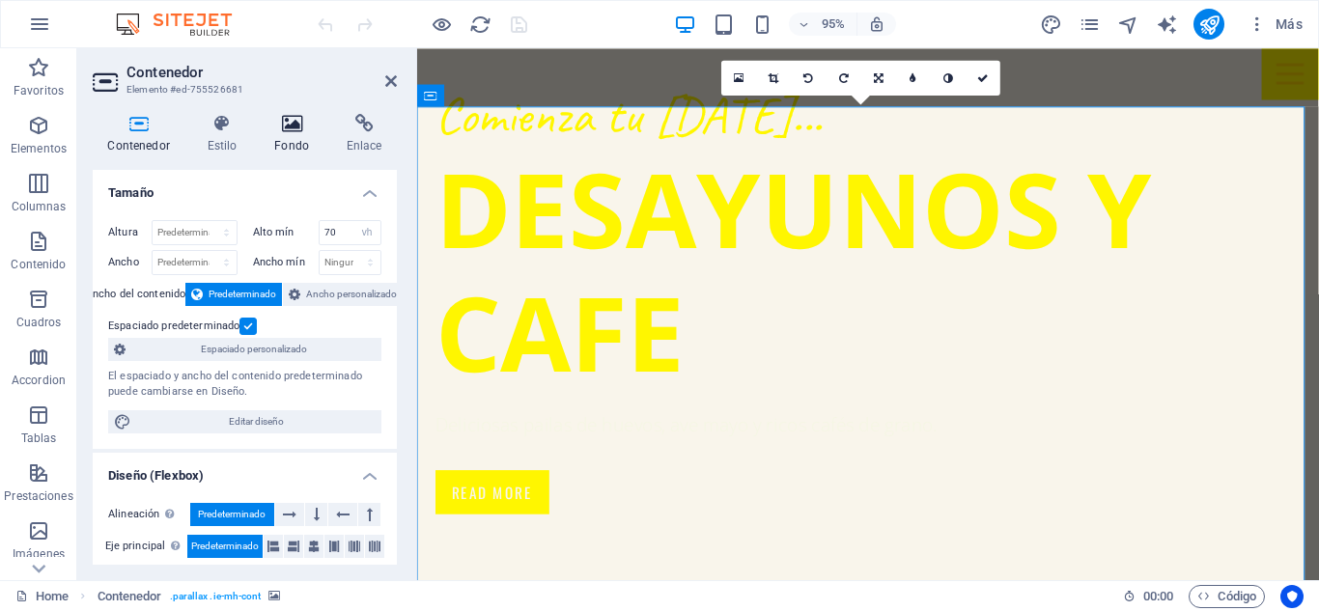
click at [291, 149] on h4 "Fondo" at bounding box center [296, 134] width 72 height 41
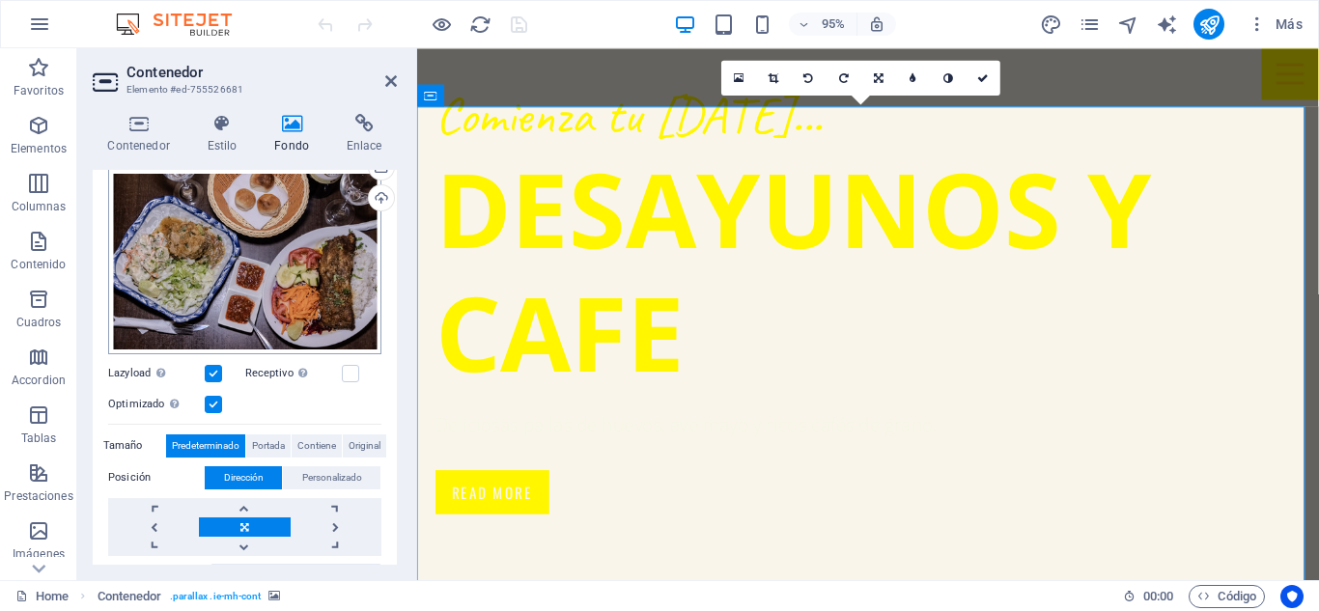
scroll to position [168, 0]
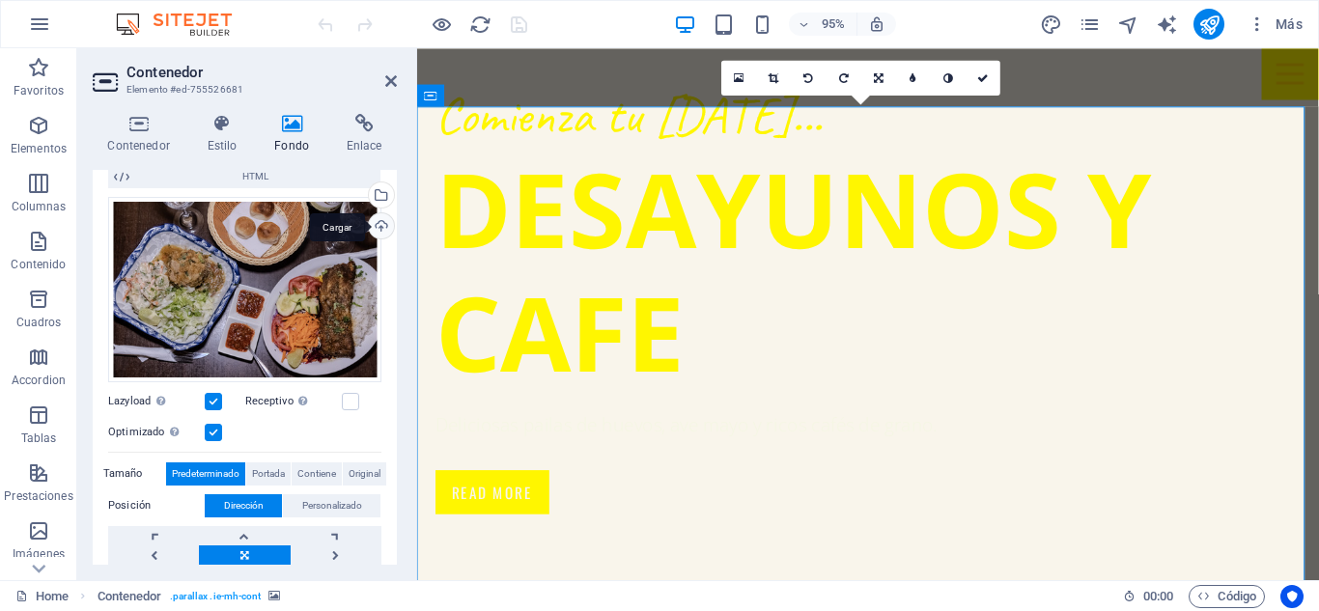
click at [376, 222] on div "Cargar" at bounding box center [379, 227] width 29 height 29
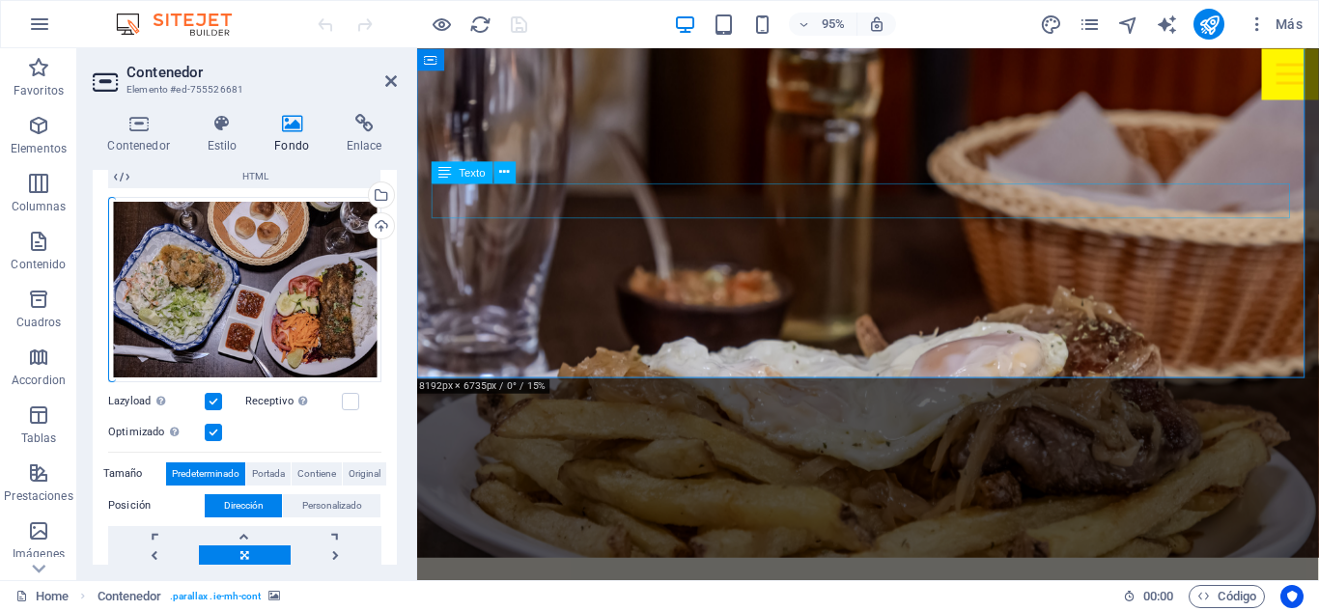
scroll to position [3184, 0]
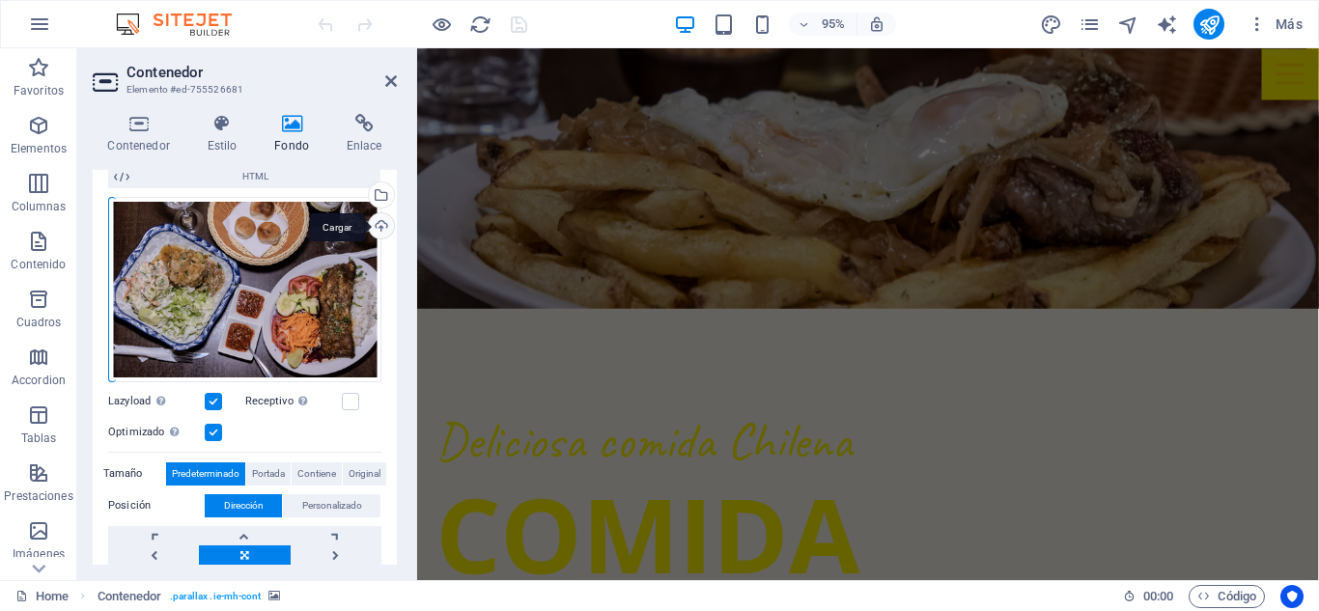
click at [379, 221] on div "Cargar" at bounding box center [379, 227] width 29 height 29
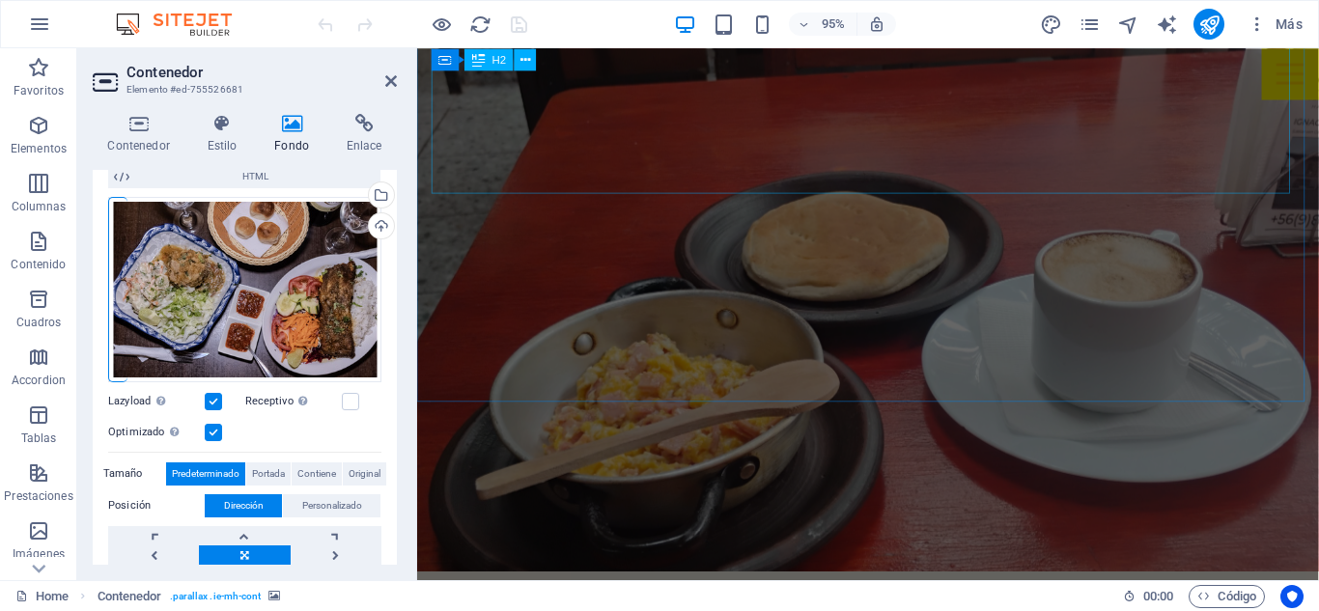
scroll to position [1833, 0]
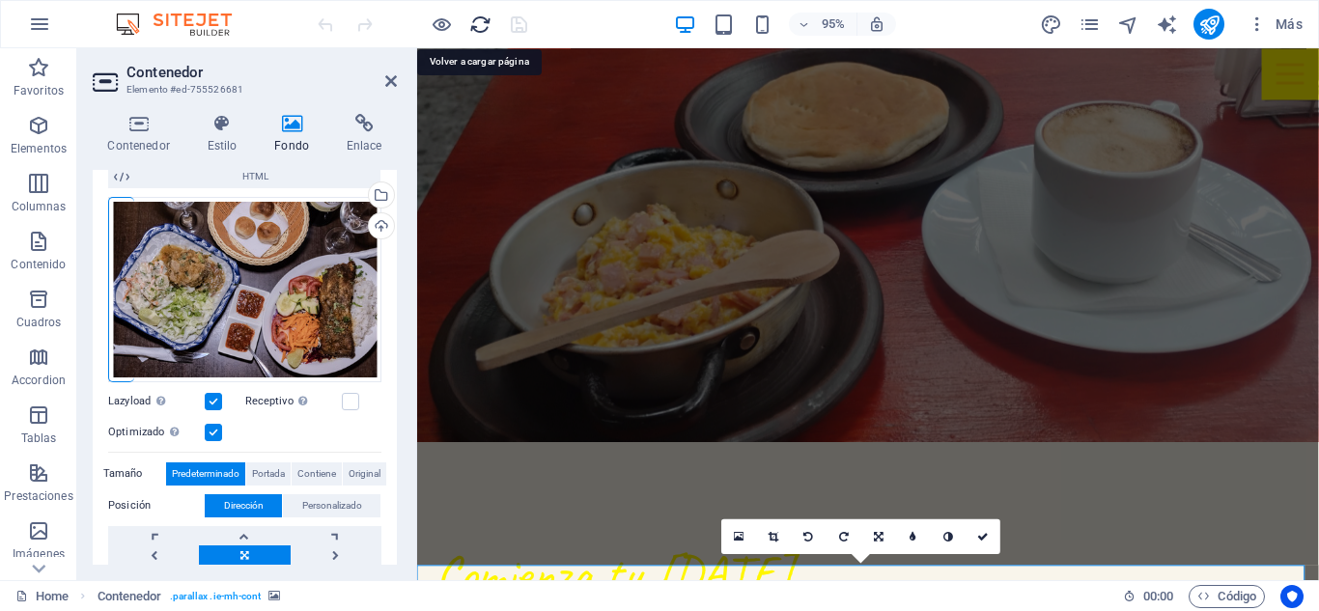
click at [477, 30] on icon "reload" at bounding box center [480, 25] width 22 height 22
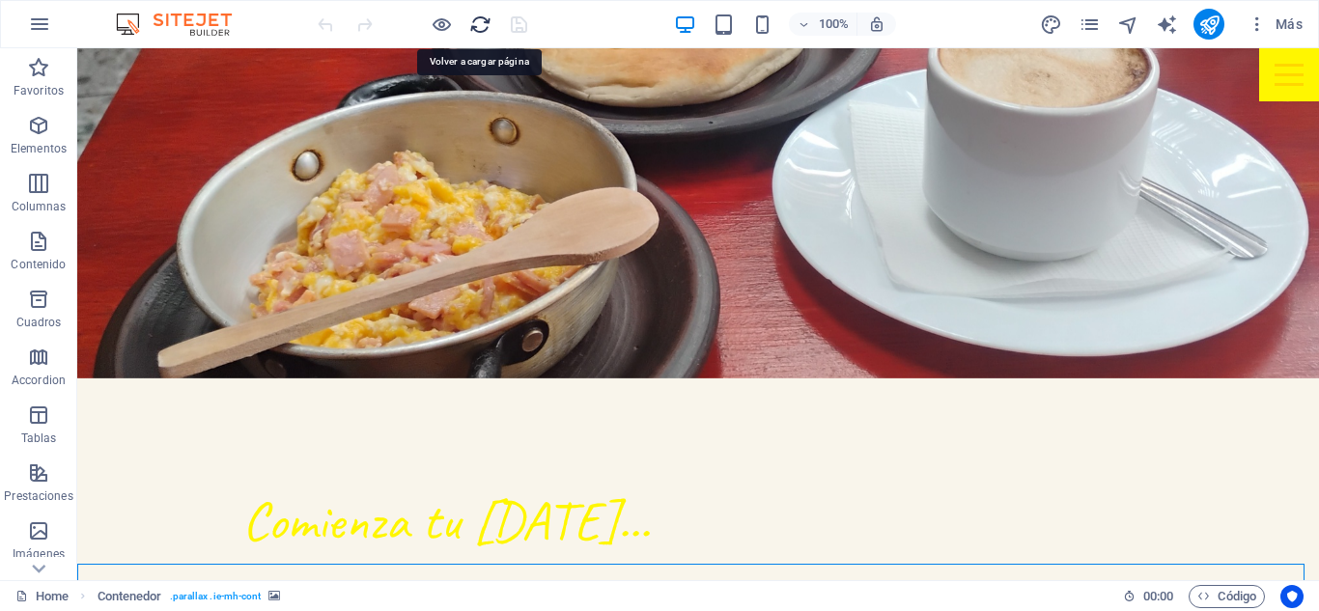
click at [476, 30] on icon "reload" at bounding box center [480, 25] width 22 height 22
click at [481, 24] on icon "reload" at bounding box center [480, 25] width 22 height 22
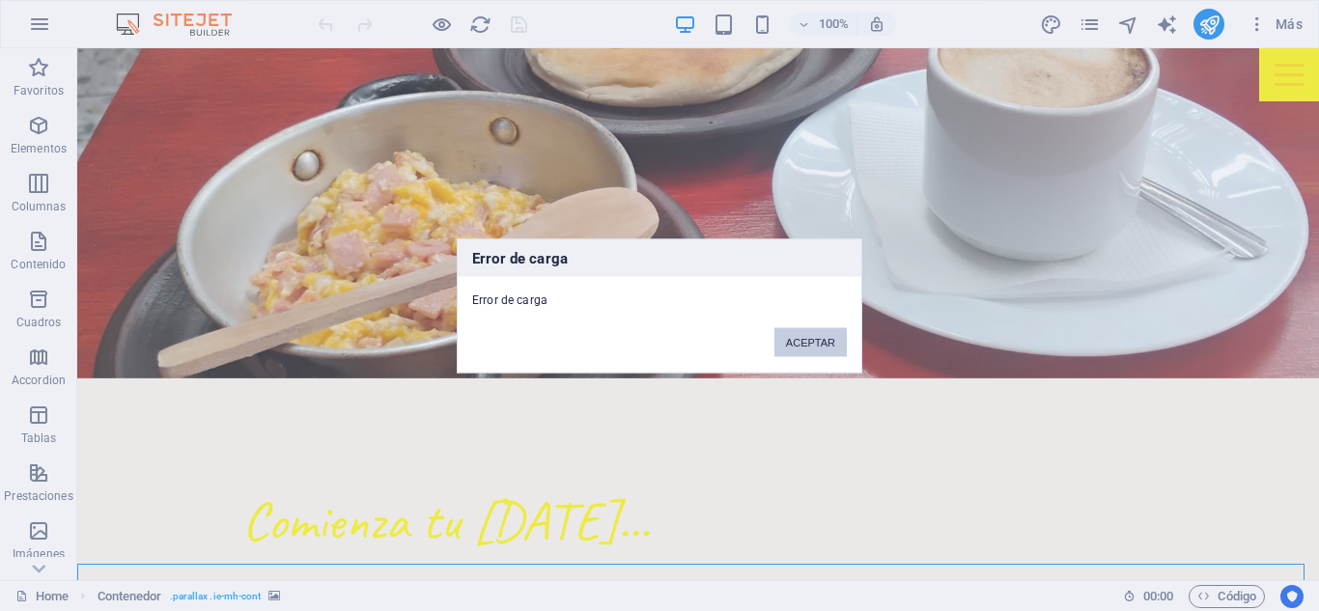
click at [816, 330] on button "ACEPTAR" at bounding box center [810, 341] width 72 height 29
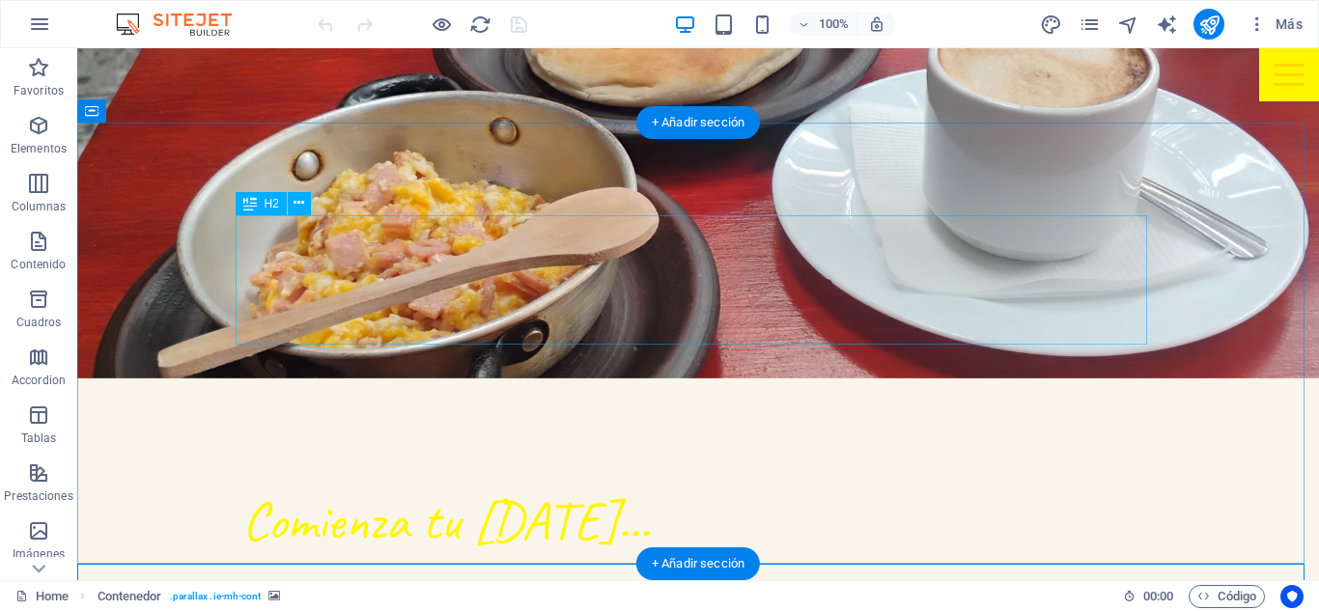
scroll to position [1637, 0]
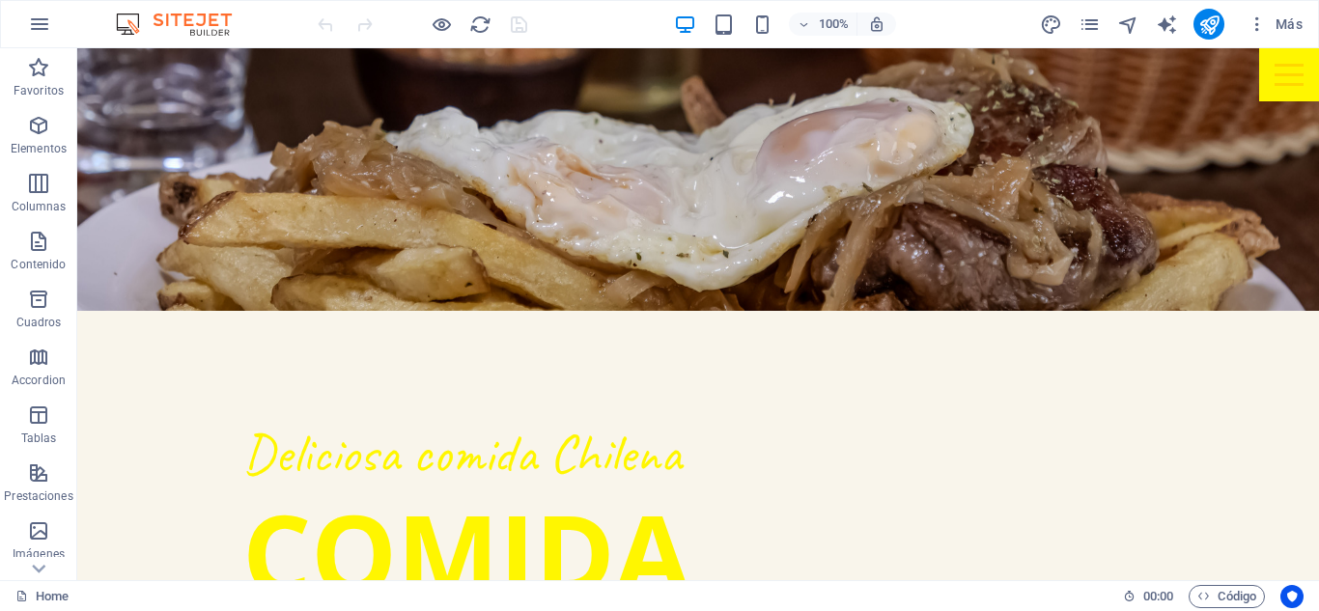
scroll to position [2993, 0]
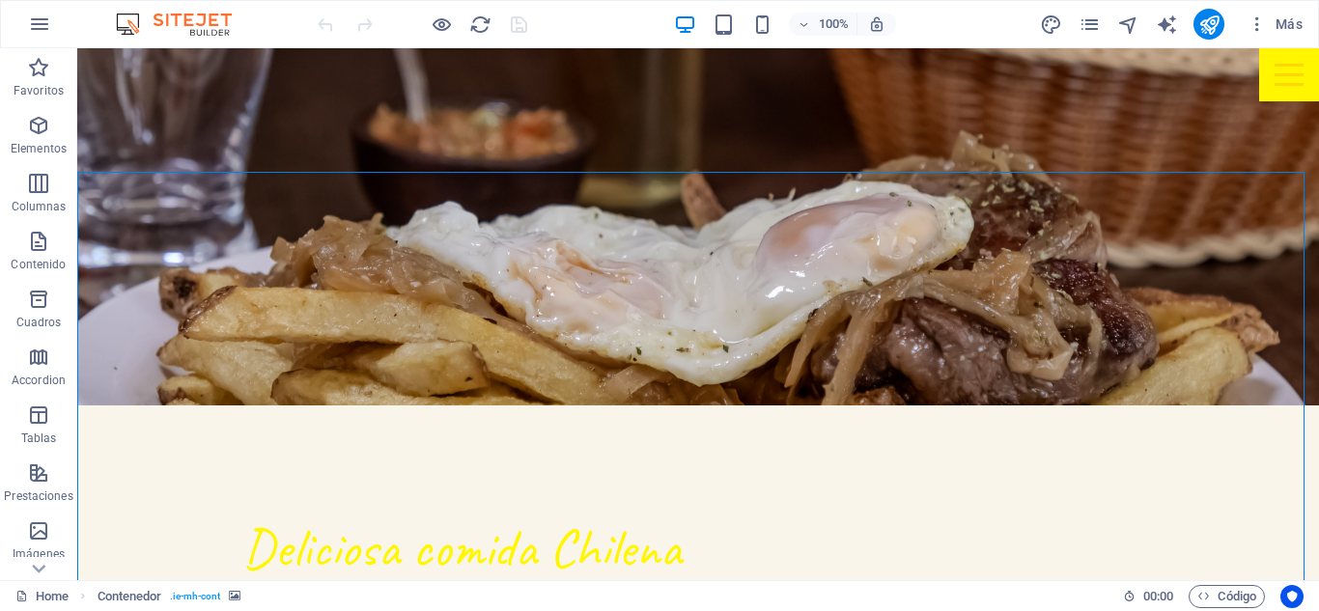
select select "vh"
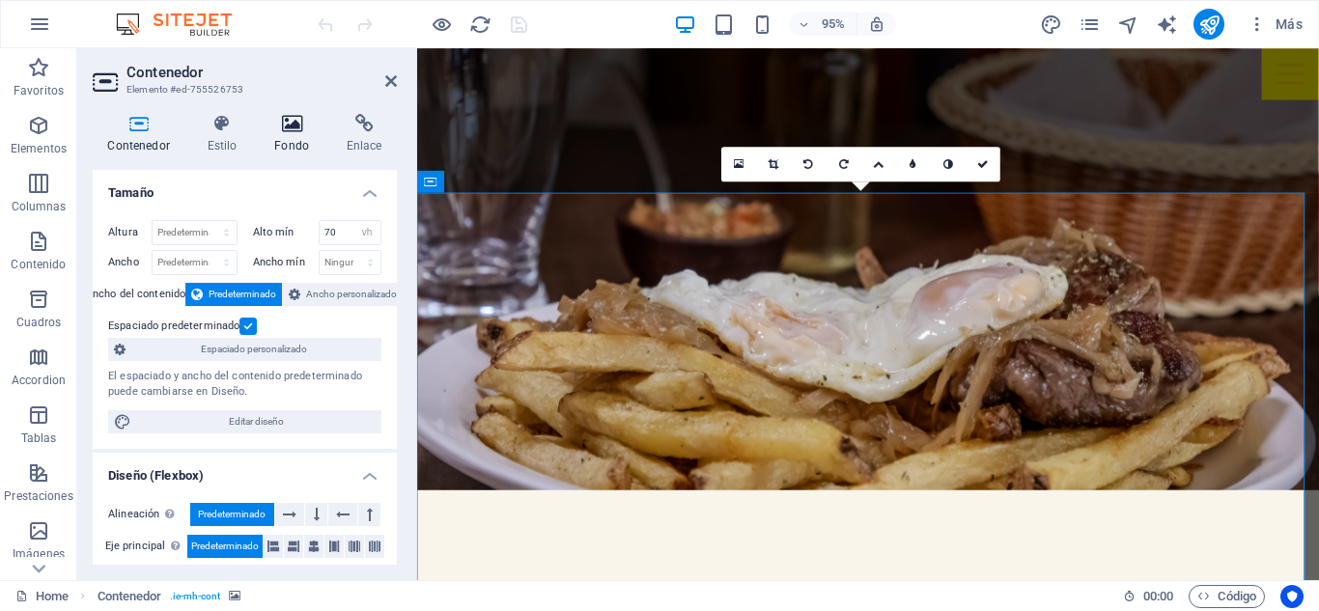
click at [293, 116] on icon at bounding box center [292, 123] width 65 height 19
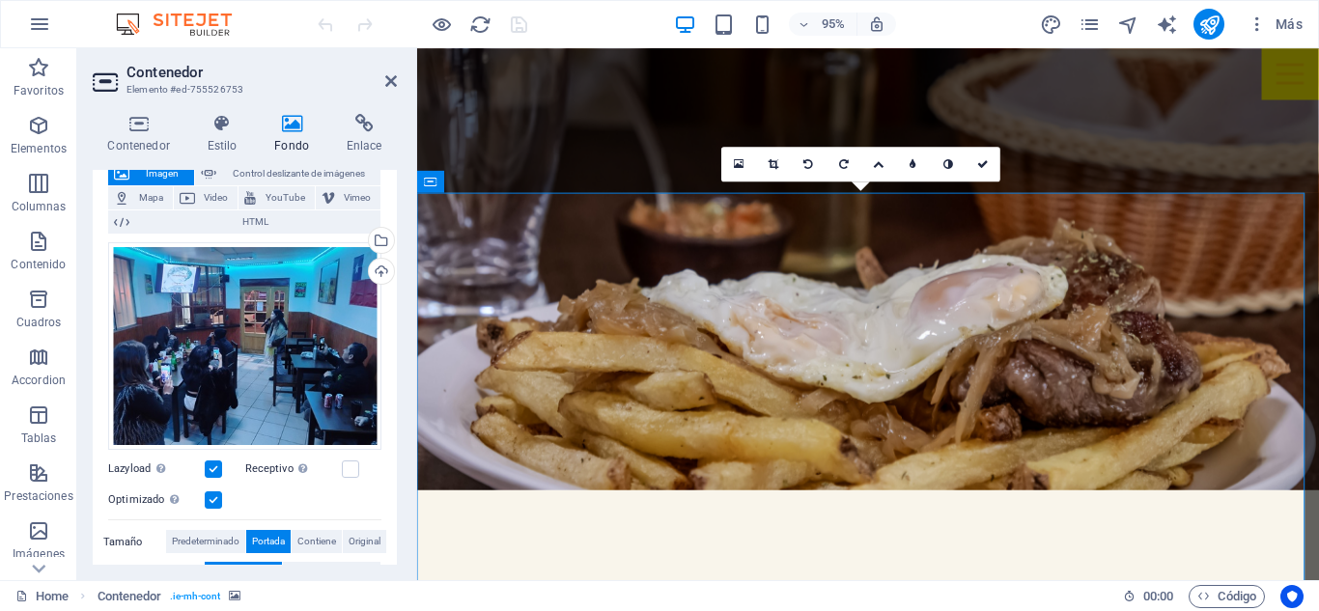
scroll to position [97, 0]
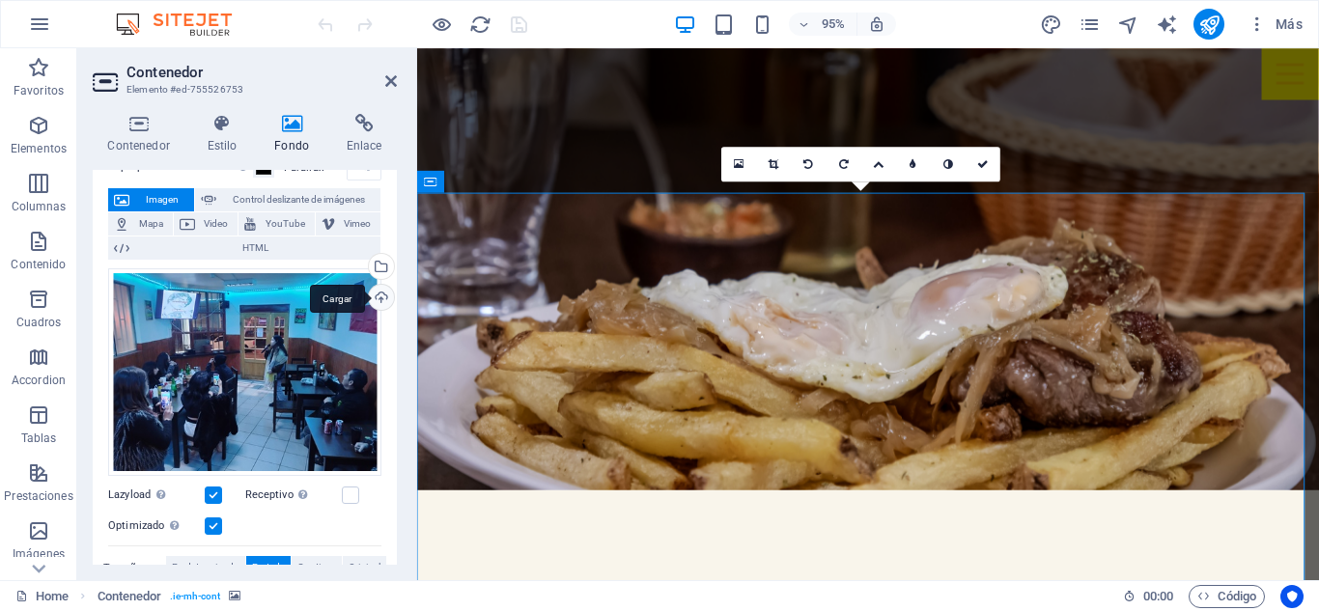
click at [381, 295] on div "Cargar" at bounding box center [379, 299] width 29 height 29
click at [1204, 17] on icon "publish" at bounding box center [1209, 25] width 22 height 22
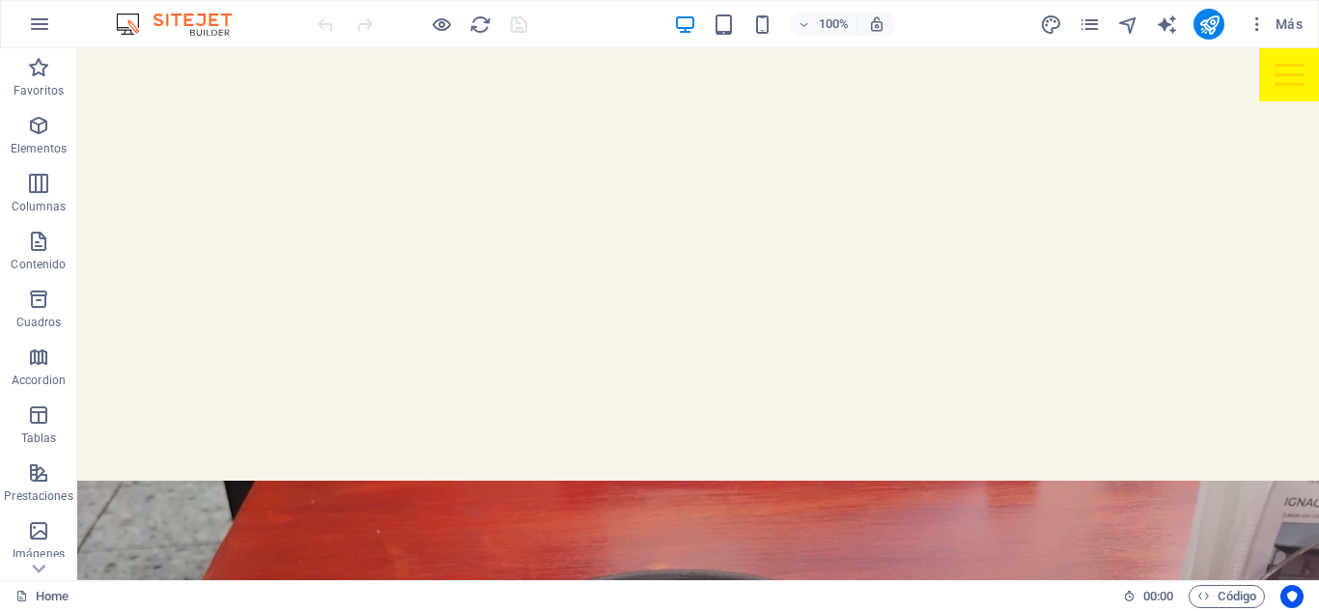
scroll to position [1738, 0]
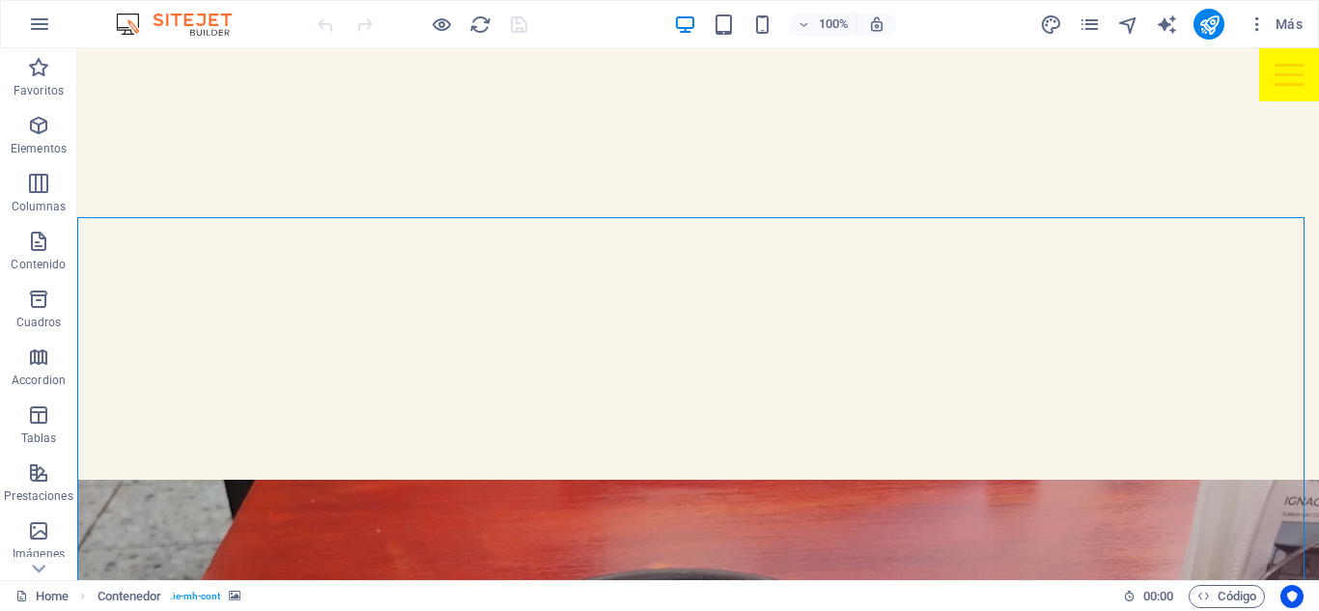
drag, startPoint x: 147, startPoint y: 277, endPoint x: 224, endPoint y: 326, distance: 91.6
select select "vh"
select select "%"
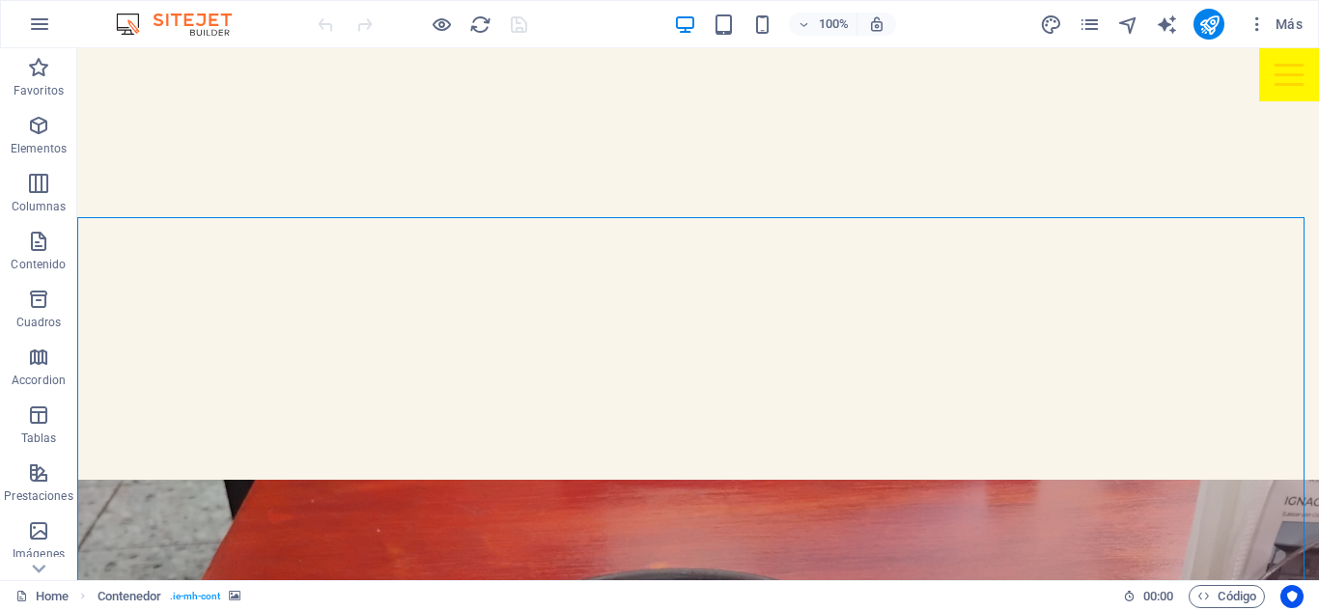
select select "%"
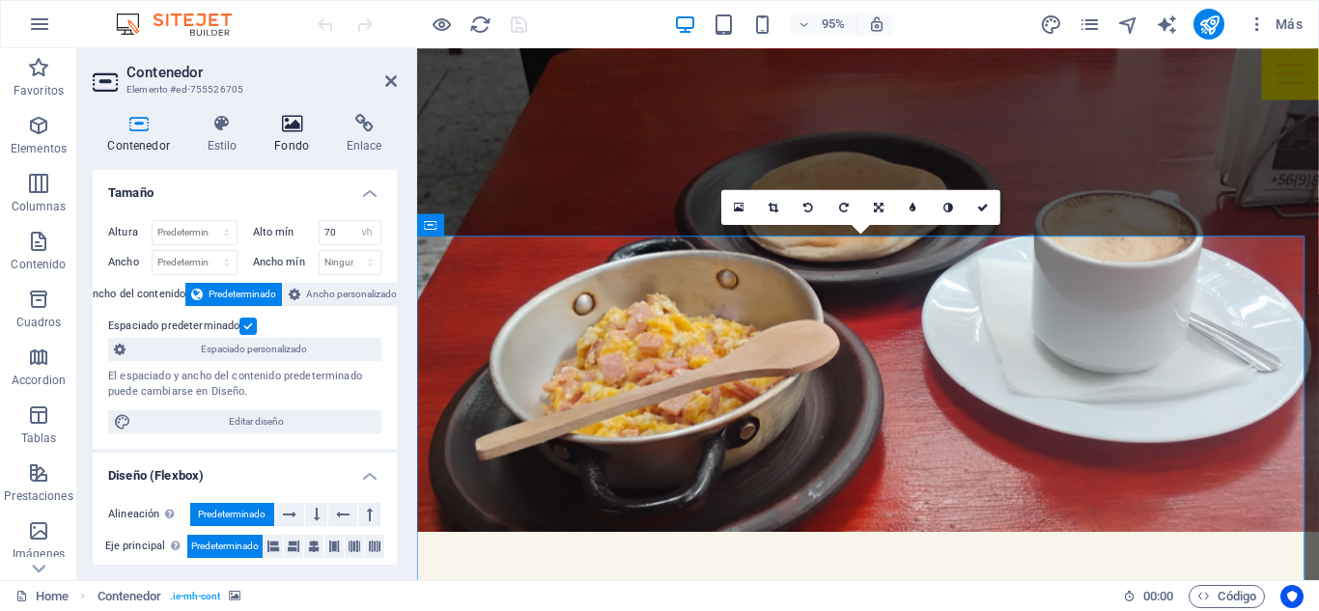
click at [298, 124] on icon at bounding box center [292, 123] width 65 height 19
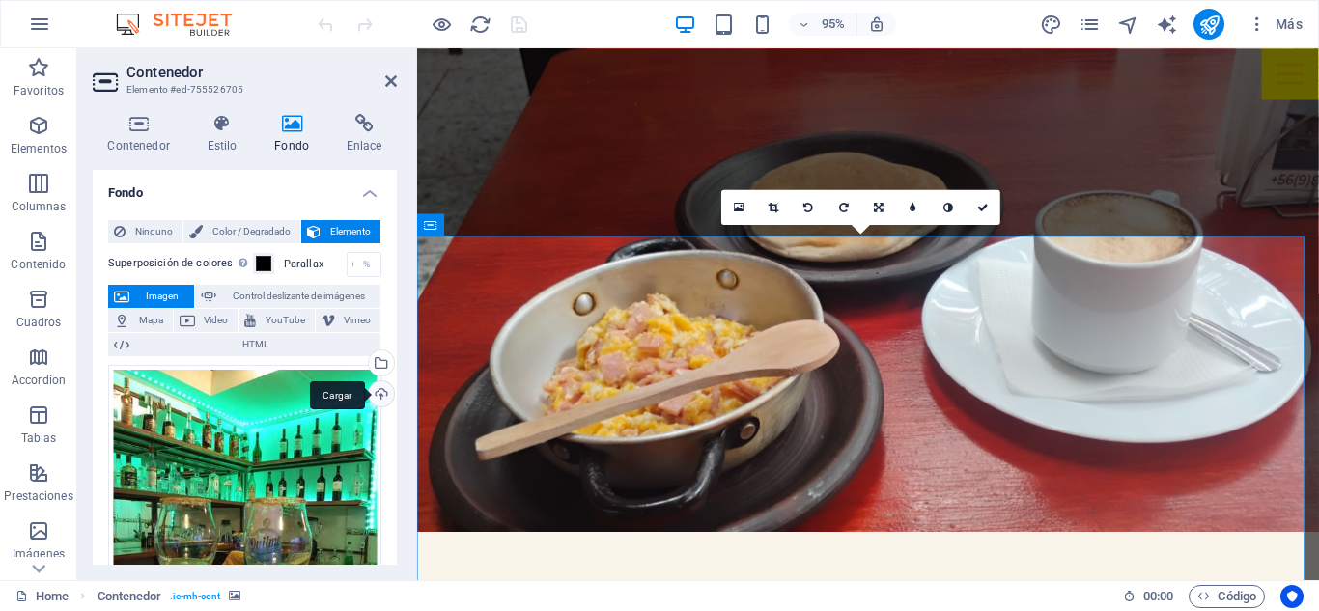
click at [380, 397] on div "Cargar" at bounding box center [379, 395] width 29 height 29
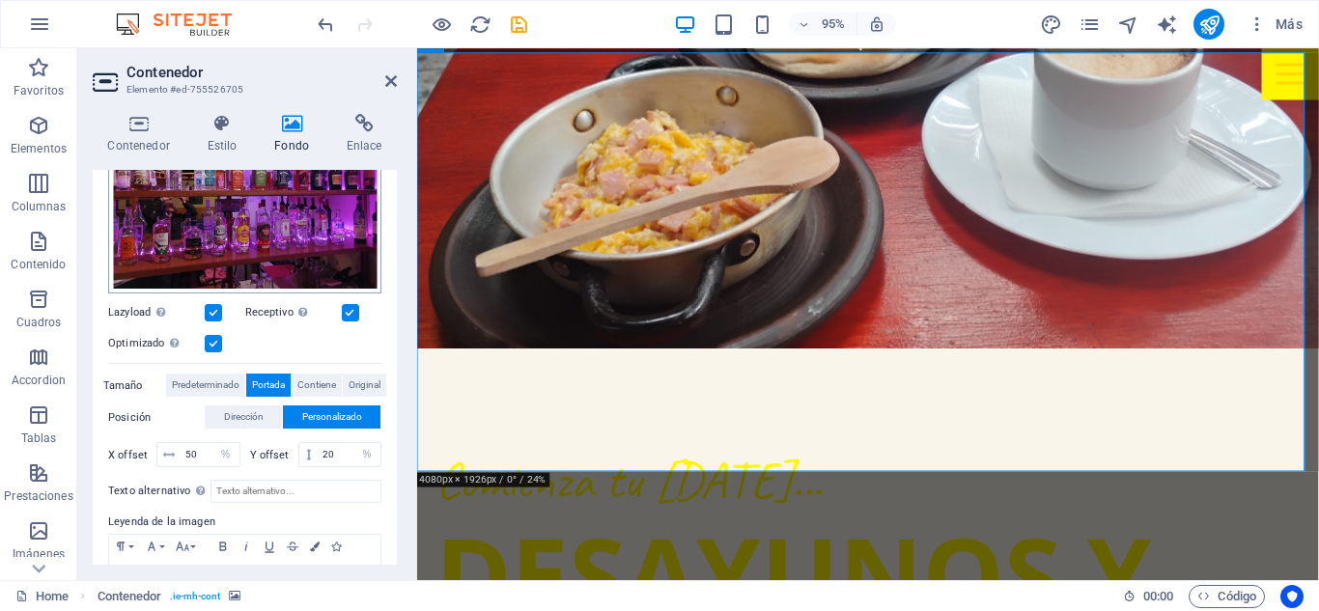
scroll to position [290, 0]
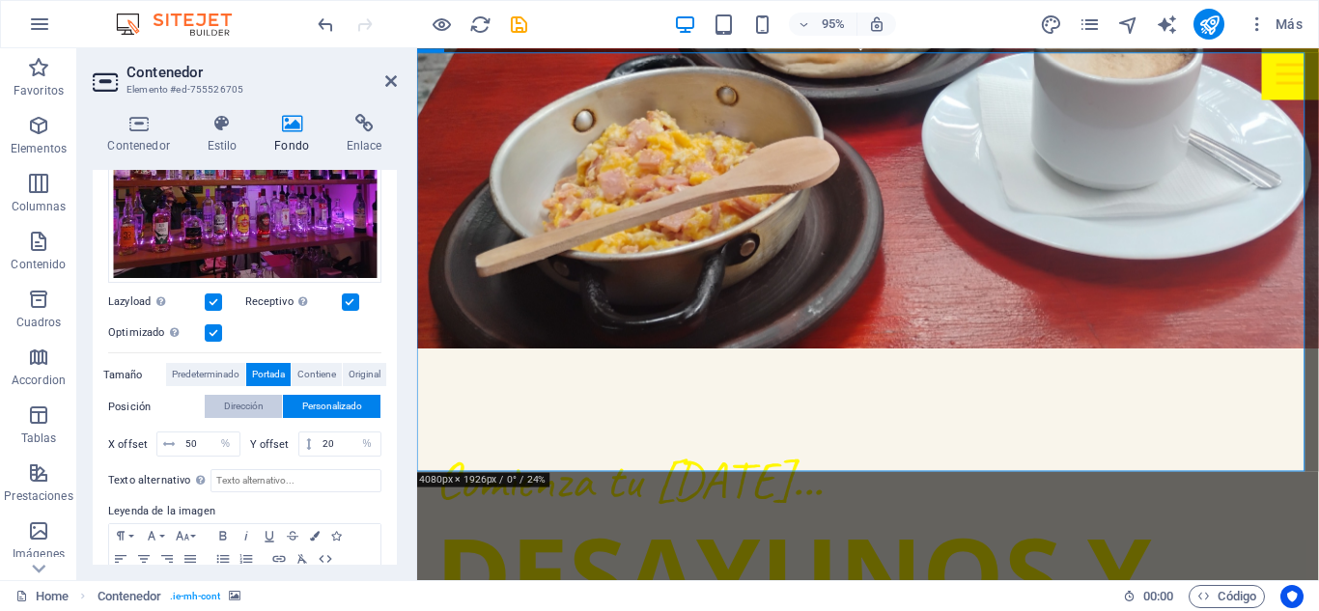
click at [254, 407] on span "Dirección" at bounding box center [244, 406] width 40 height 23
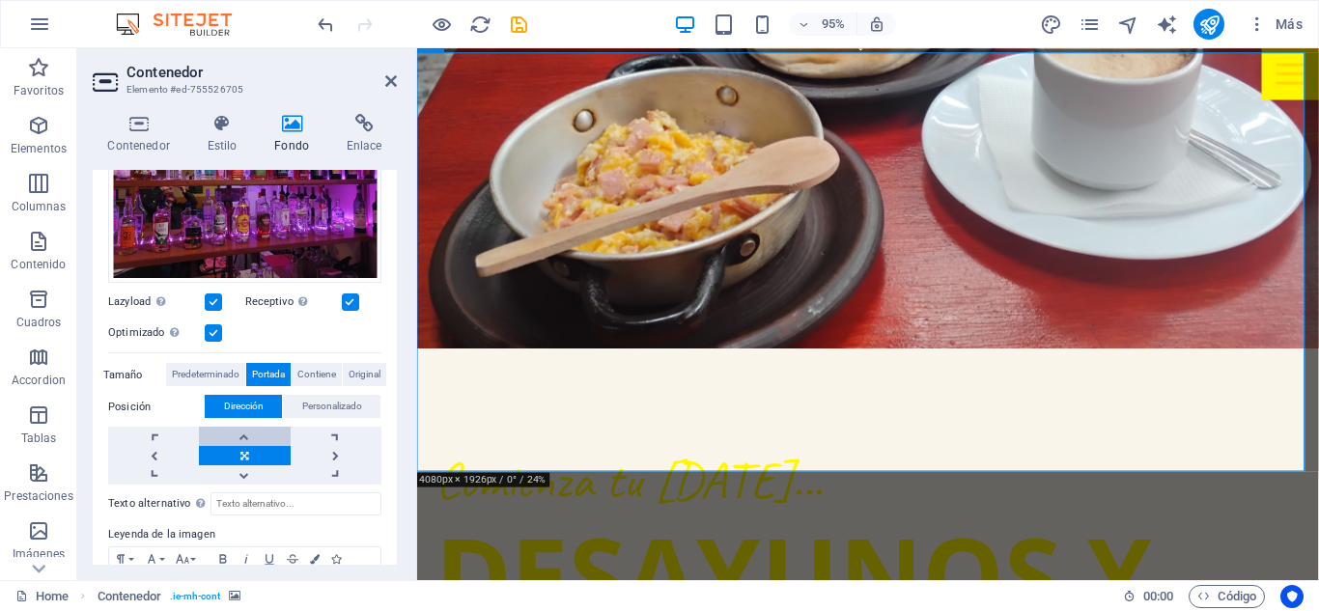
click at [252, 431] on link at bounding box center [244, 436] width 91 height 19
click at [258, 465] on link at bounding box center [244, 474] width 91 height 19
click at [266, 448] on link at bounding box center [244, 455] width 91 height 19
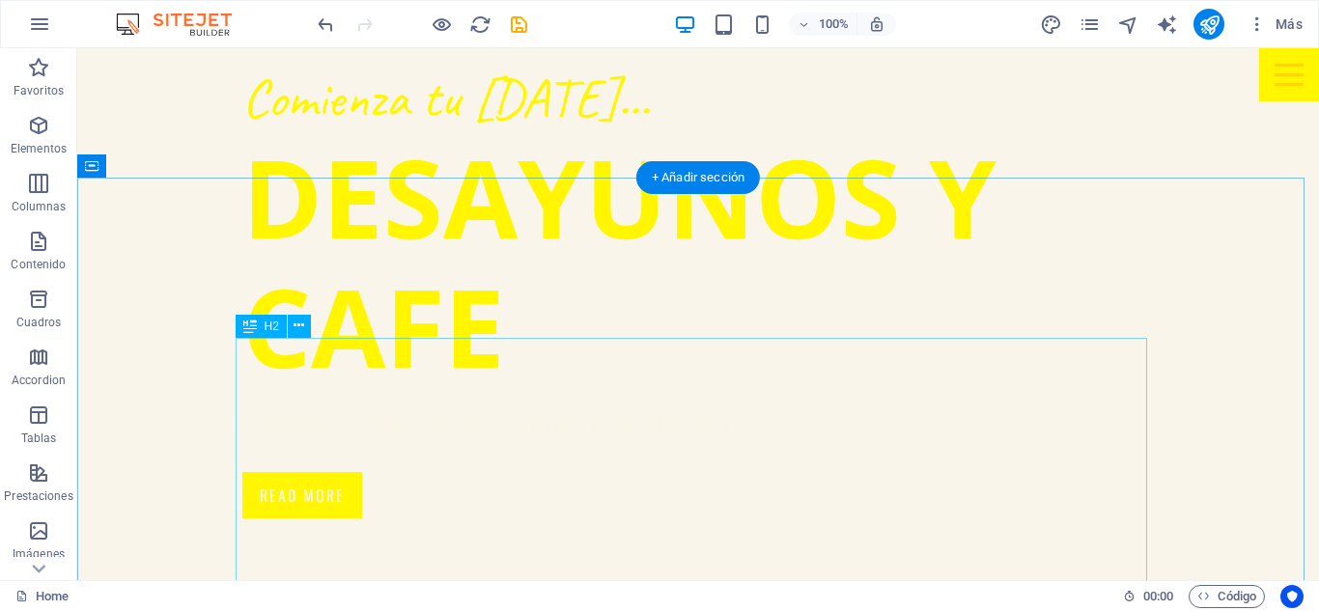
scroll to position [2317, 0]
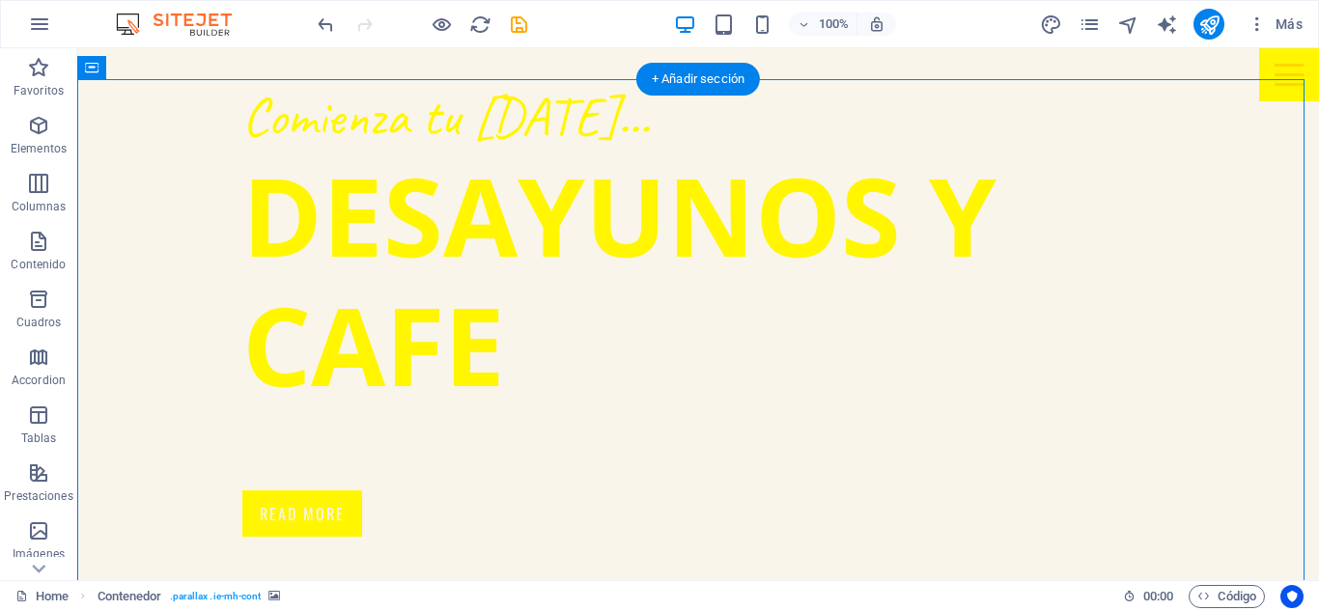
select select "vh"
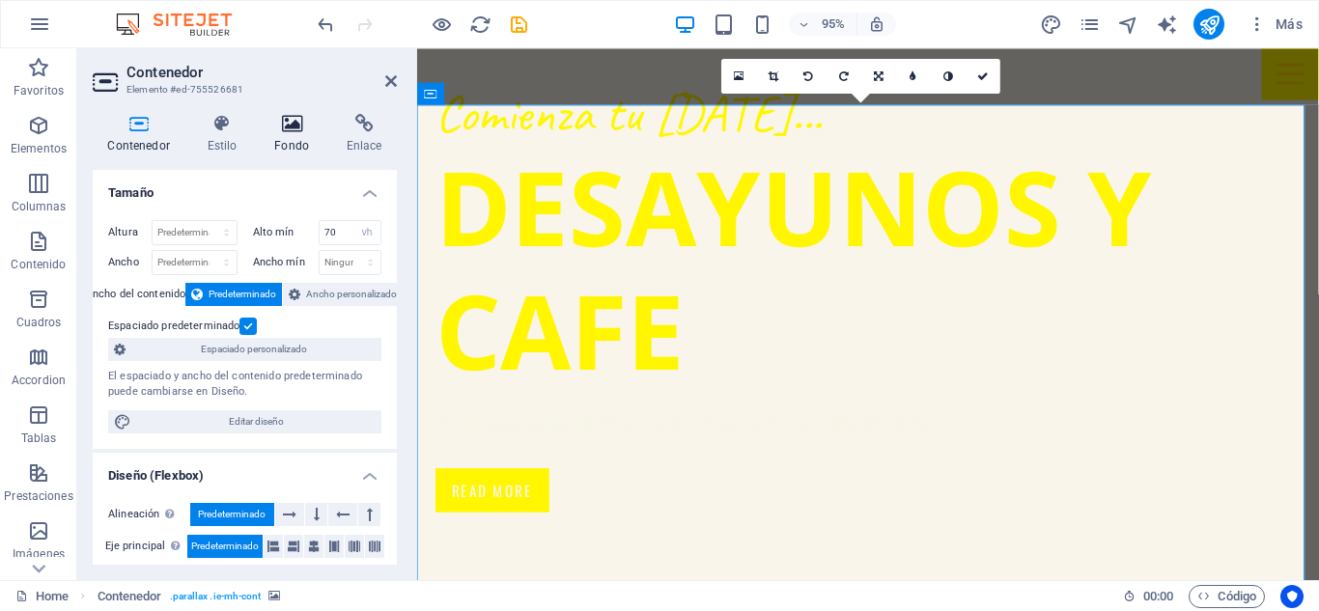
click at [295, 122] on icon at bounding box center [292, 123] width 65 height 19
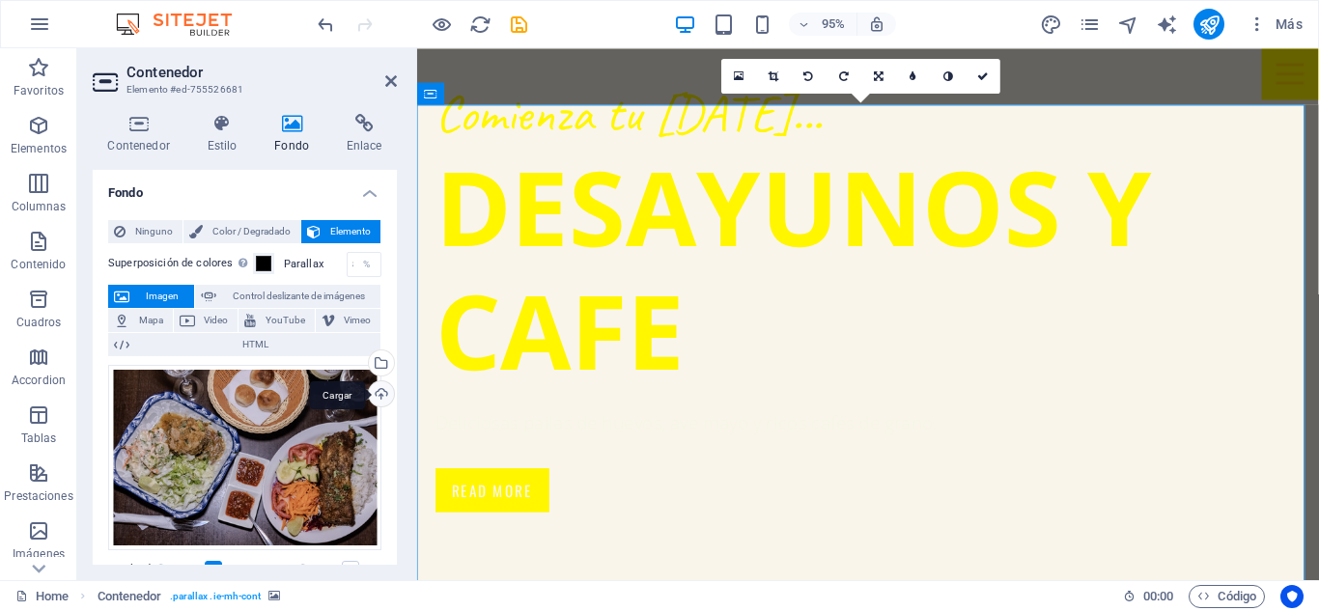
click at [373, 384] on div "Cargar" at bounding box center [379, 395] width 29 height 29
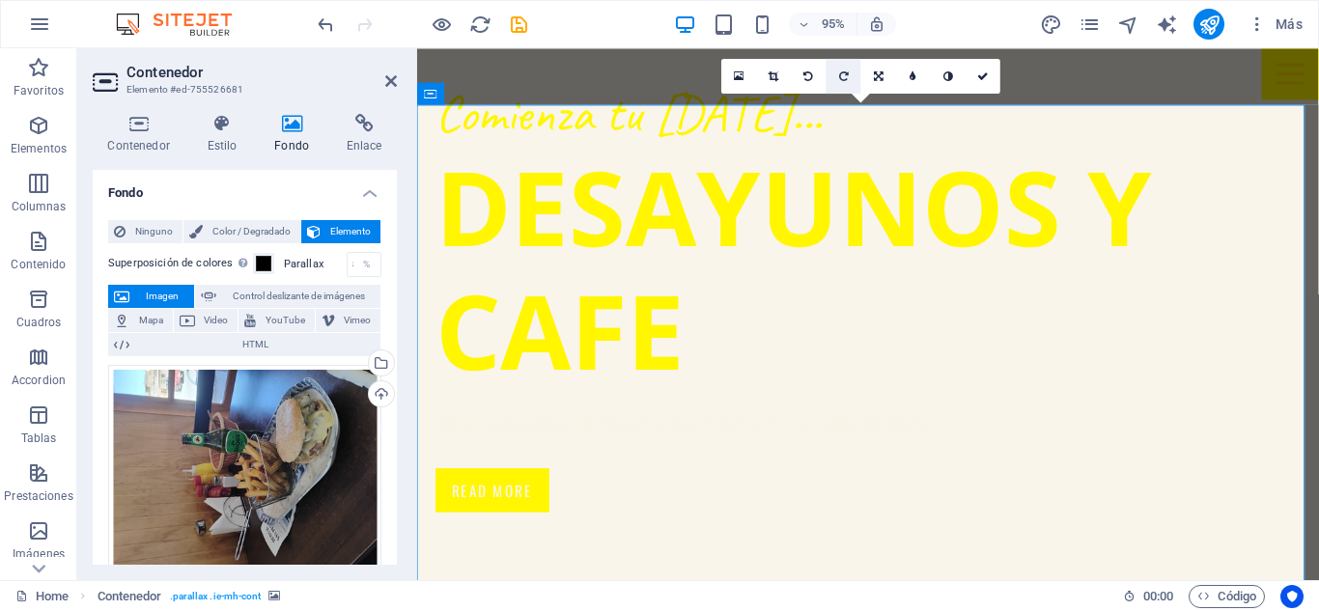
click at [842, 76] on icon at bounding box center [844, 75] width 10 height 11
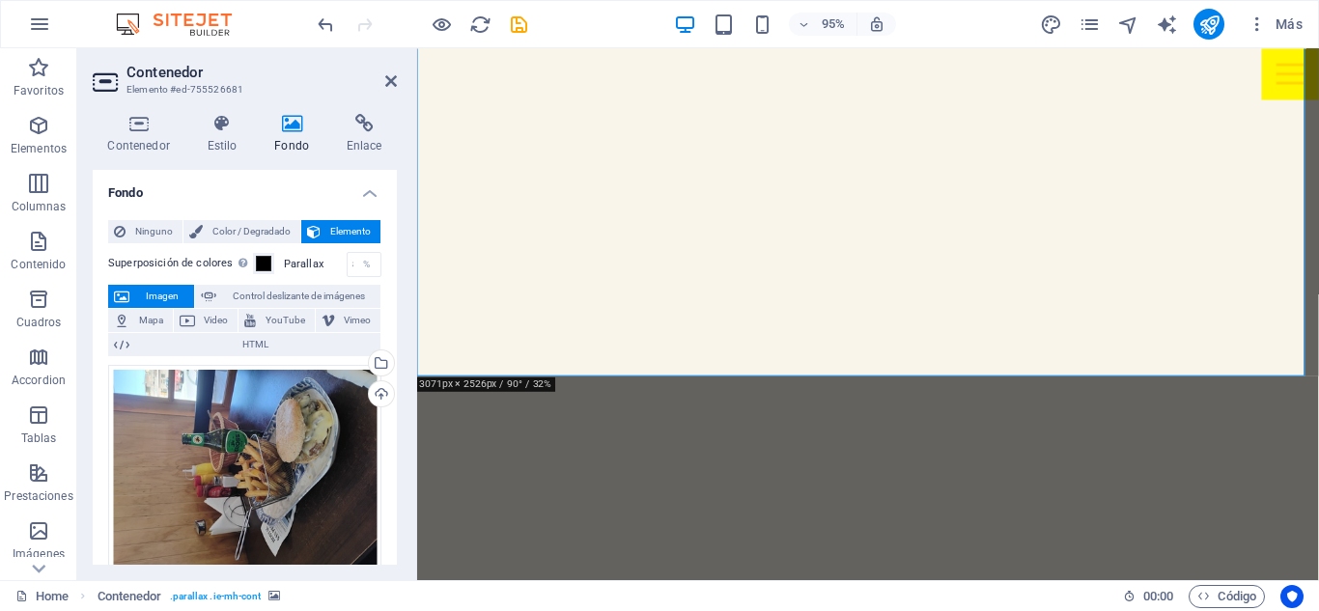
scroll to position [2897, 0]
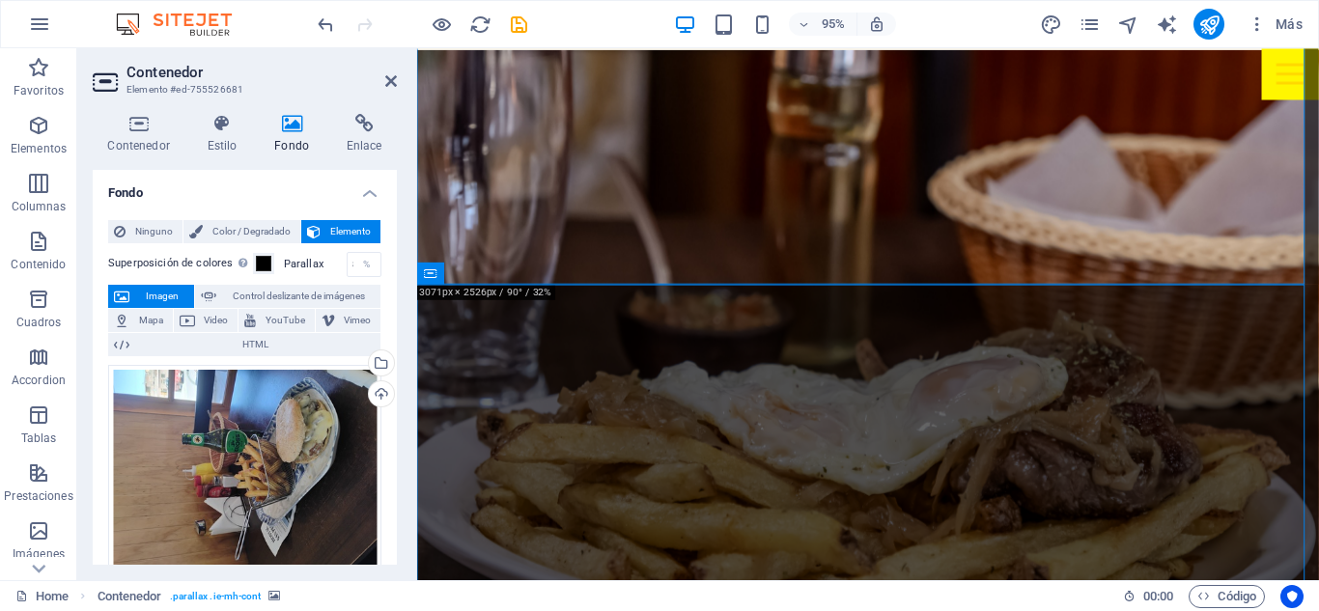
select select "vh"
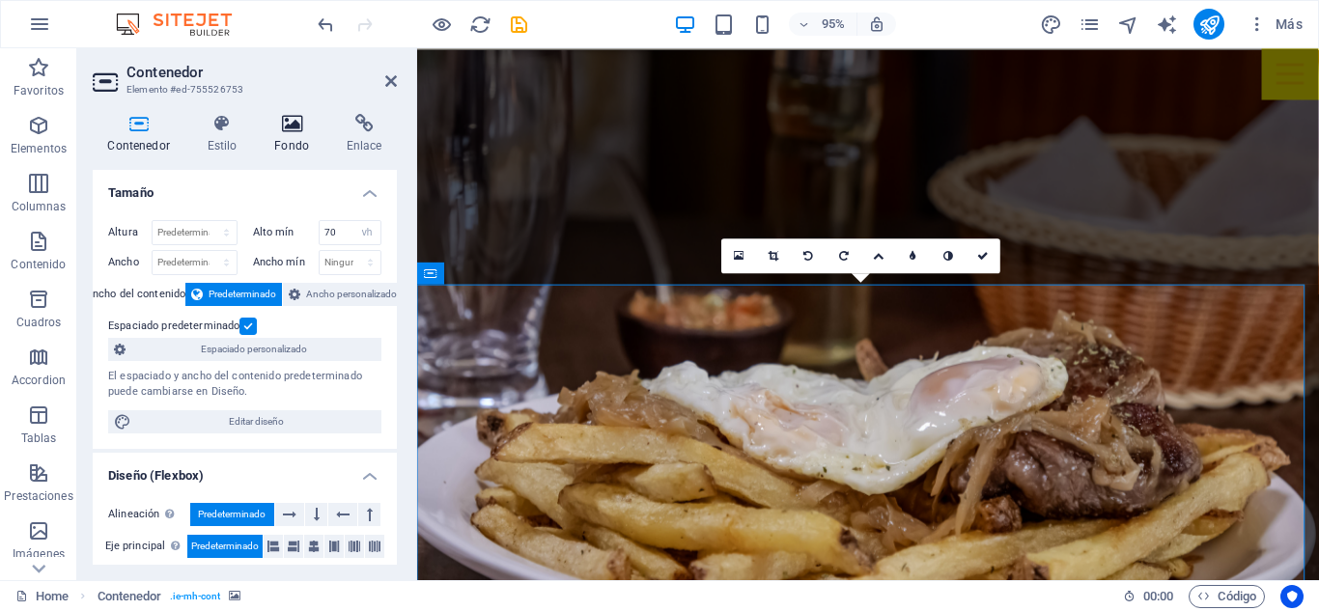
click at [276, 140] on h4 "Fondo" at bounding box center [296, 134] width 72 height 41
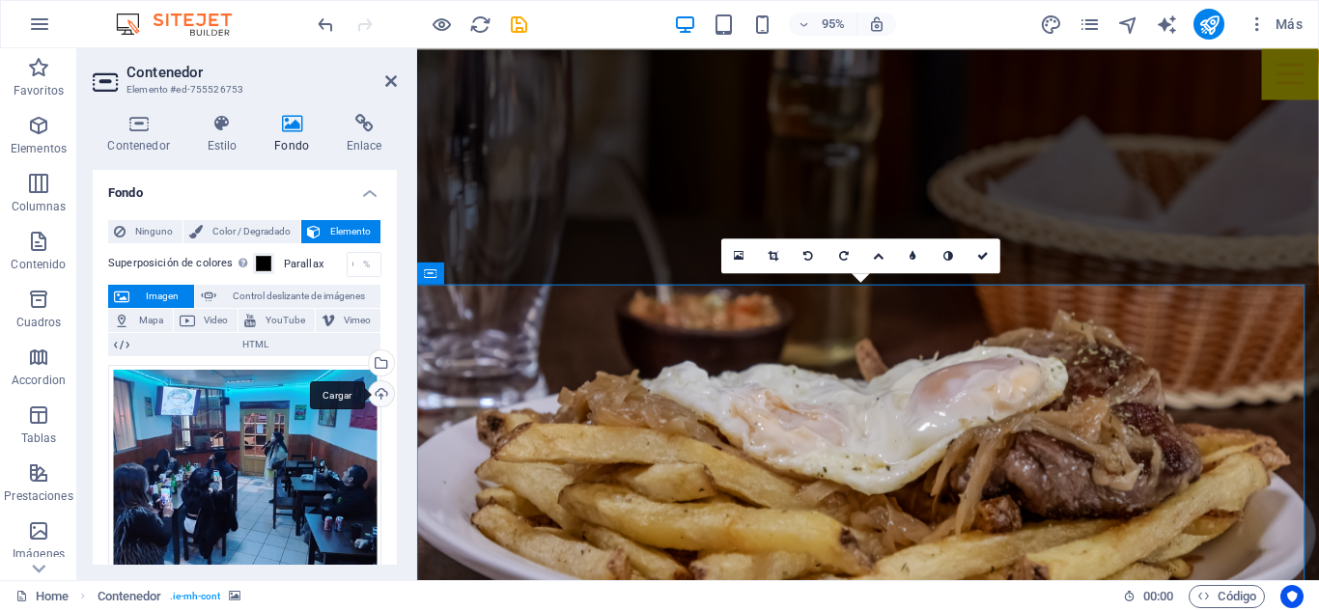
click at [379, 398] on div "Cargar" at bounding box center [379, 395] width 29 height 29
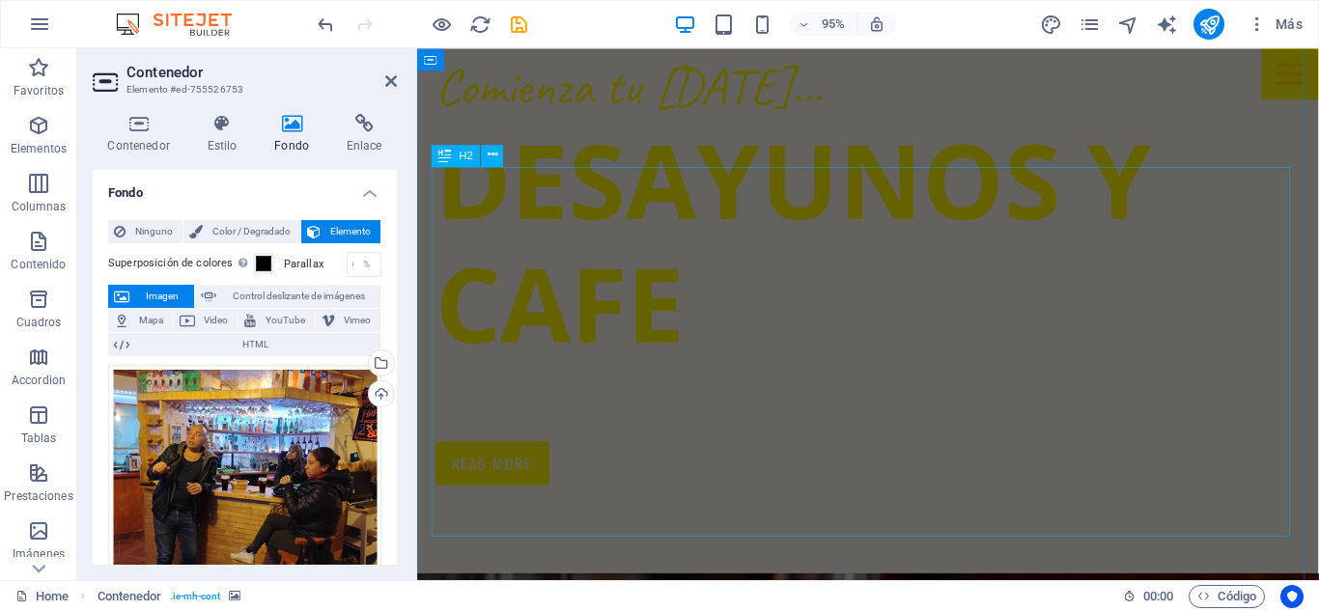
scroll to position [2219, 0]
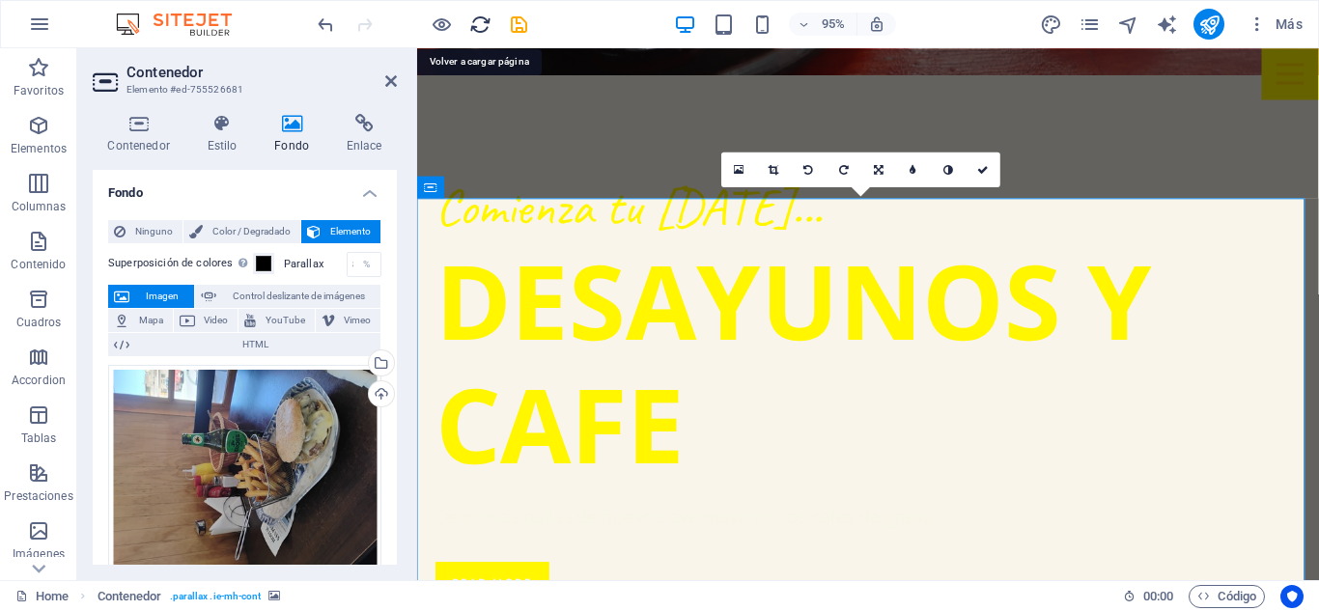
drag, startPoint x: 754, startPoint y: 40, endPoint x: 476, endPoint y: 21, distance: 278.7
click at [476, 21] on icon "reload" at bounding box center [480, 25] width 22 height 22
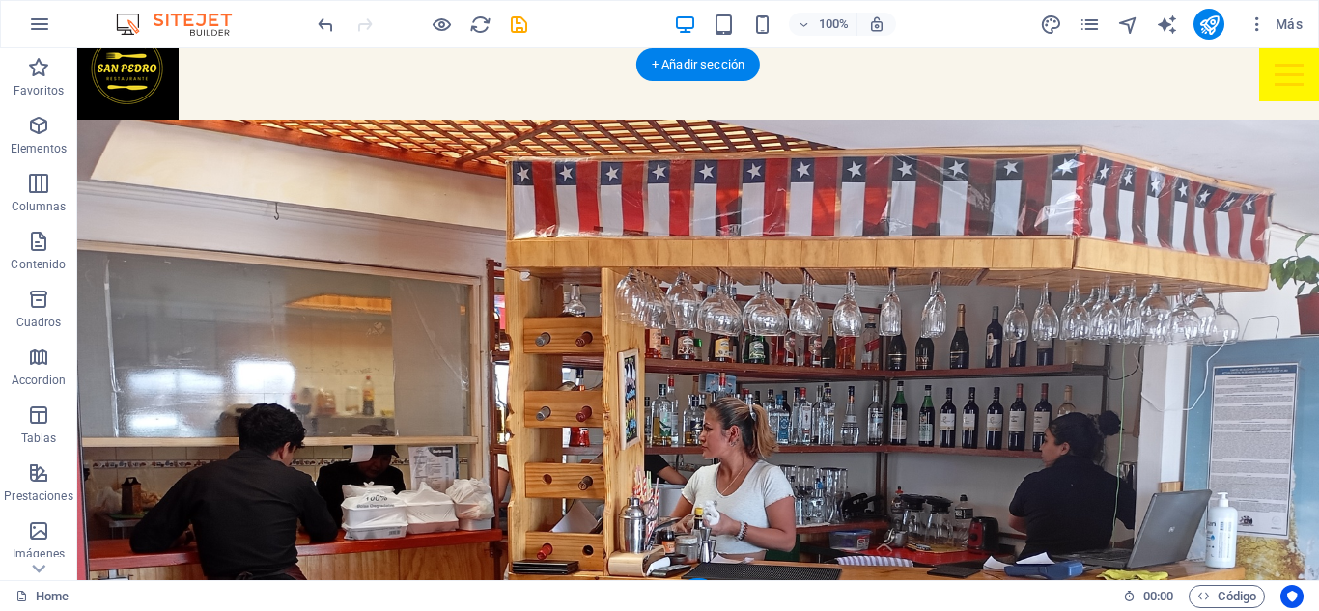
scroll to position [0, 0]
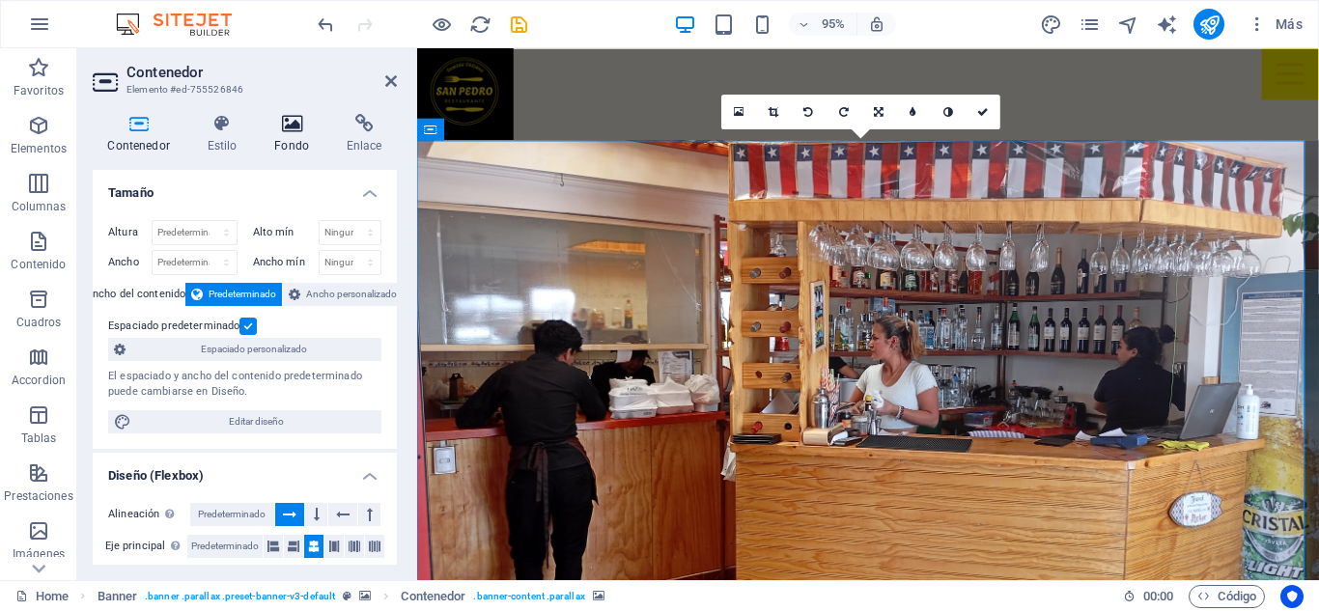
click at [294, 138] on h4 "Fondo" at bounding box center [296, 134] width 72 height 41
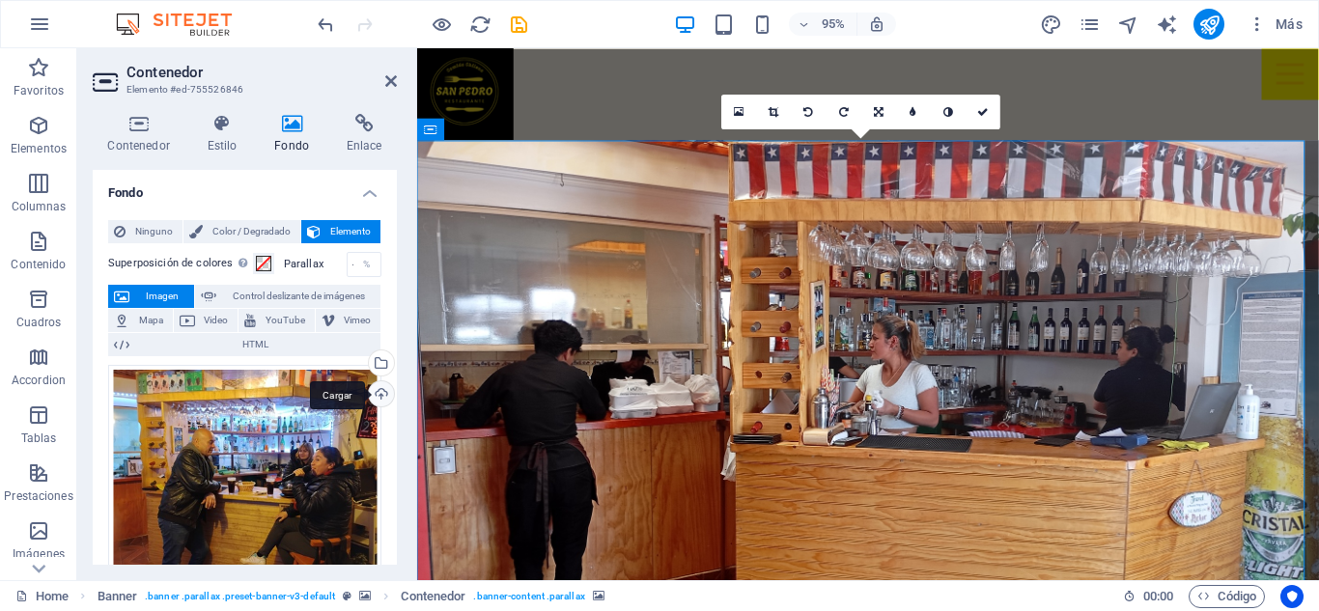
click at [380, 393] on div "Cargar" at bounding box center [379, 395] width 29 height 29
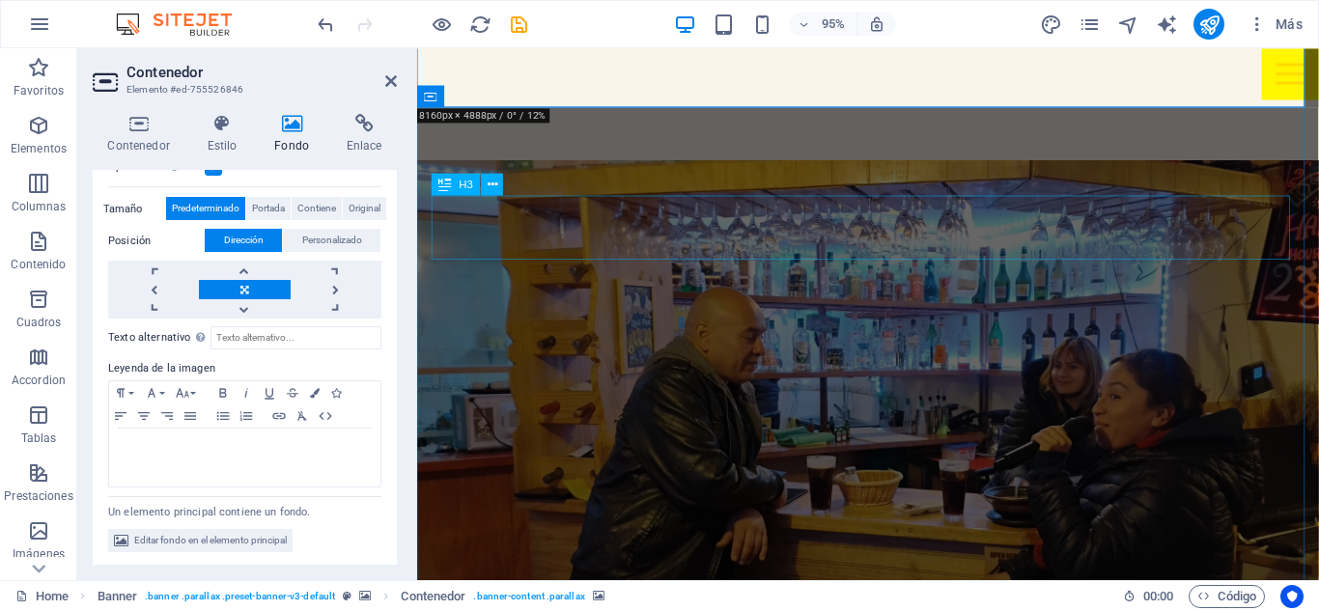
scroll to position [1152, 0]
